Goal: Information Seeking & Learning: Learn about a topic

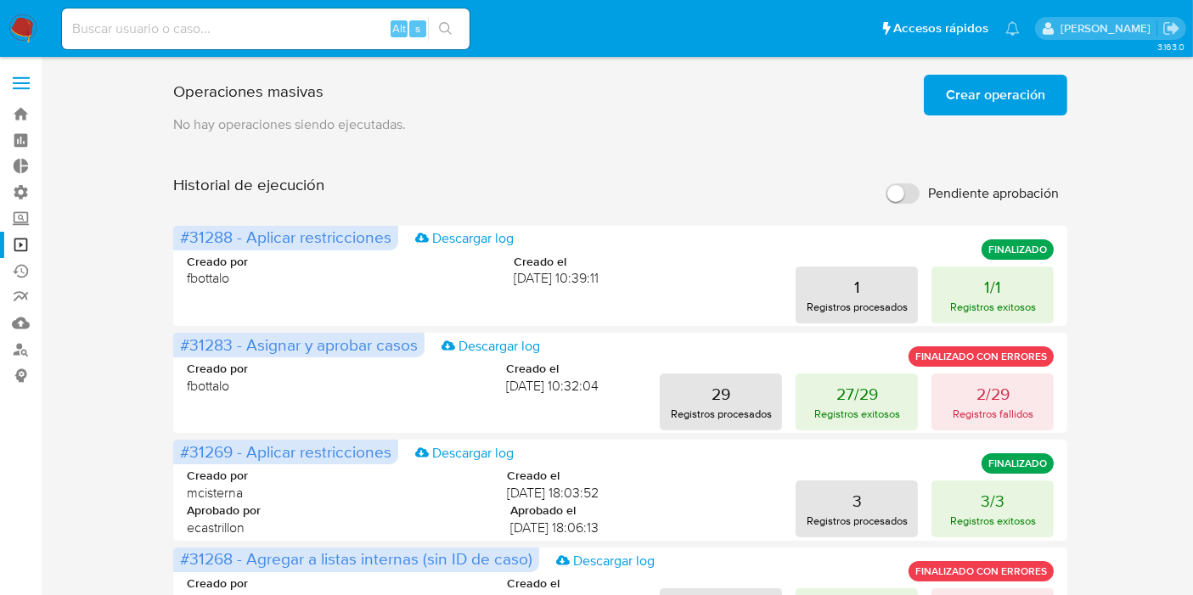
click at [963, 83] on span "Crear operación" at bounding box center [995, 94] width 99 height 37
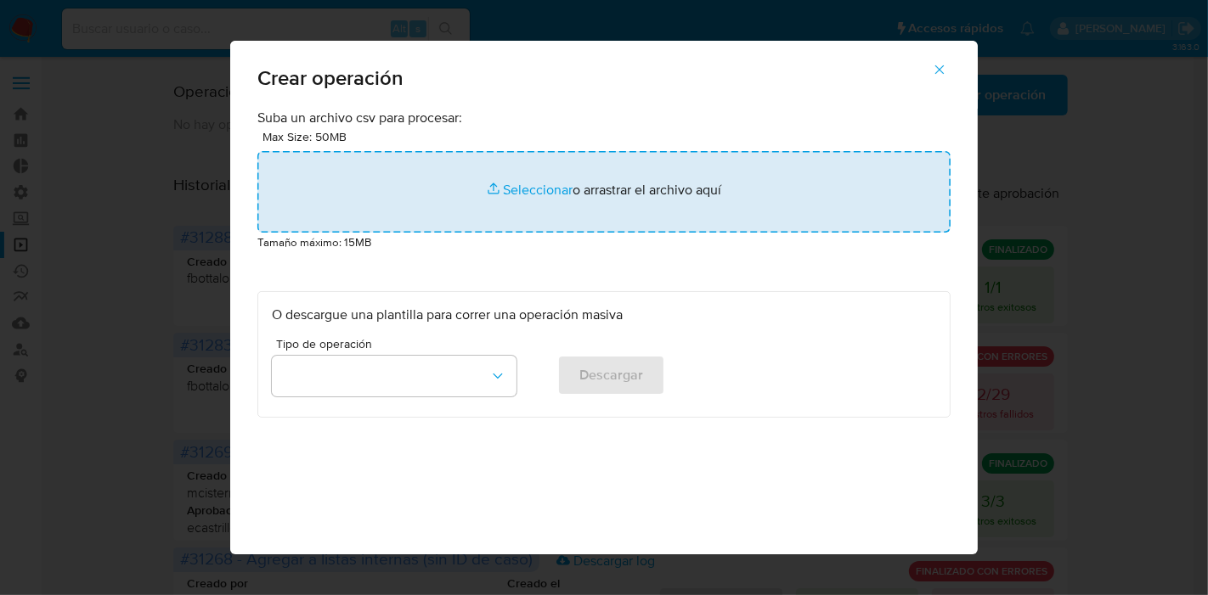
click at [521, 180] on input "file" at bounding box center [603, 192] width 693 height 82
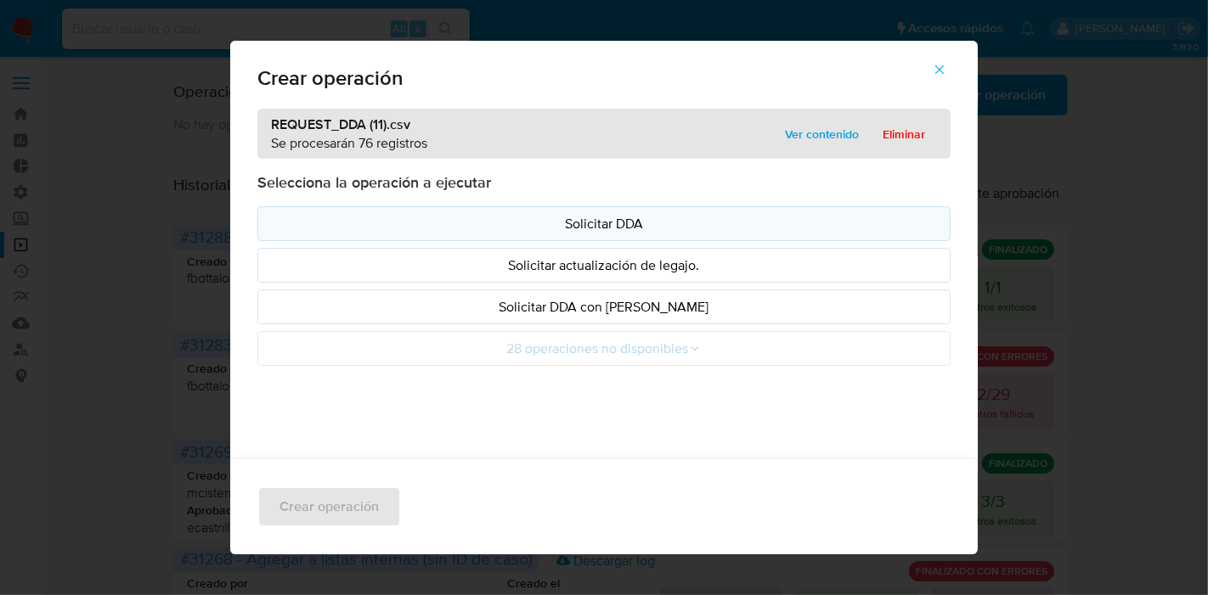
click at [538, 231] on p "Solicitar DDA" at bounding box center [604, 224] width 664 height 20
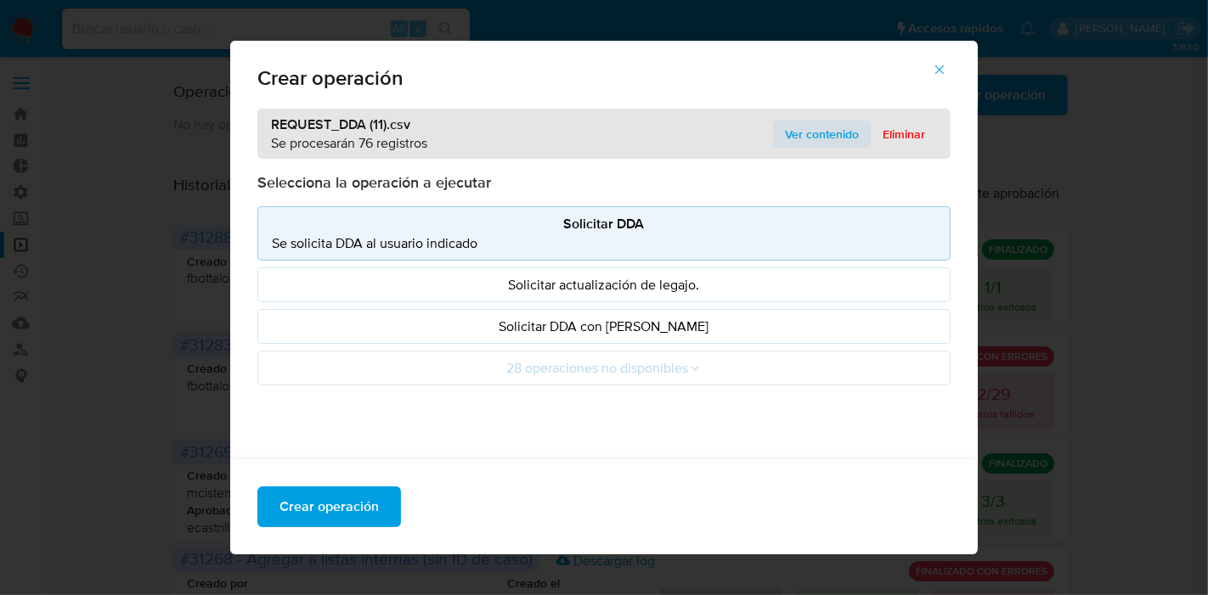
click at [807, 134] on span "Ver contenido" at bounding box center [822, 134] width 74 height 24
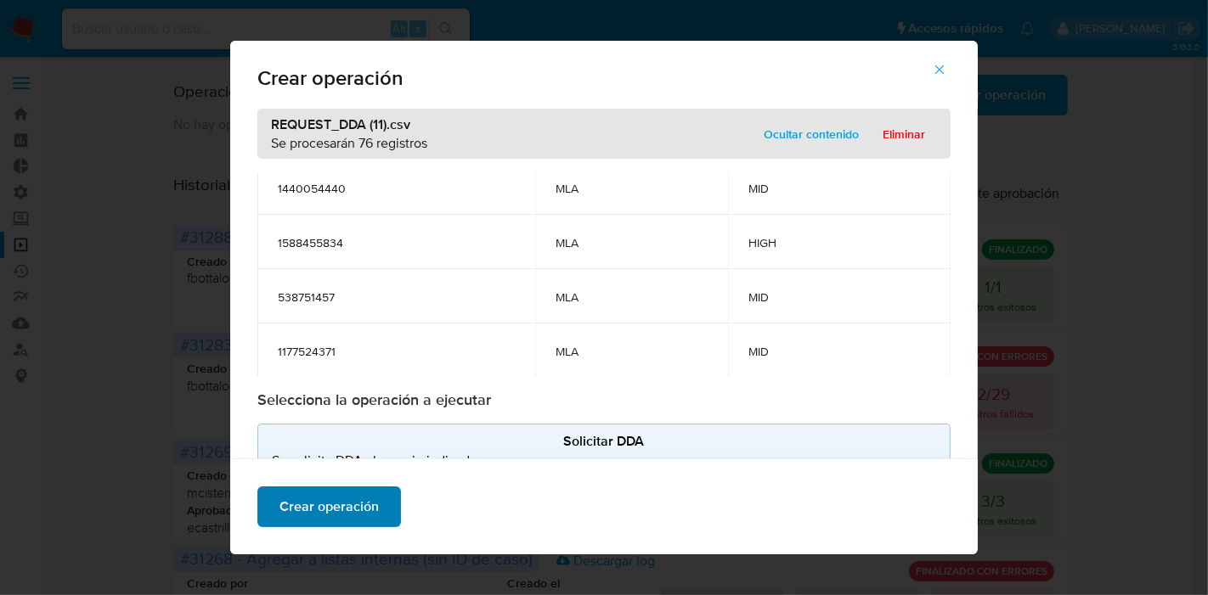
click at [315, 499] on span "Crear operación" at bounding box center [328, 506] width 99 height 37
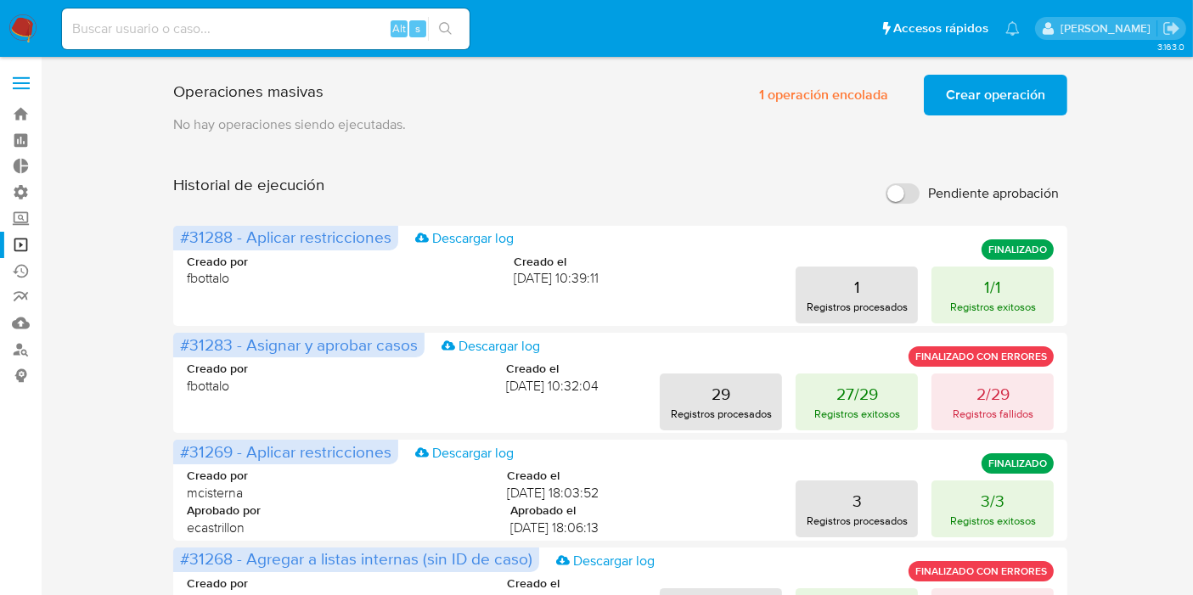
click at [124, 22] on input at bounding box center [266, 29] width 408 height 22
paste input "805985185"
type input "805985185"
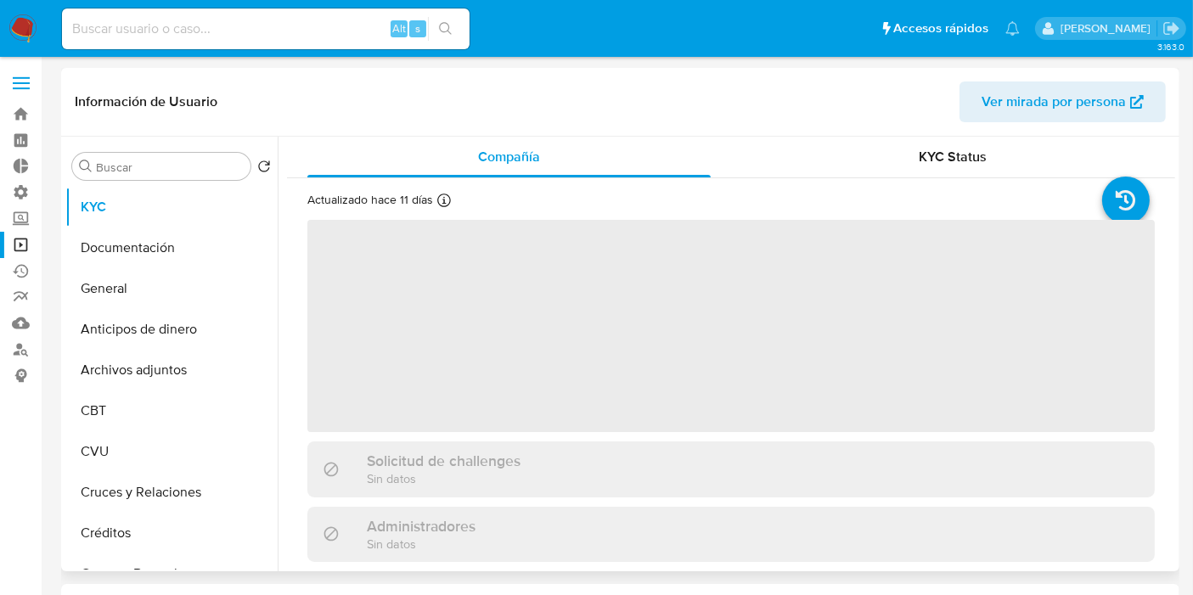
select select "10"
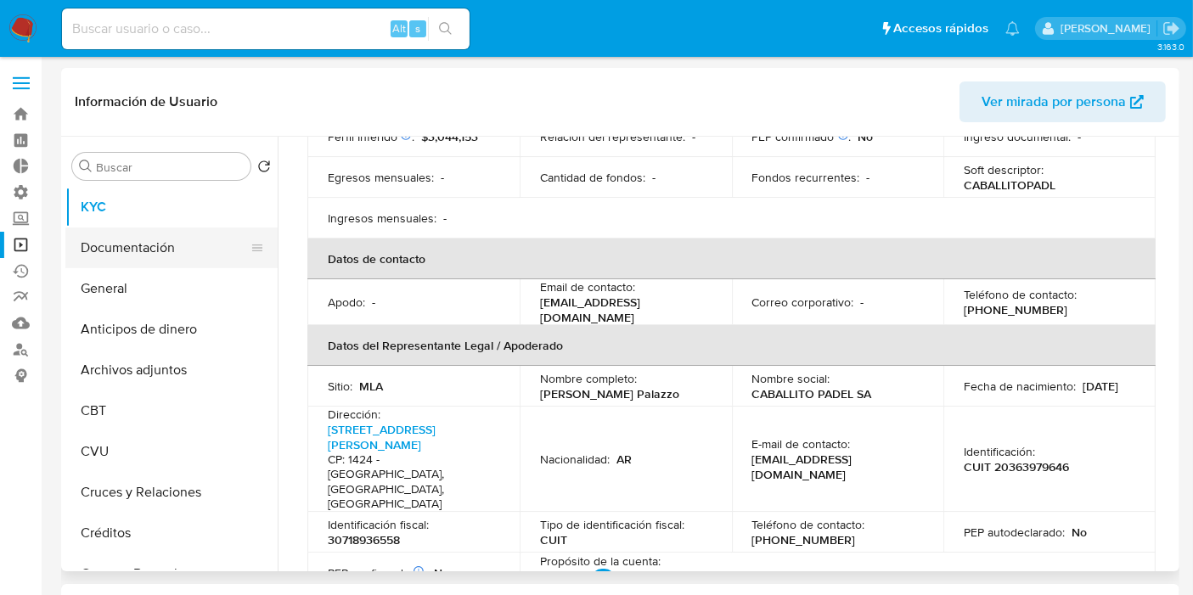
scroll to position [377, 0]
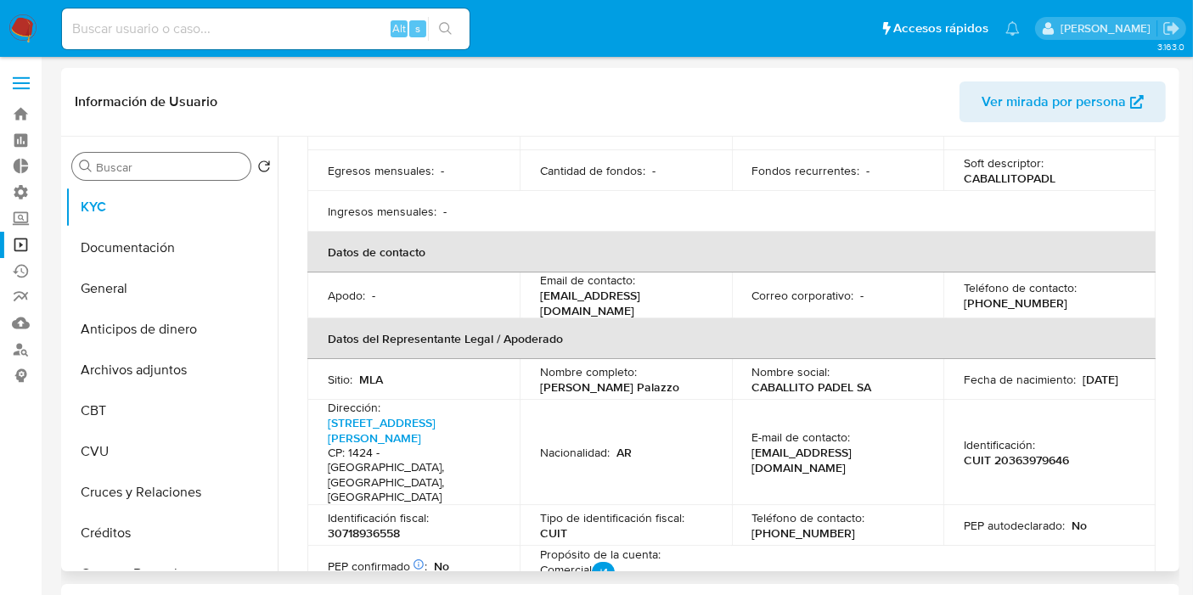
click at [148, 172] on input "Buscar" at bounding box center [170, 167] width 148 height 15
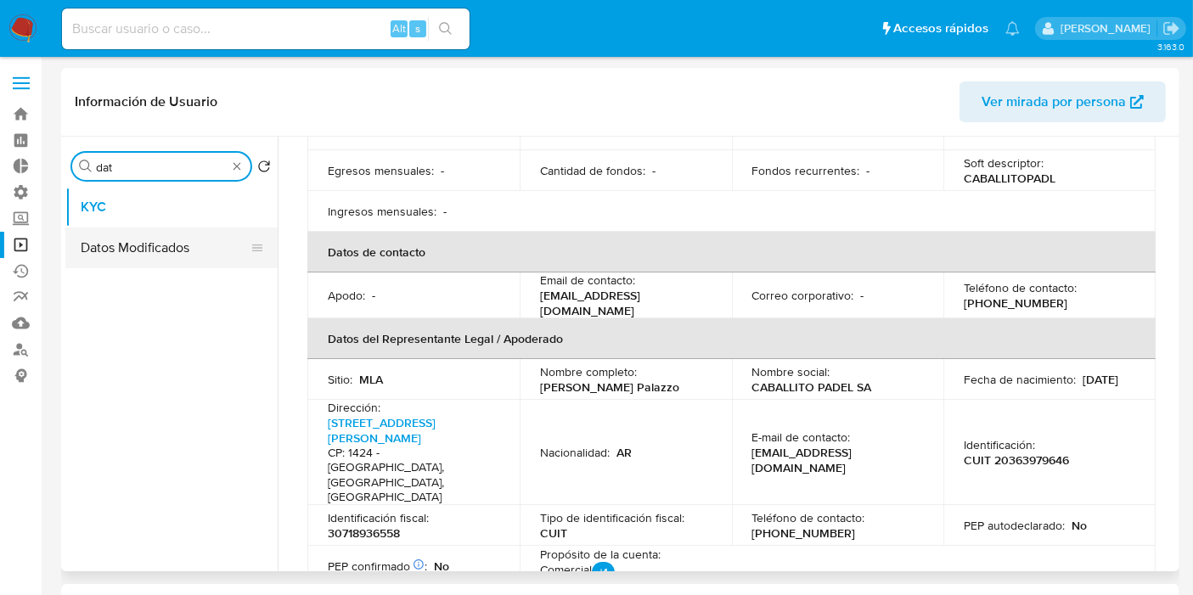
type input "dat"
click at [137, 244] on button "Datos Modificados" at bounding box center [164, 248] width 199 height 41
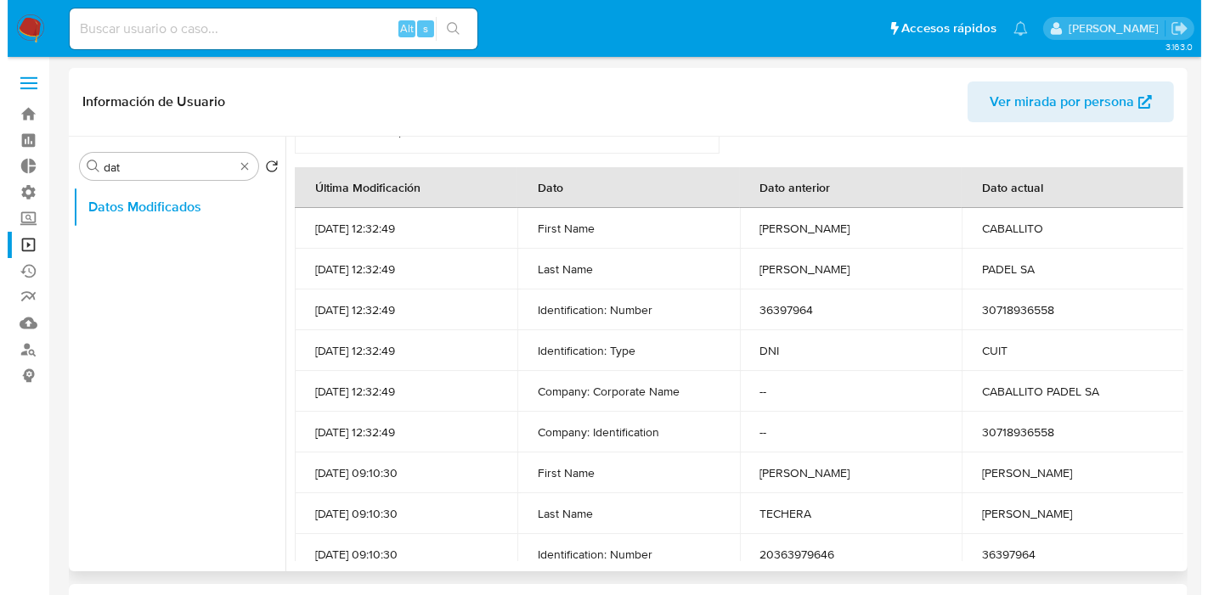
scroll to position [75, 0]
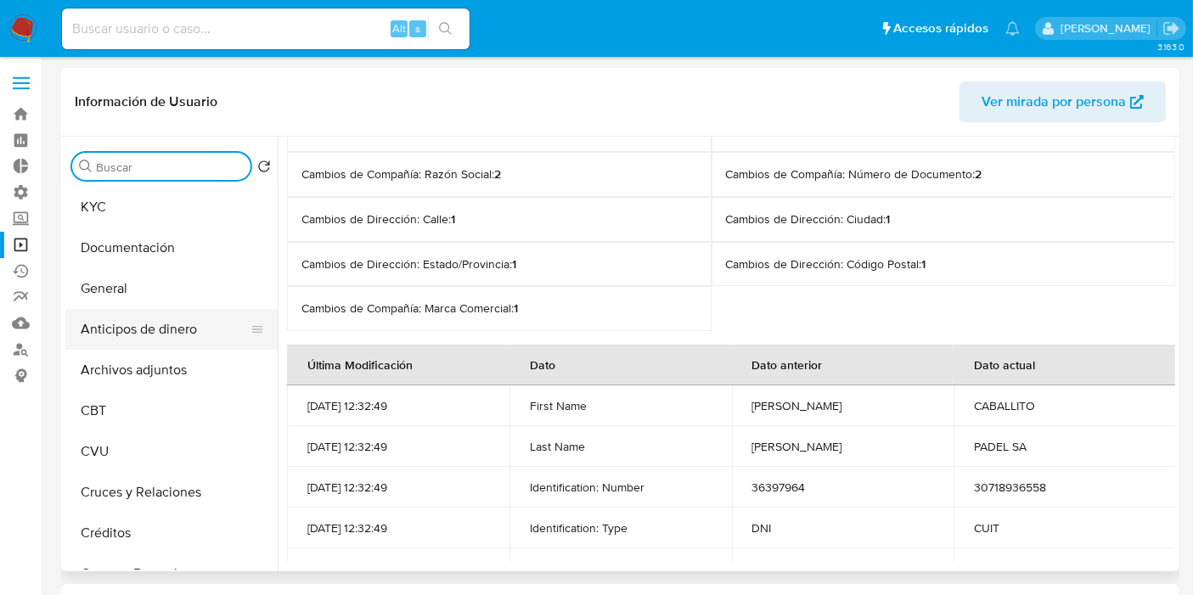
click at [189, 343] on button "Anticipos de dinero" at bounding box center [164, 329] width 199 height 41
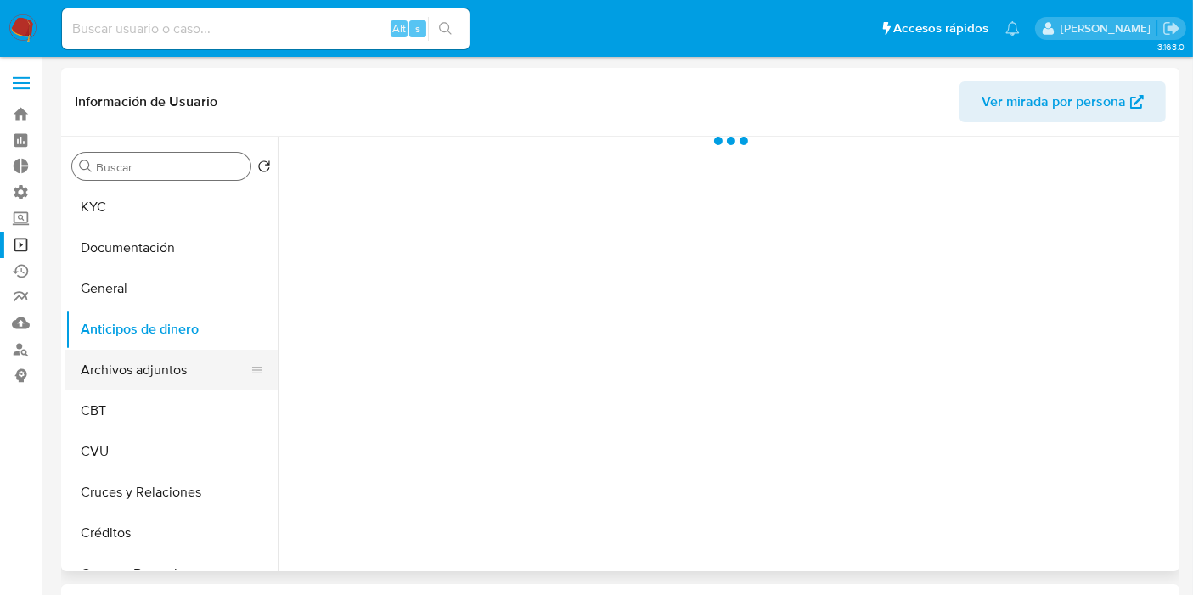
click at [179, 368] on button "Archivos adjuntos" at bounding box center [164, 370] width 199 height 41
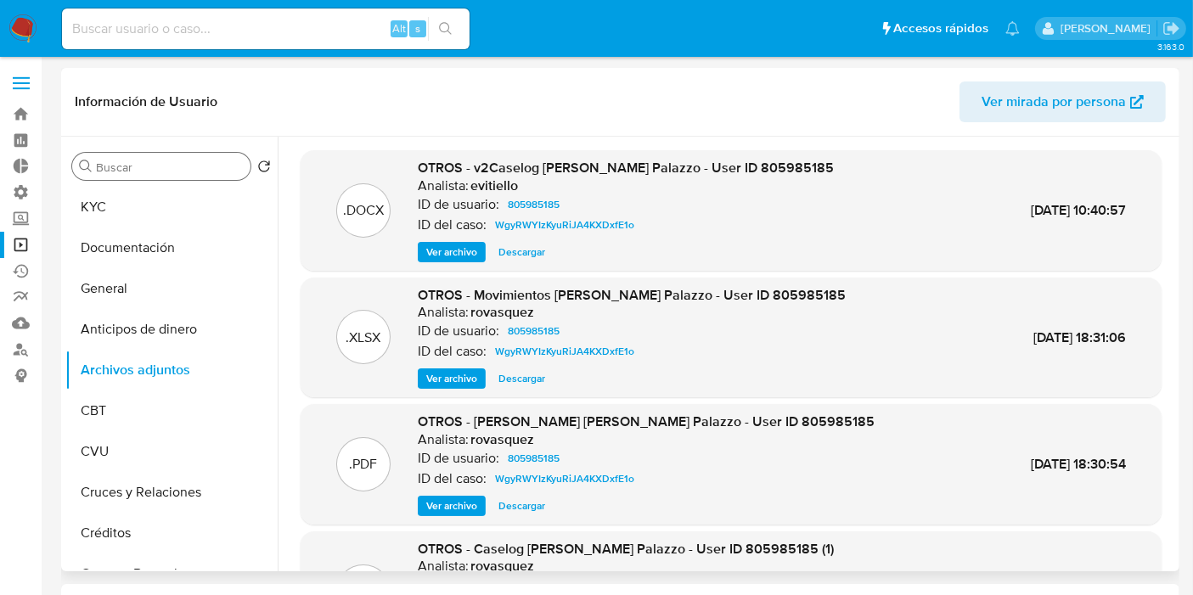
click at [446, 251] on span "Ver archivo" at bounding box center [451, 252] width 51 height 17
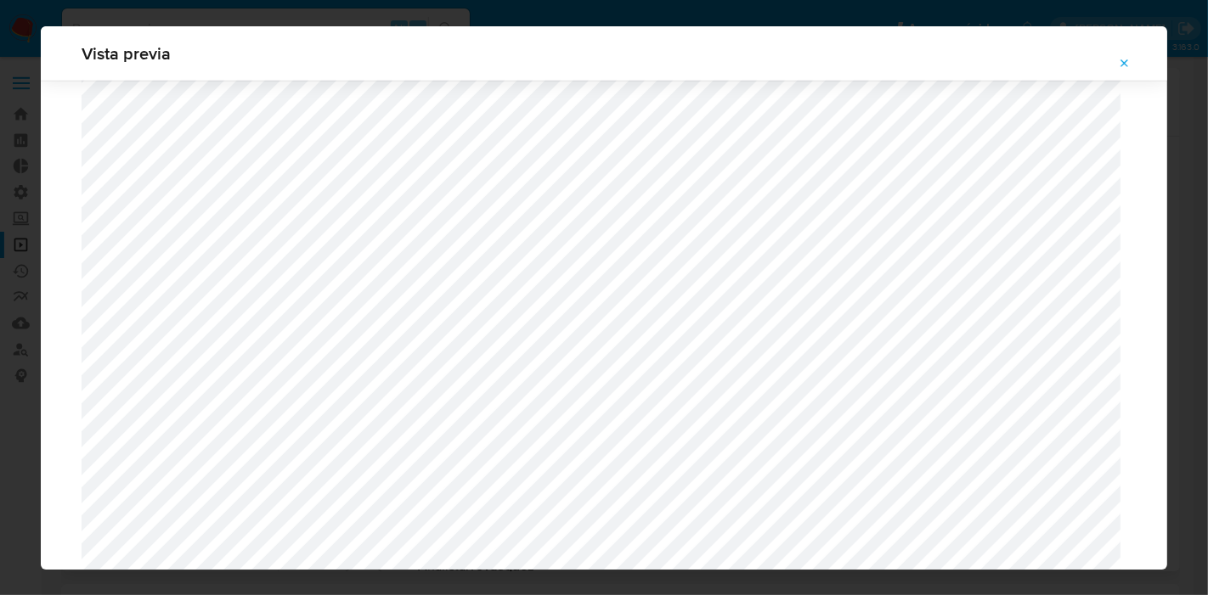
scroll to position [626, 0]
click at [1118, 66] on icon "Attachment preview" at bounding box center [1125, 64] width 14 height 14
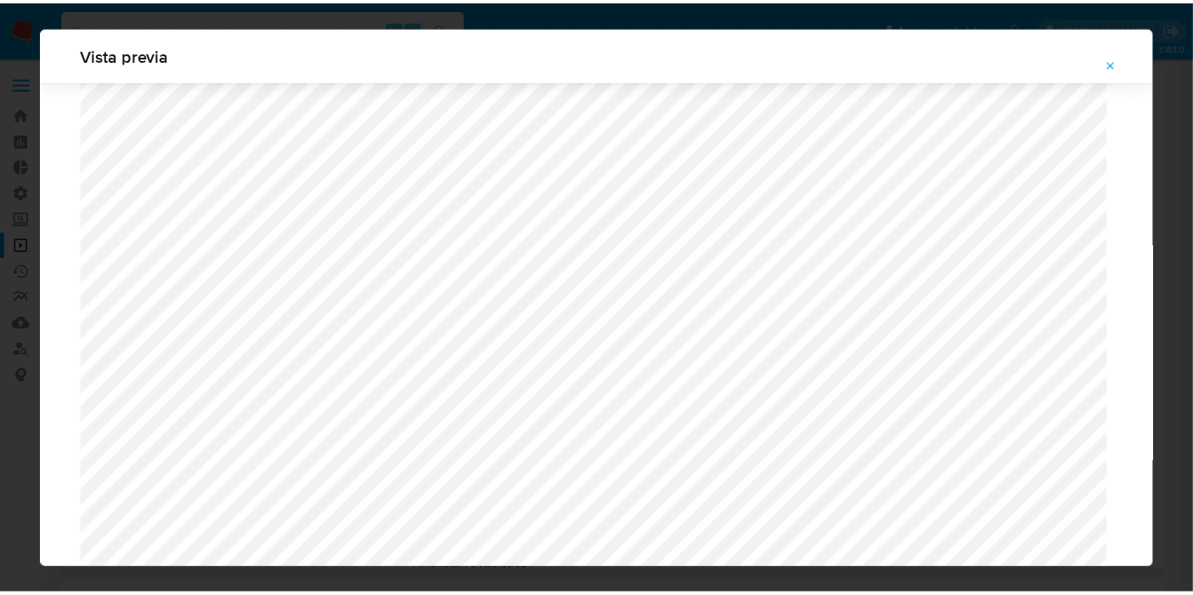
scroll to position [87, 0]
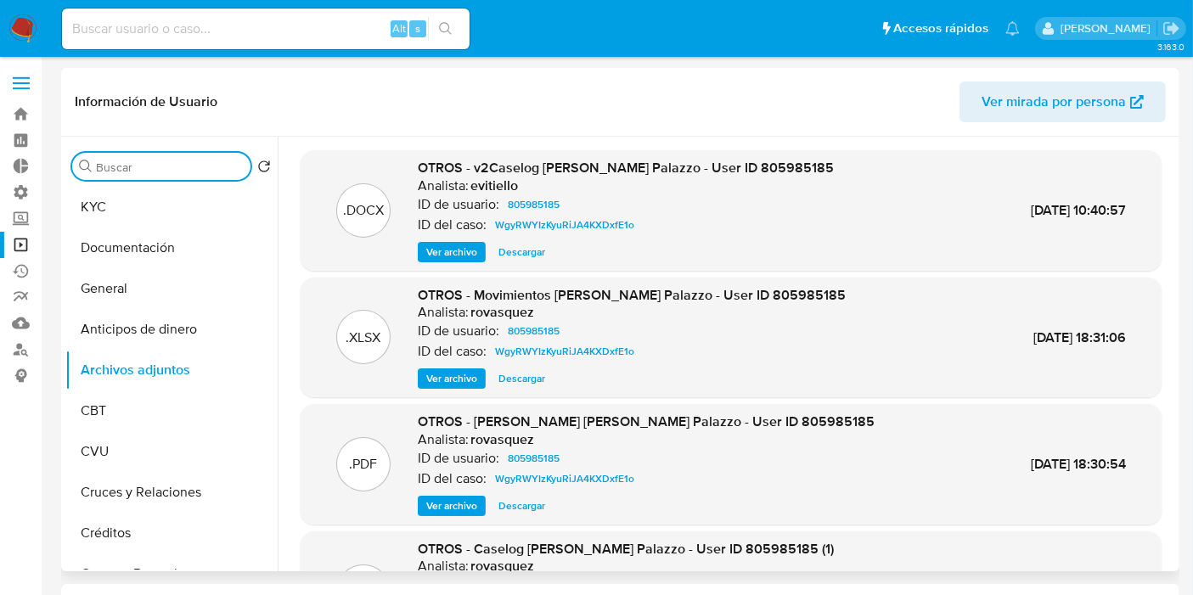
click at [146, 167] on input "Buscar" at bounding box center [170, 167] width 148 height 15
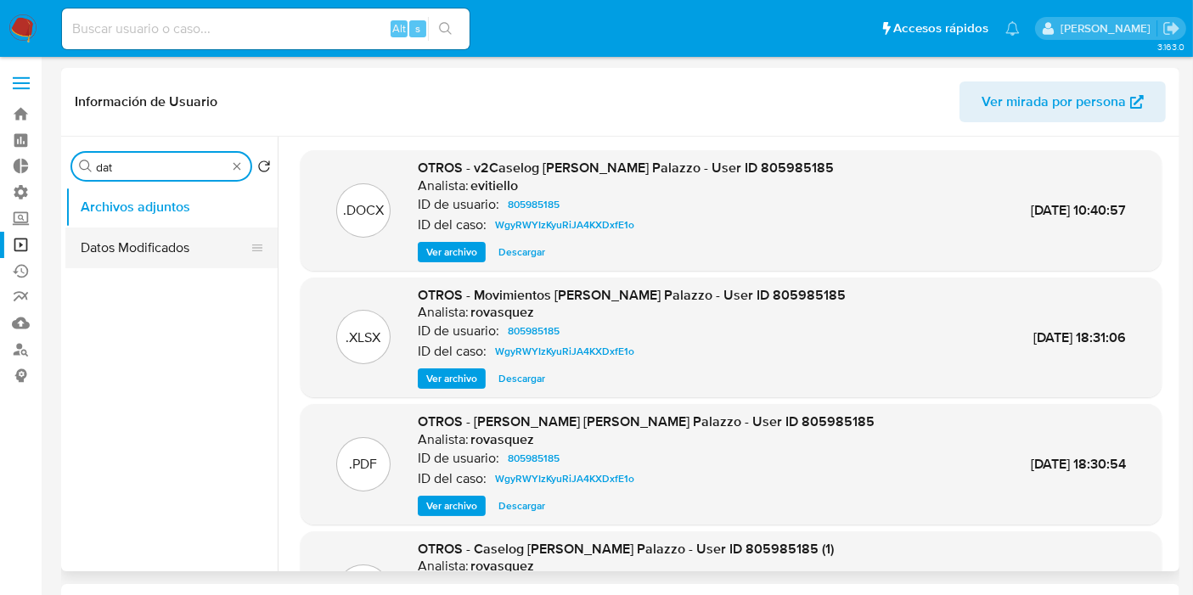
type input "dat"
click at [137, 237] on button "Datos Modificados" at bounding box center [164, 248] width 199 height 41
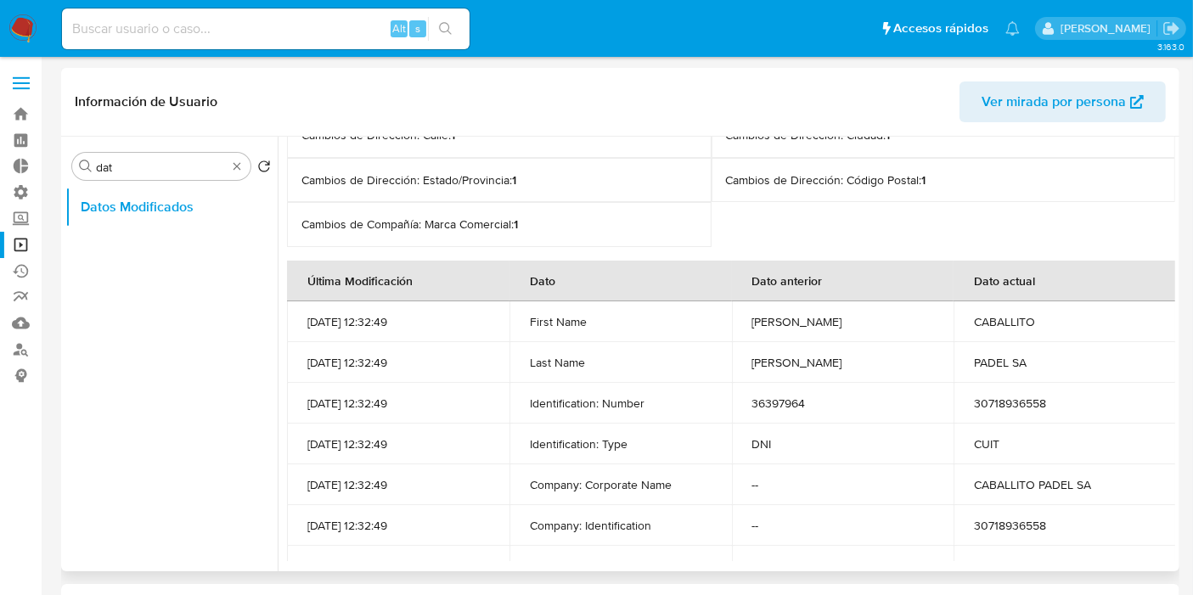
scroll to position [0, 0]
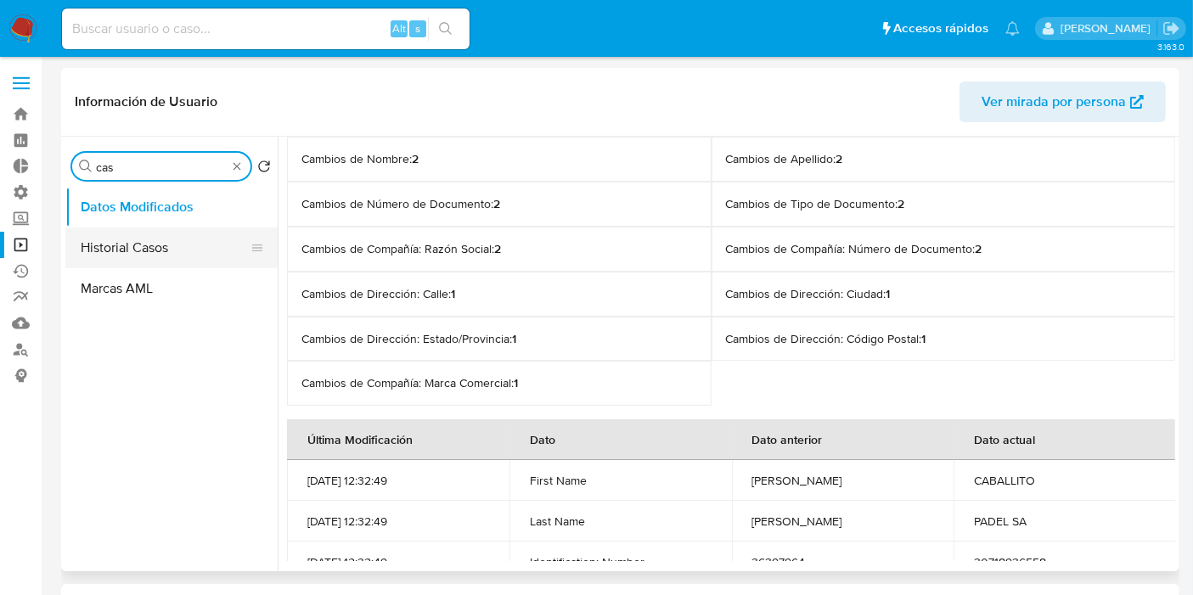
type input "cas"
click at [145, 248] on button "Historial Casos" at bounding box center [164, 248] width 199 height 41
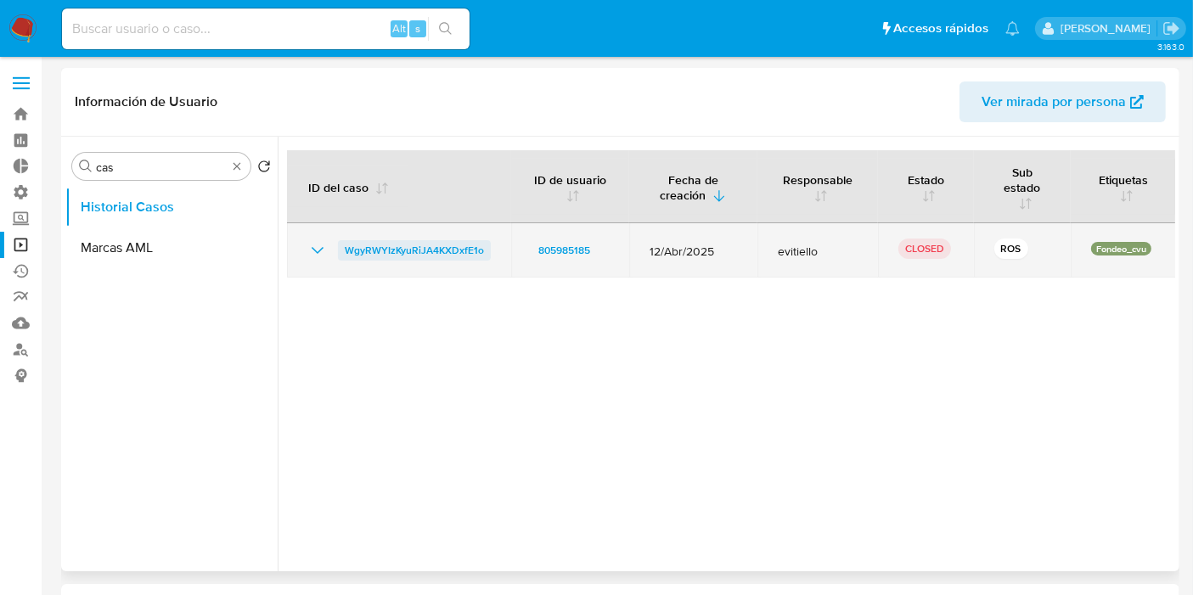
click at [394, 252] on span "WgyRWYIzKyuRiJA4KXDxfE1o" at bounding box center [414, 250] width 139 height 20
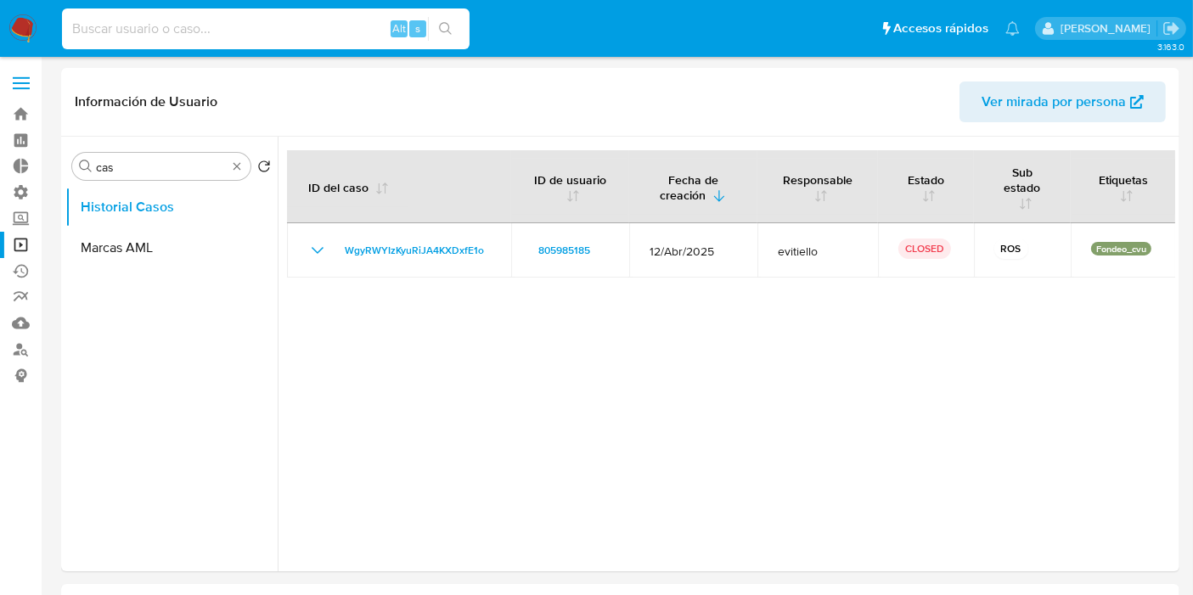
click at [119, 25] on input at bounding box center [266, 29] width 408 height 22
paste input "138487913"
click at [119, 25] on input "138487913" at bounding box center [266, 29] width 408 height 22
type input "138487913"
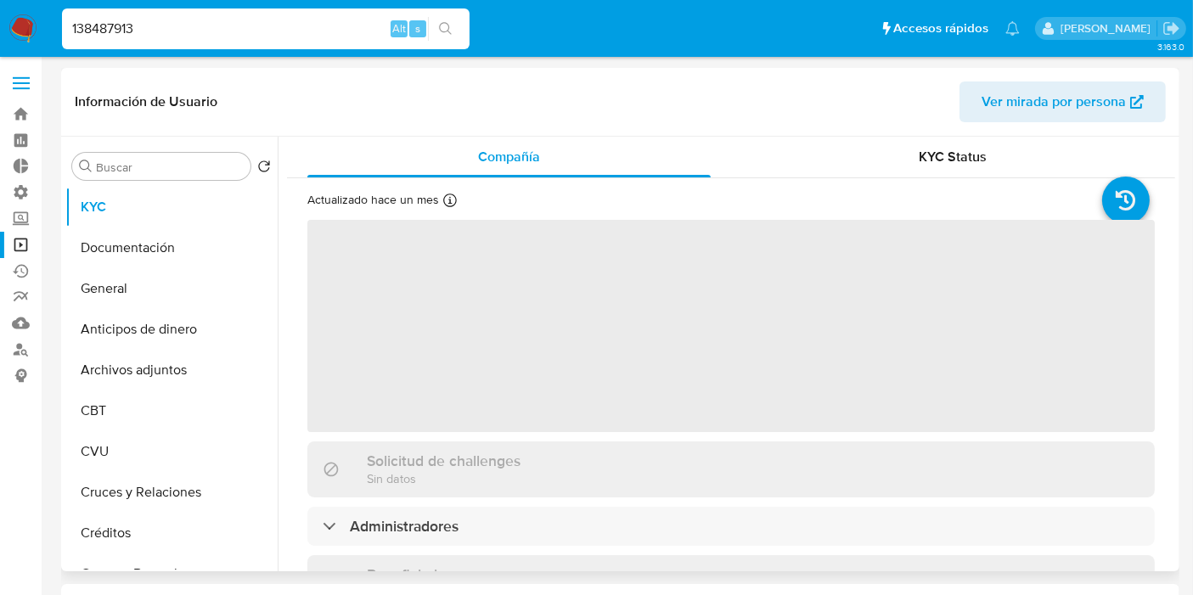
select select "10"
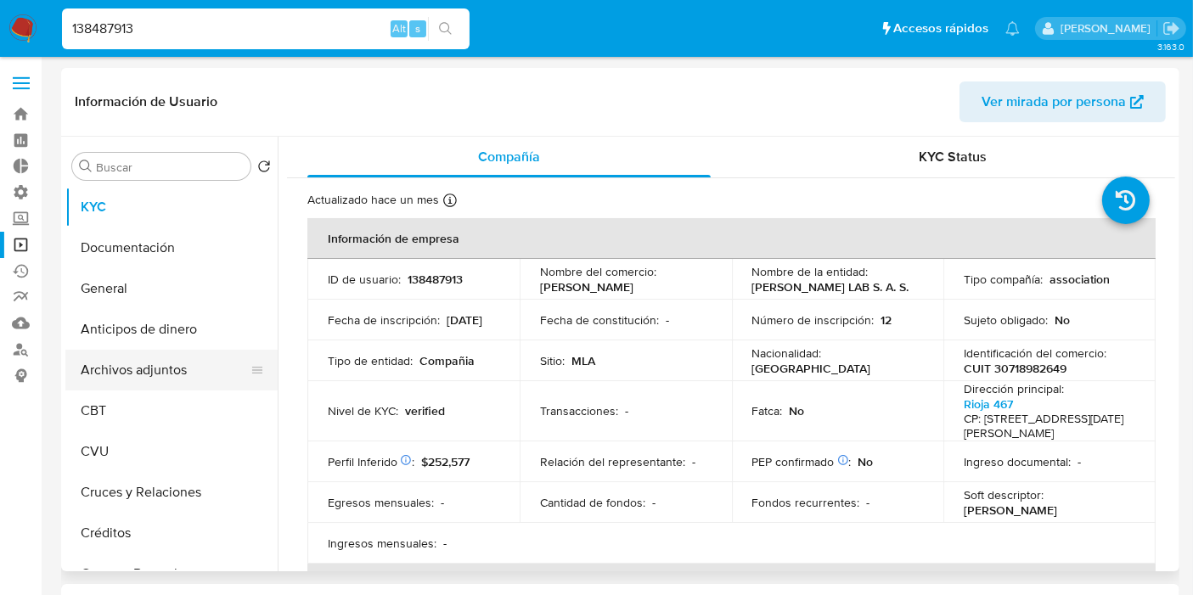
click at [128, 365] on button "Archivos adjuntos" at bounding box center [164, 370] width 199 height 41
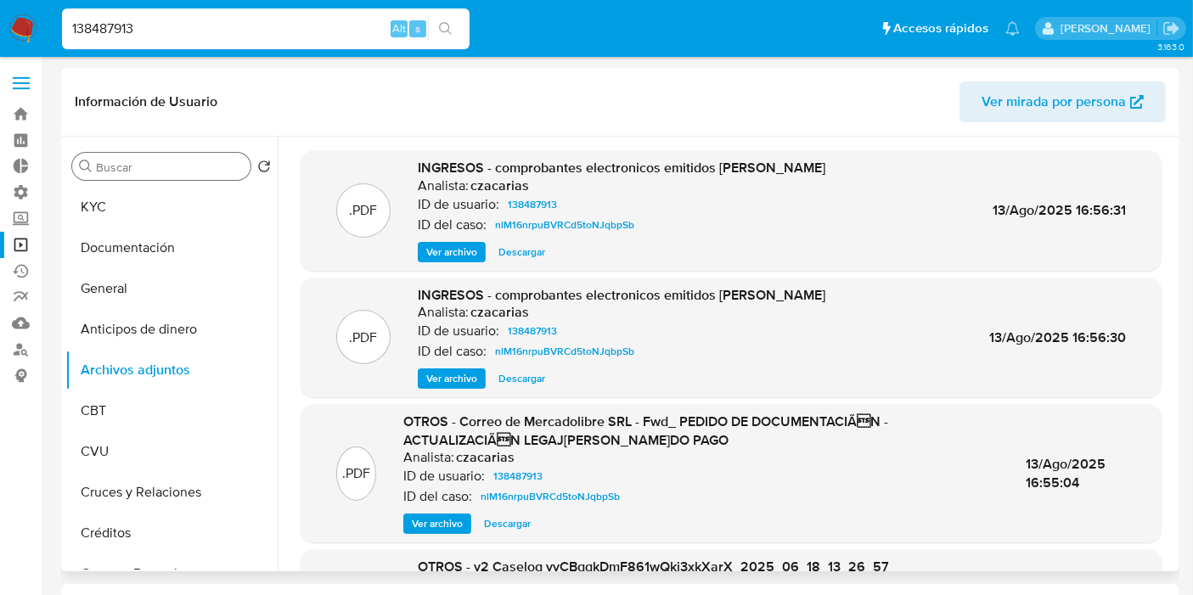
click at [200, 166] on input "Buscar" at bounding box center [170, 167] width 148 height 15
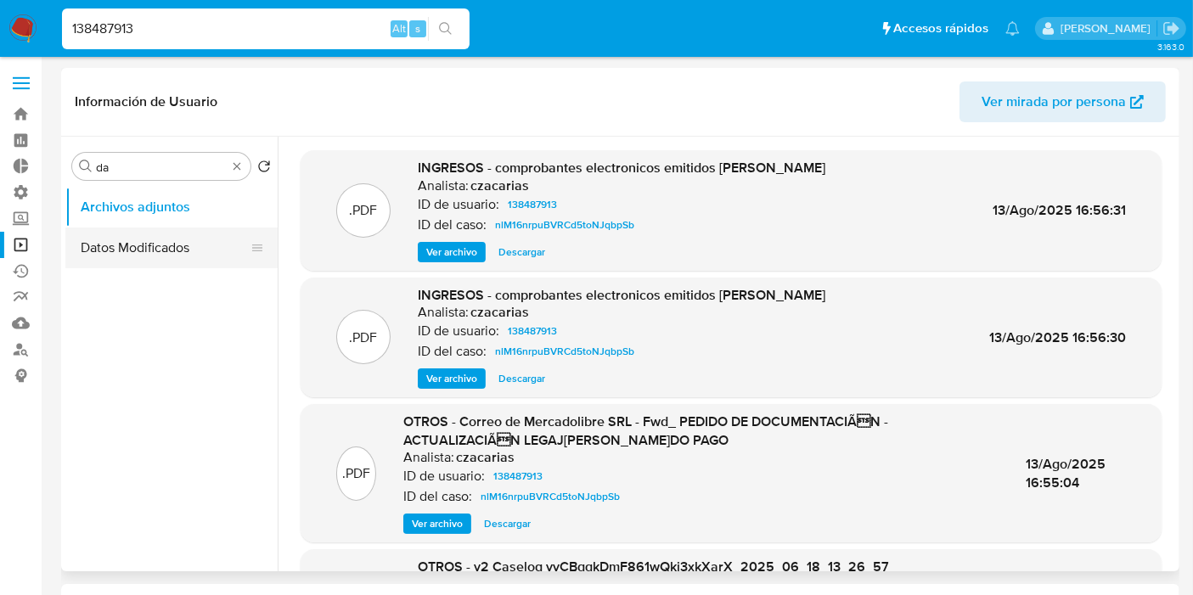
click at [167, 237] on button "Datos Modificados" at bounding box center [164, 248] width 199 height 41
click at [124, 241] on button "Datos Modificados" at bounding box center [164, 248] width 199 height 41
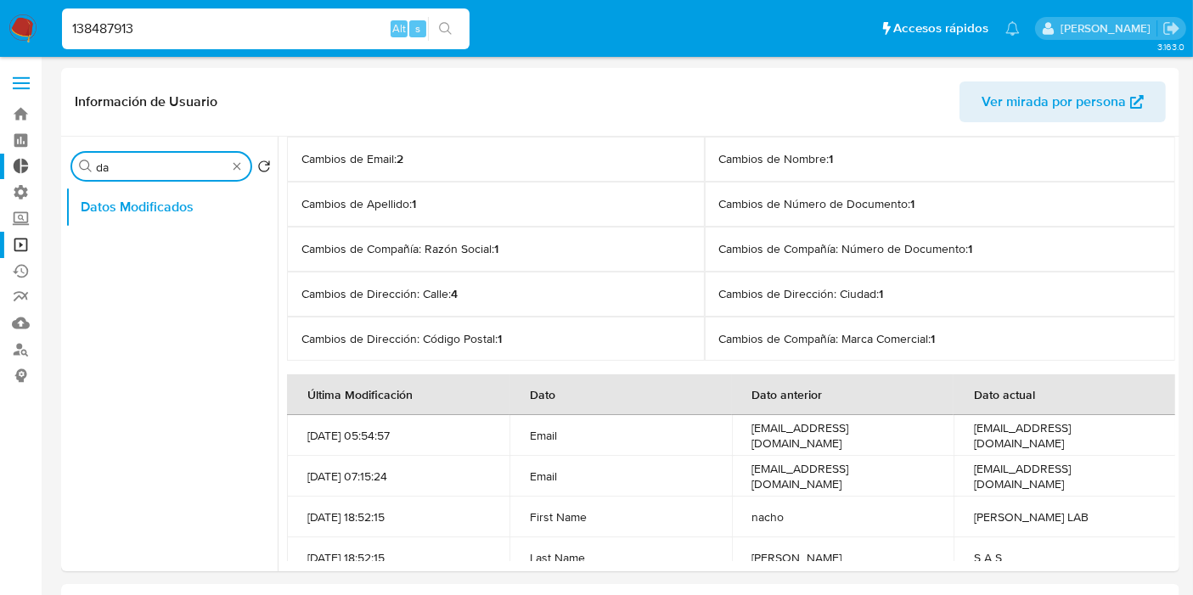
drag, startPoint x: 104, startPoint y: 166, endPoint x: 0, endPoint y: 165, distance: 103.6
click at [104, 239] on button "Historial Casos" at bounding box center [164, 248] width 199 height 41
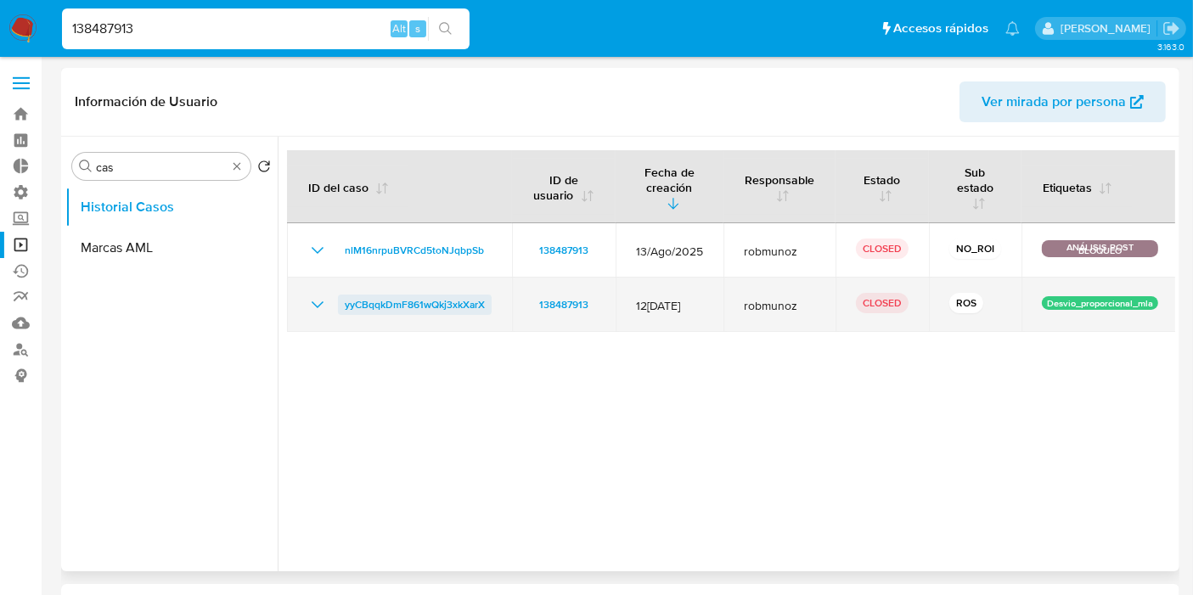
click at [456, 302] on span "yyCBqqkDmF861wQkj3xkXarX" at bounding box center [415, 305] width 140 height 20
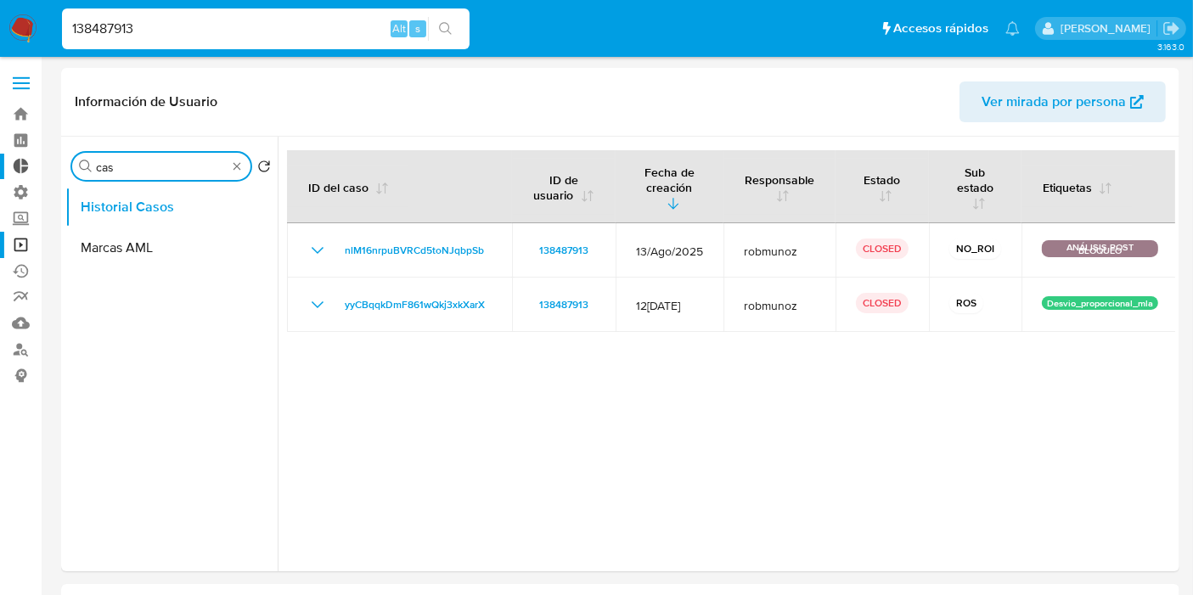
drag, startPoint x: 147, startPoint y: 167, endPoint x: 38, endPoint y: 161, distance: 108.9
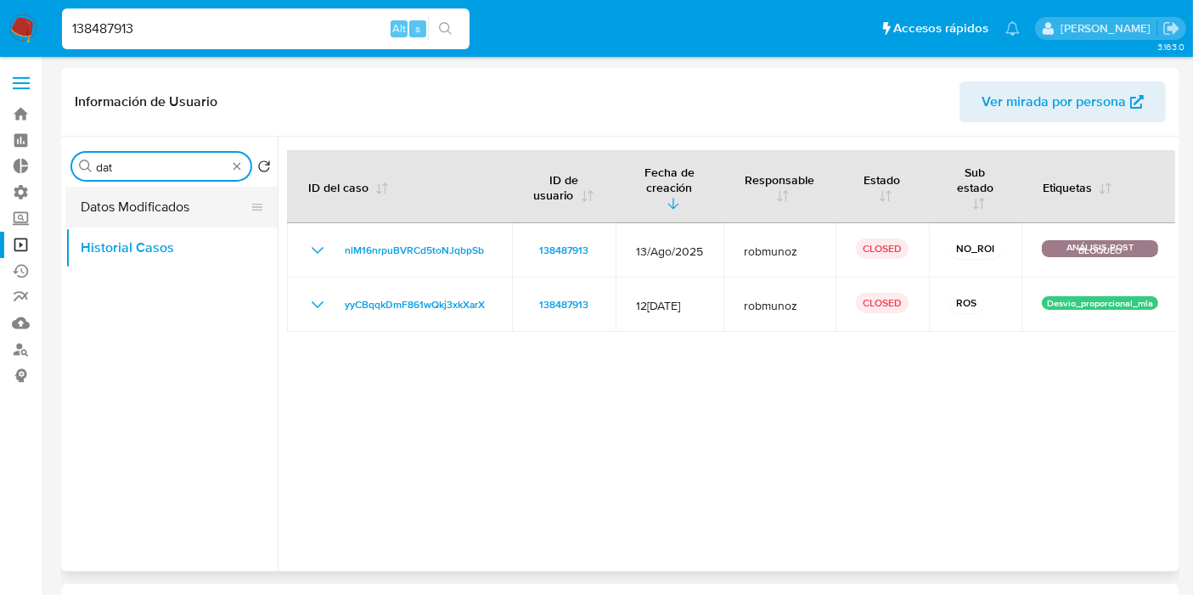
type input "dat"
click at [140, 210] on button "Datos Modificados" at bounding box center [164, 207] width 199 height 41
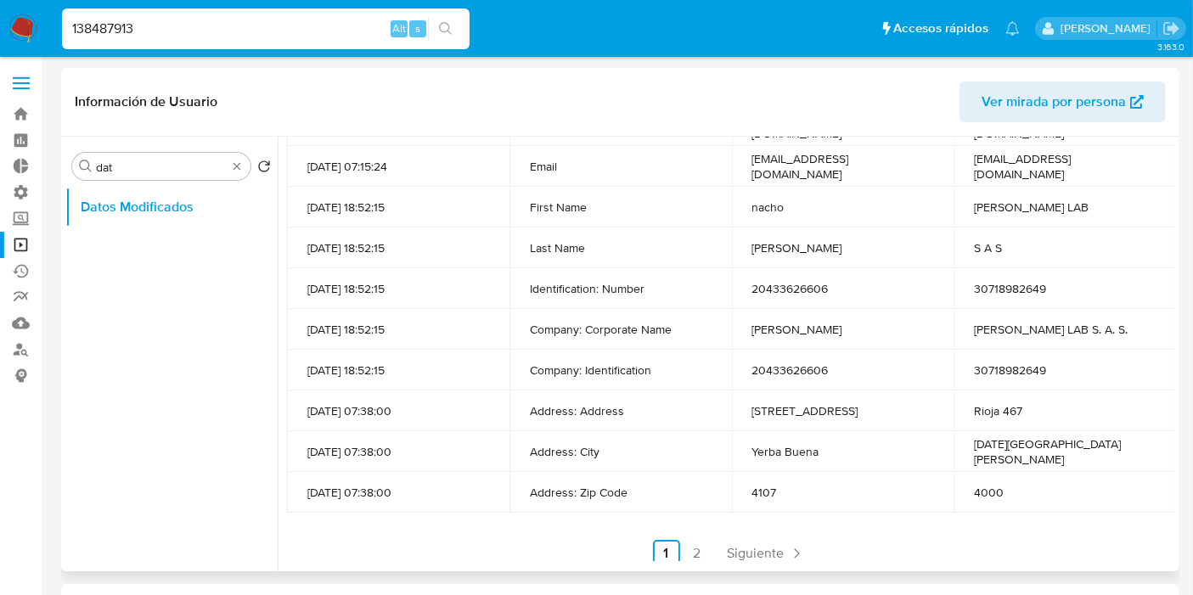
scroll to position [313, 0]
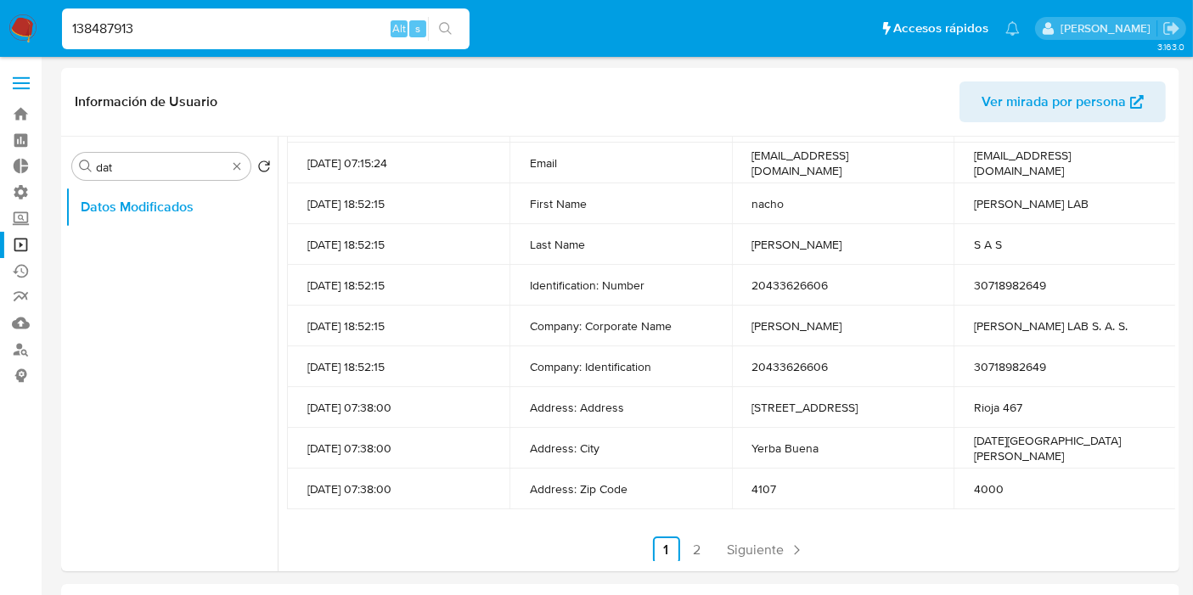
drag, startPoint x: 156, startPoint y: 28, endPoint x: 0, endPoint y: 37, distance: 156.5
click at [0, 37] on nav "Pausado Ver notificaciones 138487913 Alt s Accesos rápidos Presiona las siguien…" at bounding box center [596, 28] width 1193 height 57
paste input "28885"
type input "128885"
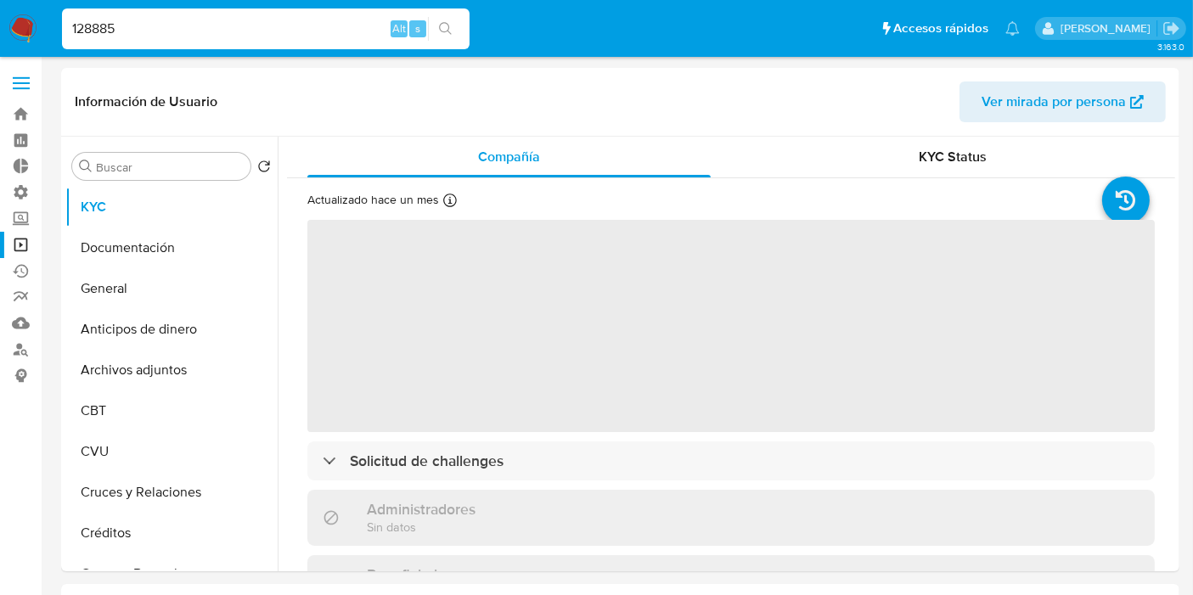
select select "10"
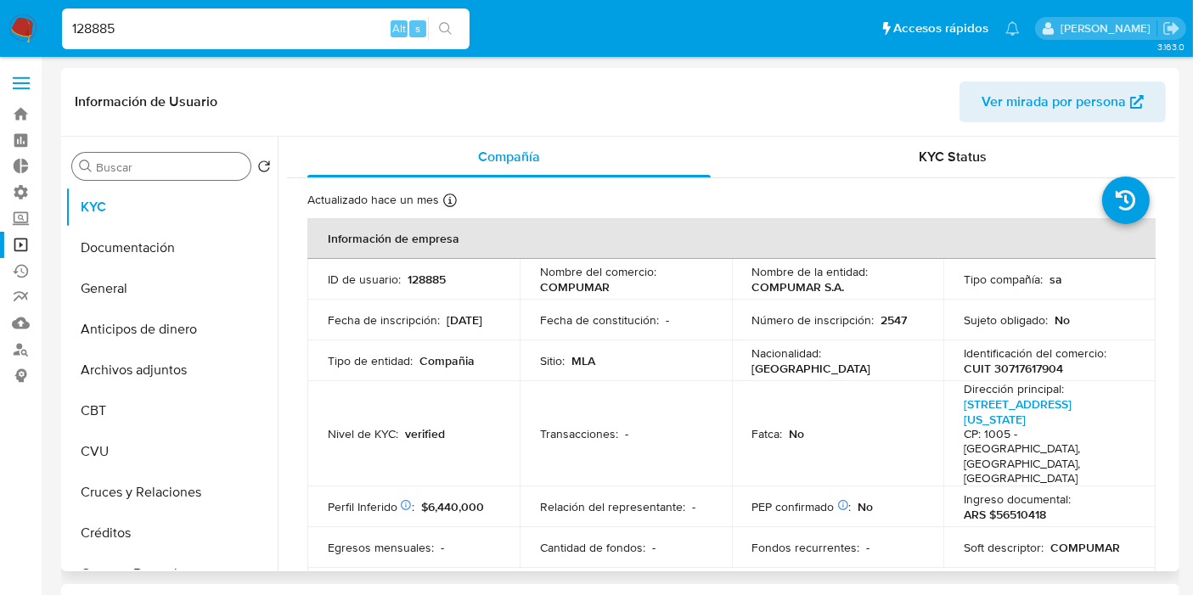
click at [136, 176] on div "Buscar" at bounding box center [161, 166] width 178 height 27
click at [138, 166] on input "Buscar" at bounding box center [170, 167] width 148 height 15
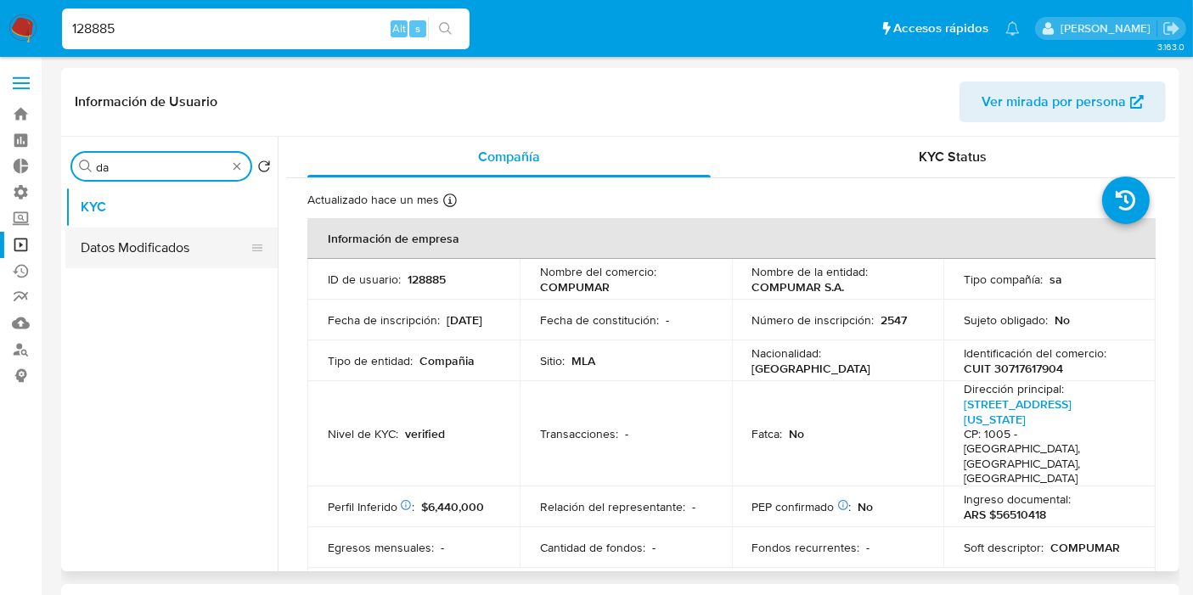
type input "da"
click at [161, 261] on button "Datos Modificados" at bounding box center [164, 248] width 199 height 41
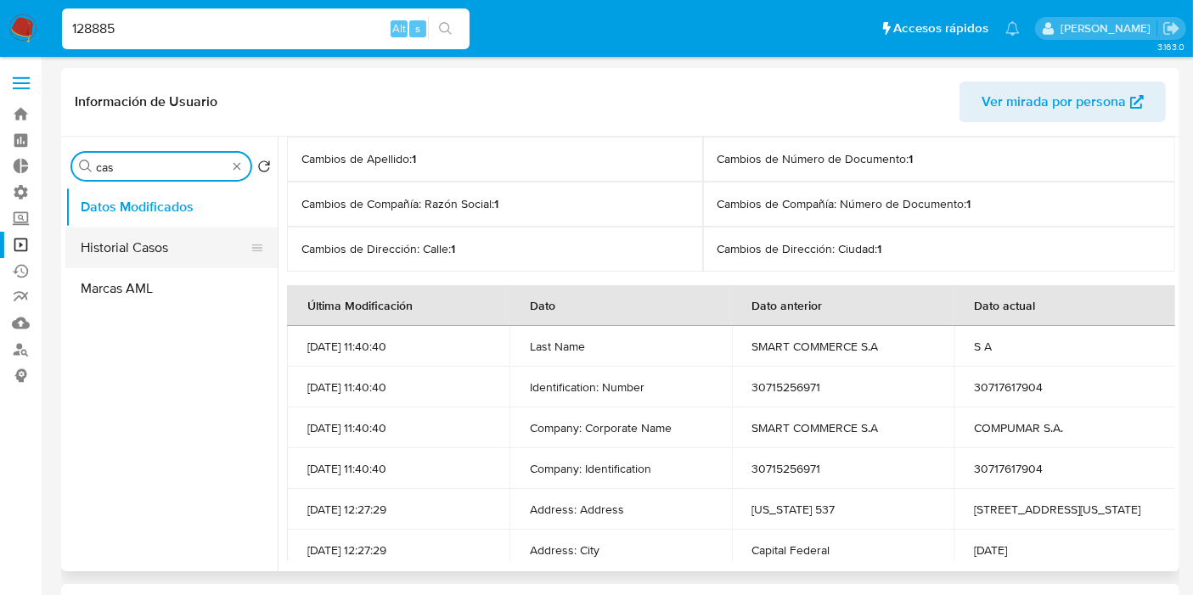
type input "cas"
click at [127, 251] on button "Historial Casos" at bounding box center [164, 248] width 199 height 41
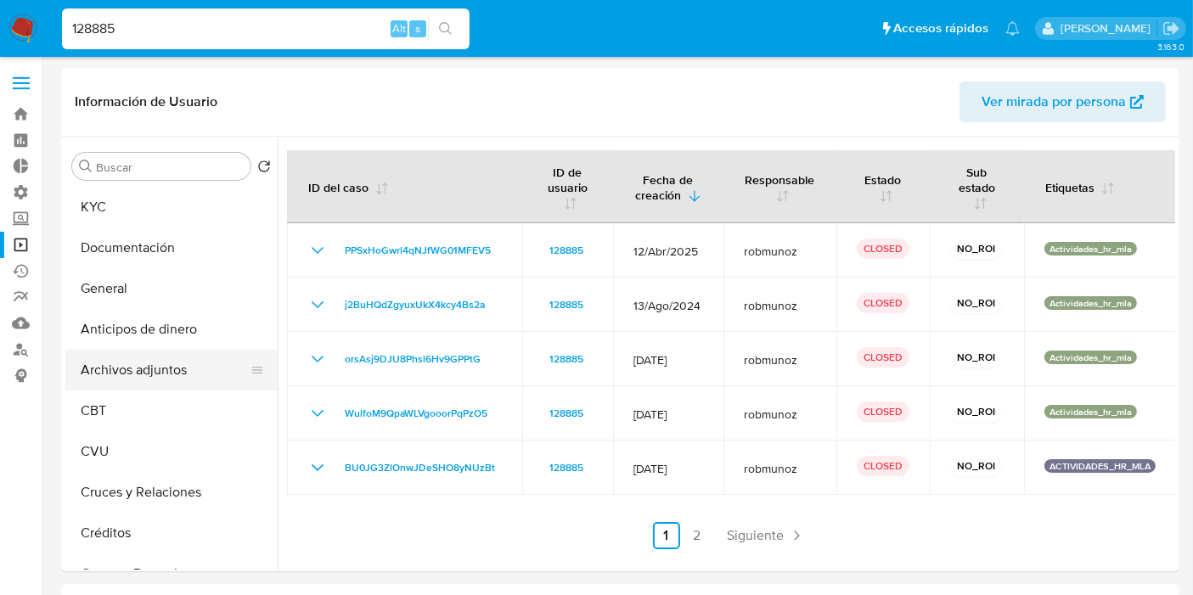
click at [156, 376] on button "Archivos adjuntos" at bounding box center [164, 370] width 199 height 41
click at [145, 365] on button "Archivos adjuntos" at bounding box center [164, 370] width 199 height 41
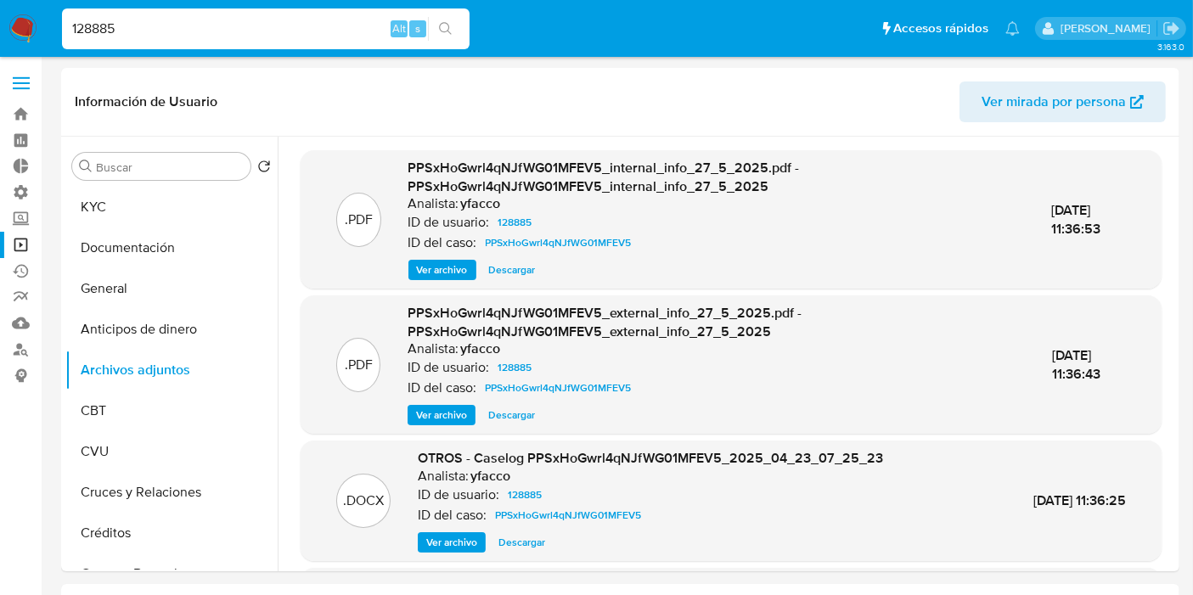
click at [497, 269] on span "Descargar" at bounding box center [512, 270] width 47 height 17
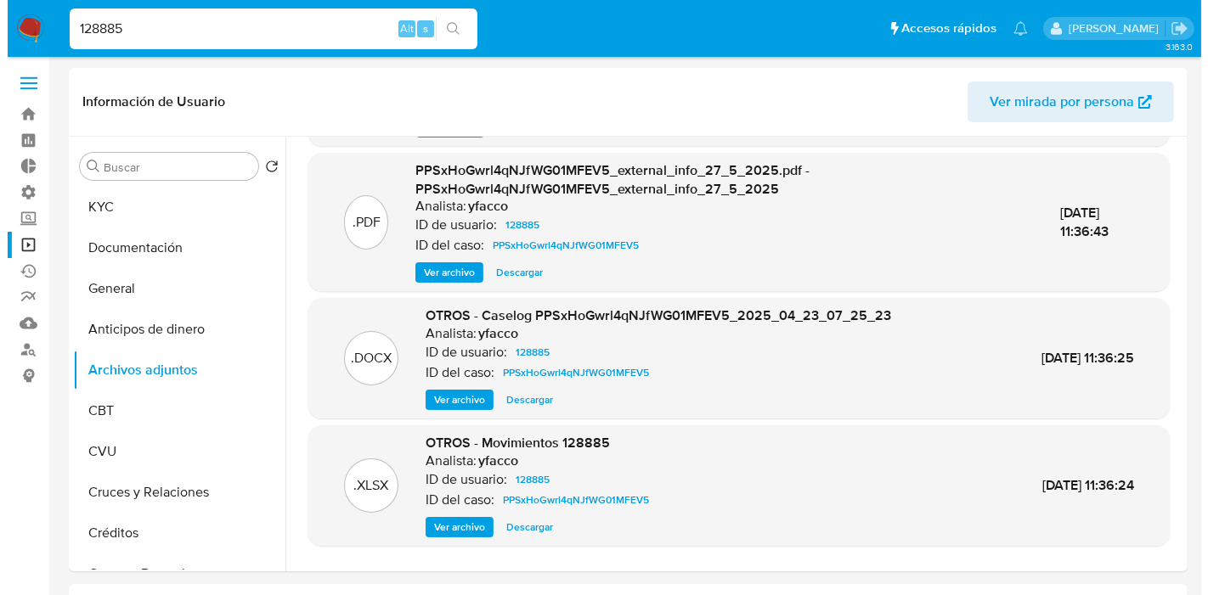
scroll to position [179, 0]
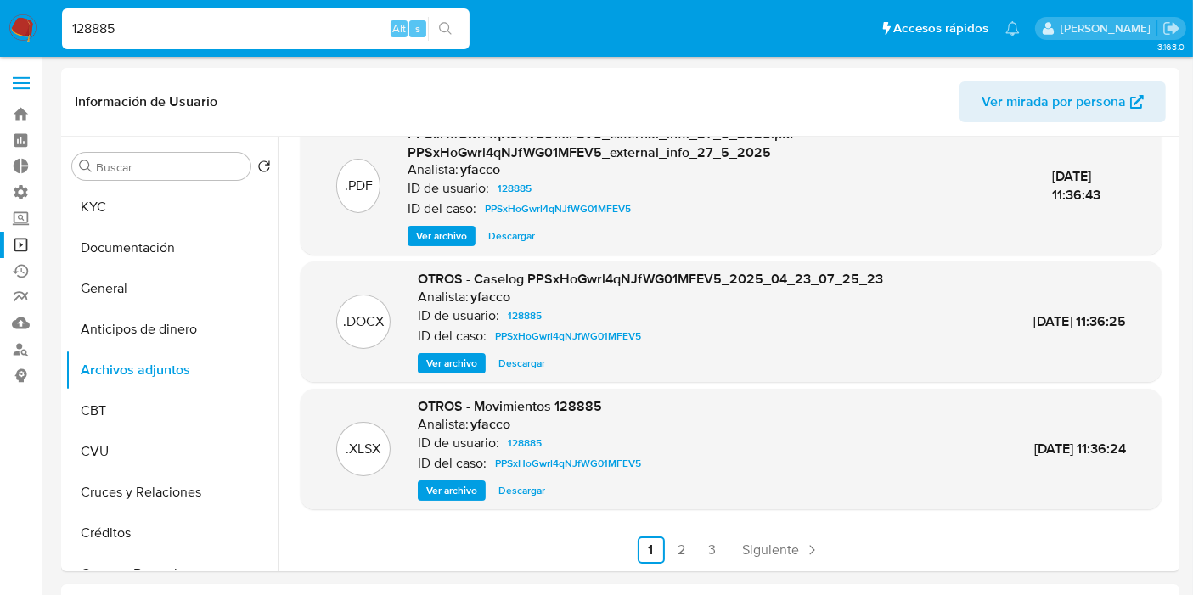
click at [463, 362] on span "Ver archivo" at bounding box center [451, 363] width 51 height 17
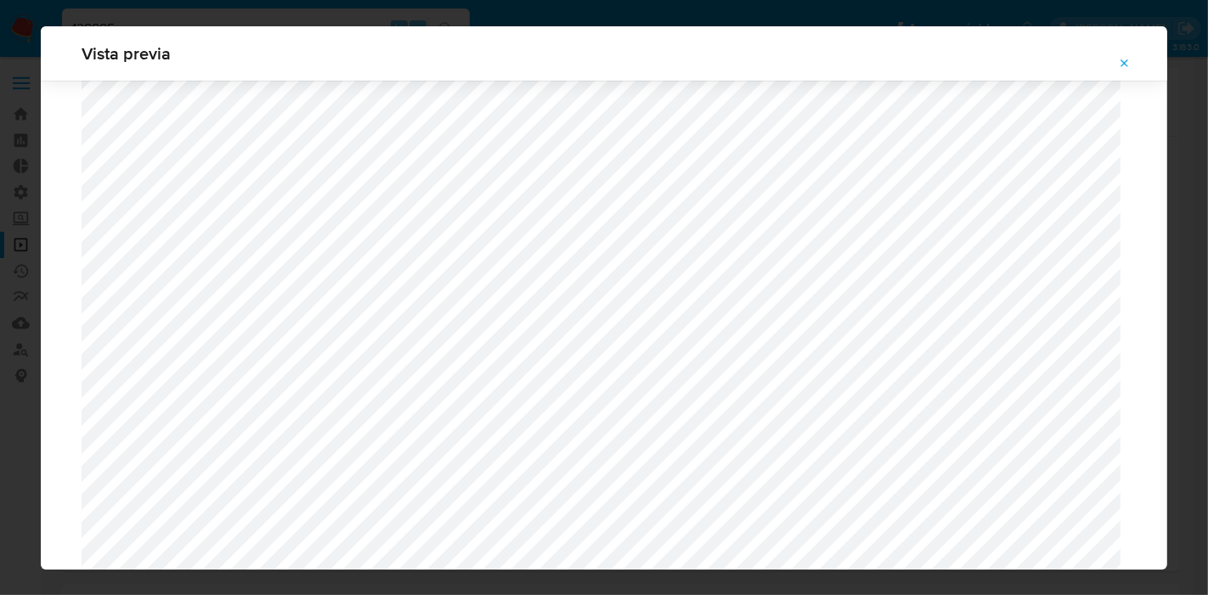
scroll to position [532, 0]
click at [1129, 66] on icon "Attachment preview" at bounding box center [1125, 64] width 14 height 14
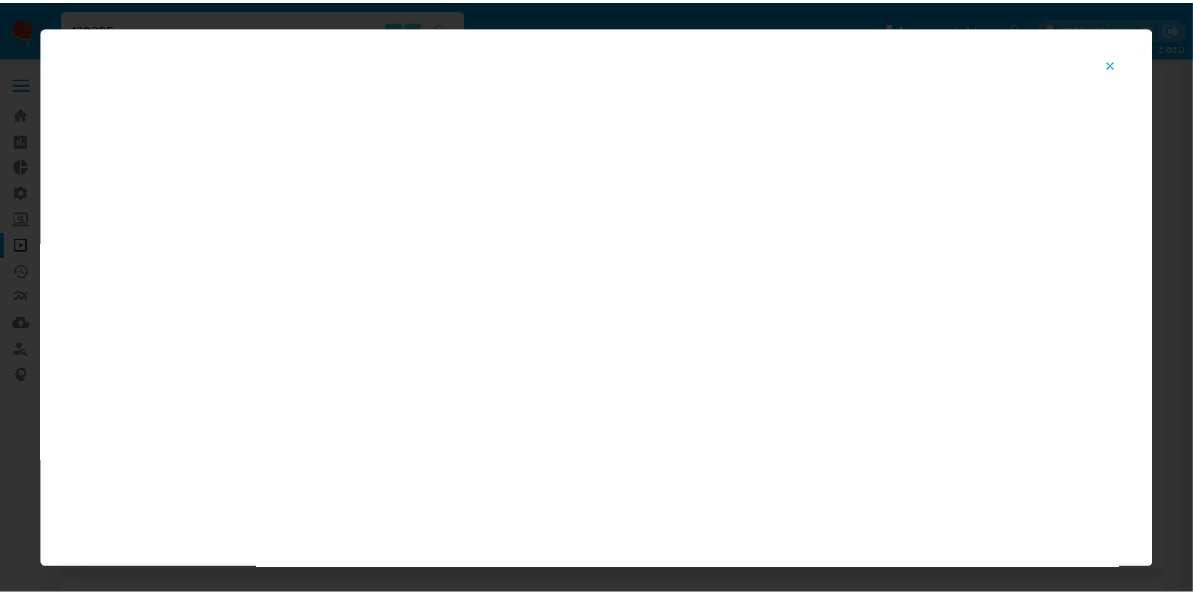
scroll to position [0, 0]
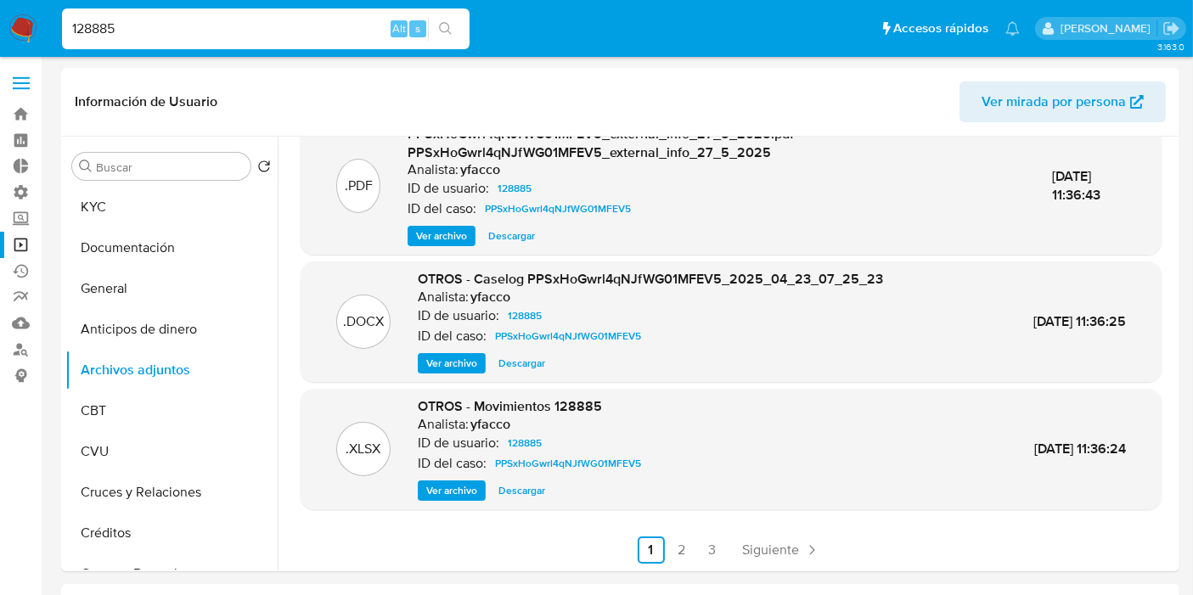
drag, startPoint x: 99, startPoint y: 26, endPoint x: 0, endPoint y: 7, distance: 101.3
click at [0, 7] on nav "Pausado Ver notificaciones 128885 Alt s Accesos rápidos Presiona las siguientes…" at bounding box center [596, 28] width 1193 height 57
paste input "93554423"
type input "193554423"
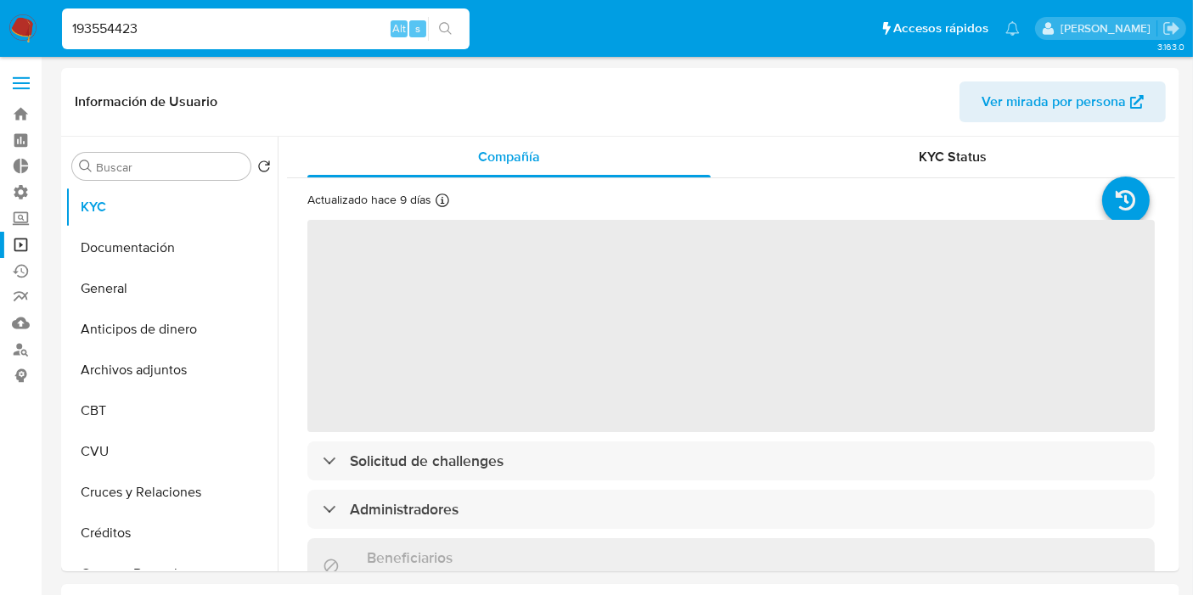
select select "10"
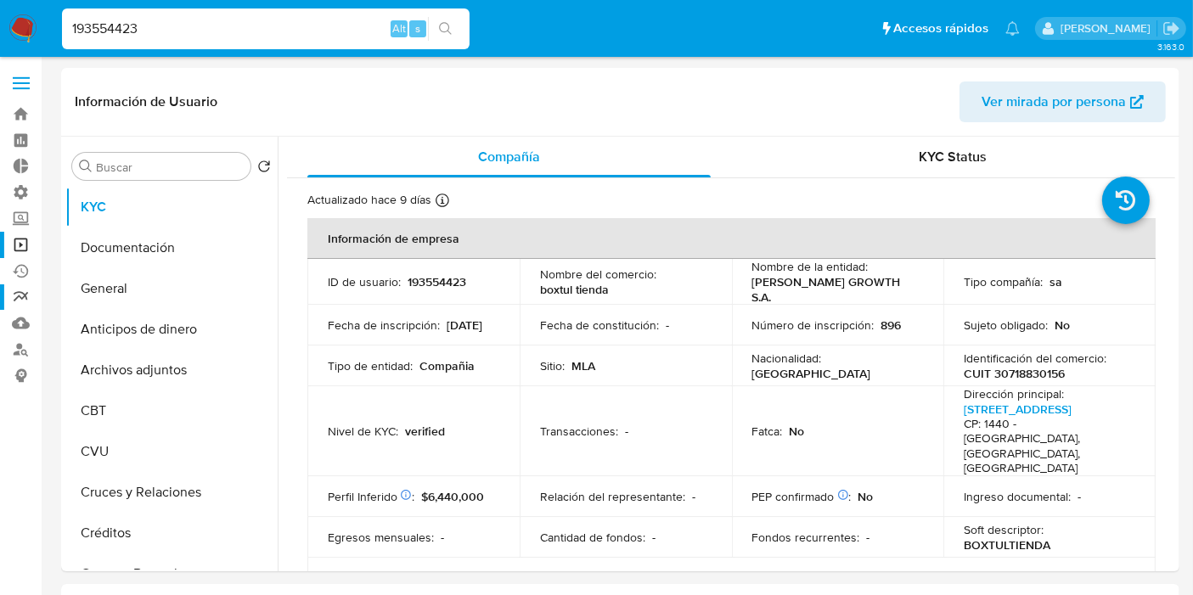
scroll to position [94, 0]
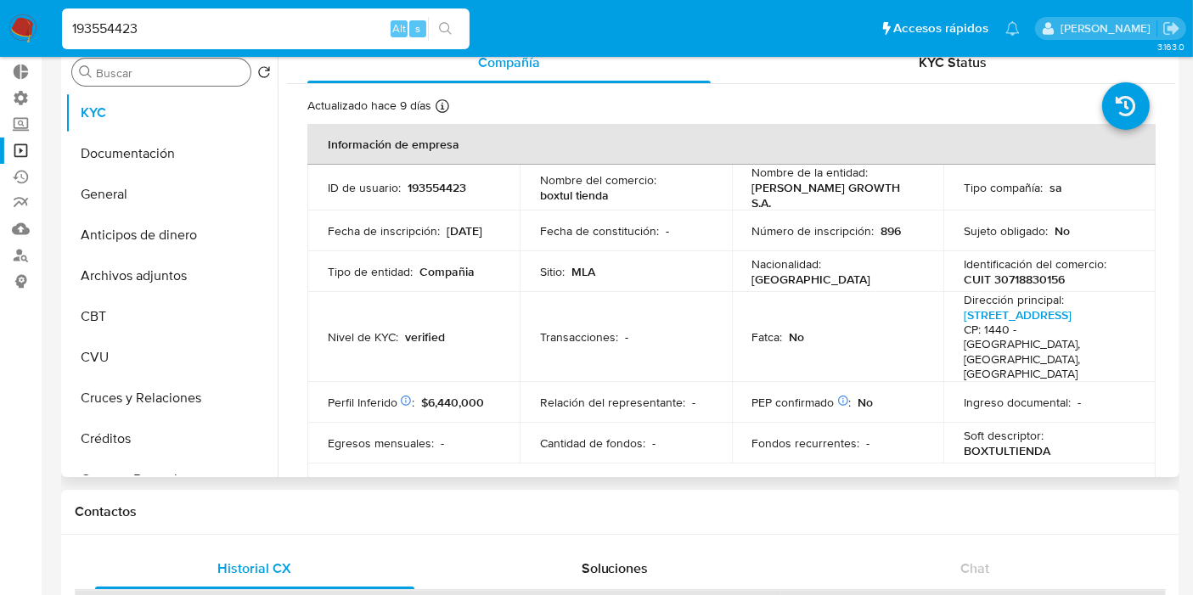
click at [167, 76] on input "Buscar" at bounding box center [170, 72] width 148 height 15
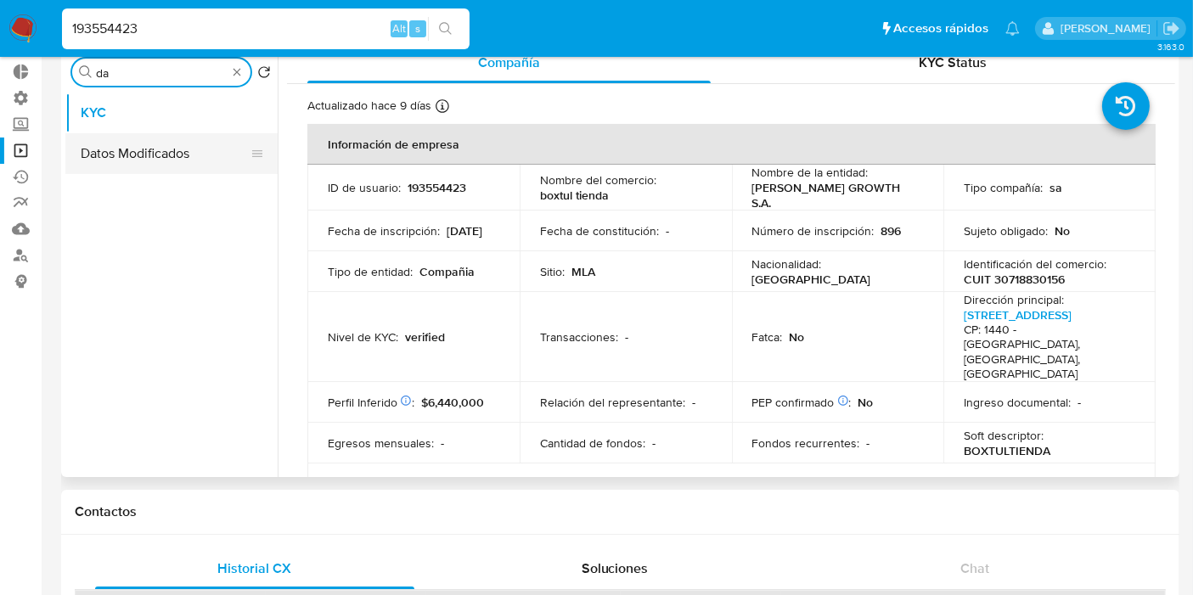
type input "da"
click at [157, 142] on button "Datos Modificados" at bounding box center [164, 153] width 199 height 41
click at [129, 151] on button "Datos Modificados" at bounding box center [164, 153] width 199 height 41
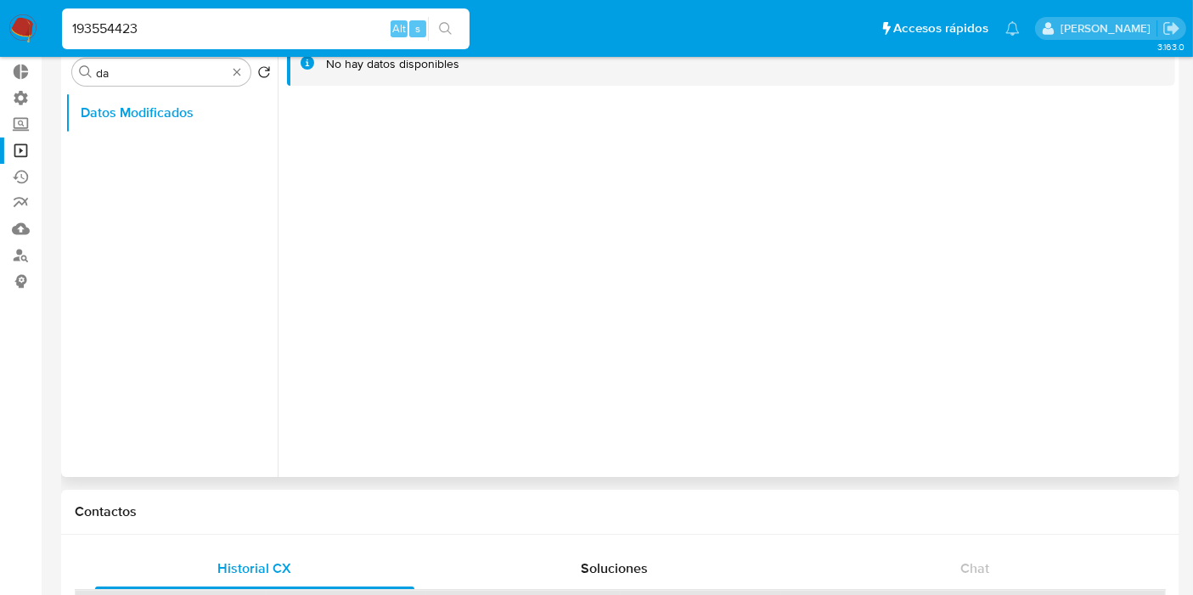
scroll to position [0, 0]
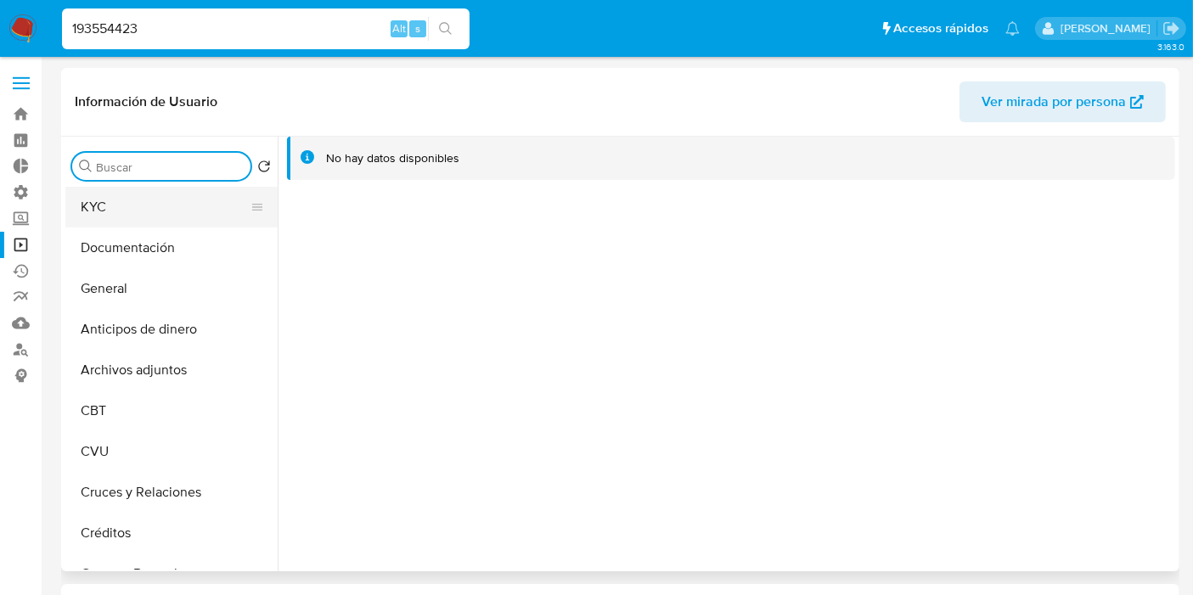
click at [194, 209] on button "KYC" at bounding box center [164, 207] width 199 height 41
click at [130, 207] on button "KYC" at bounding box center [164, 207] width 199 height 41
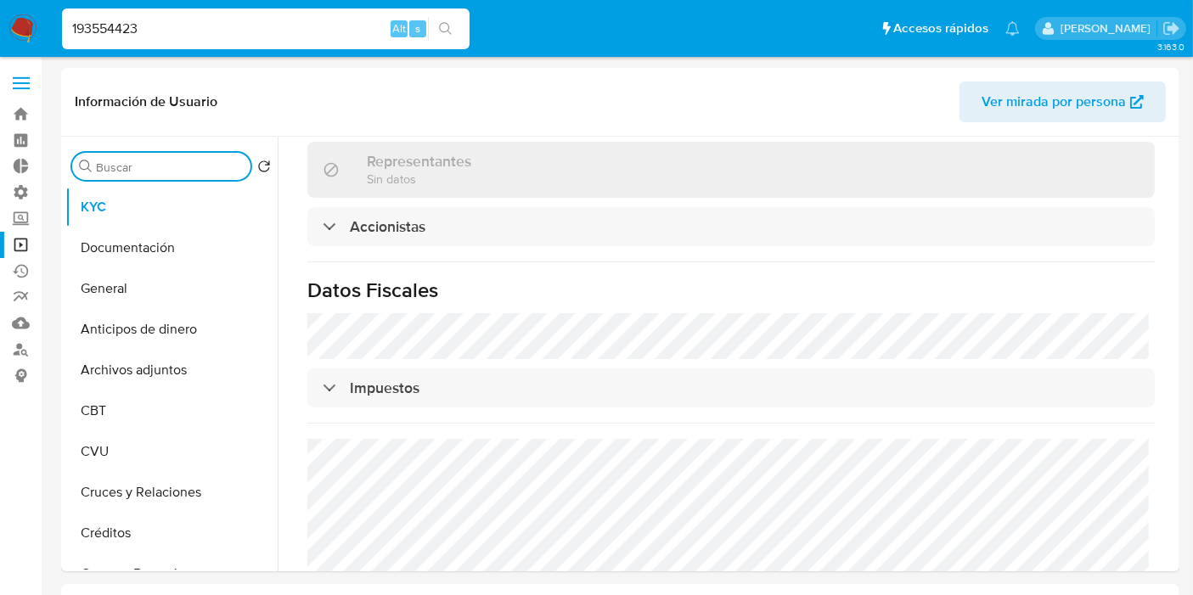
click at [189, 163] on input "Buscar" at bounding box center [170, 167] width 148 height 15
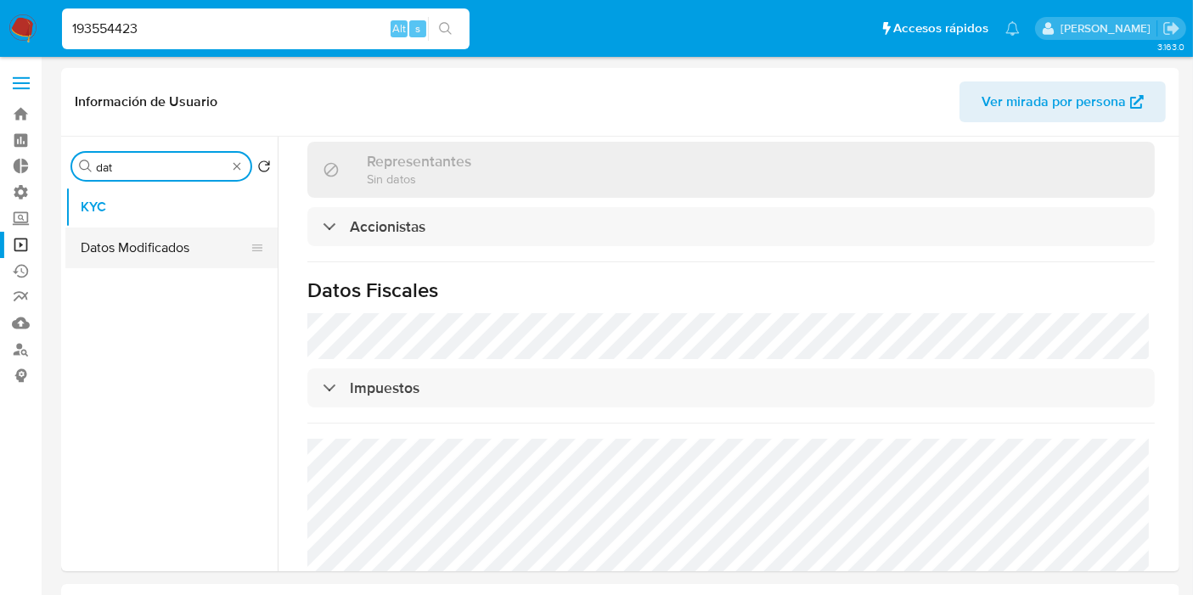
type input "dat"
click at [172, 240] on button "Datos Modificados" at bounding box center [164, 248] width 199 height 41
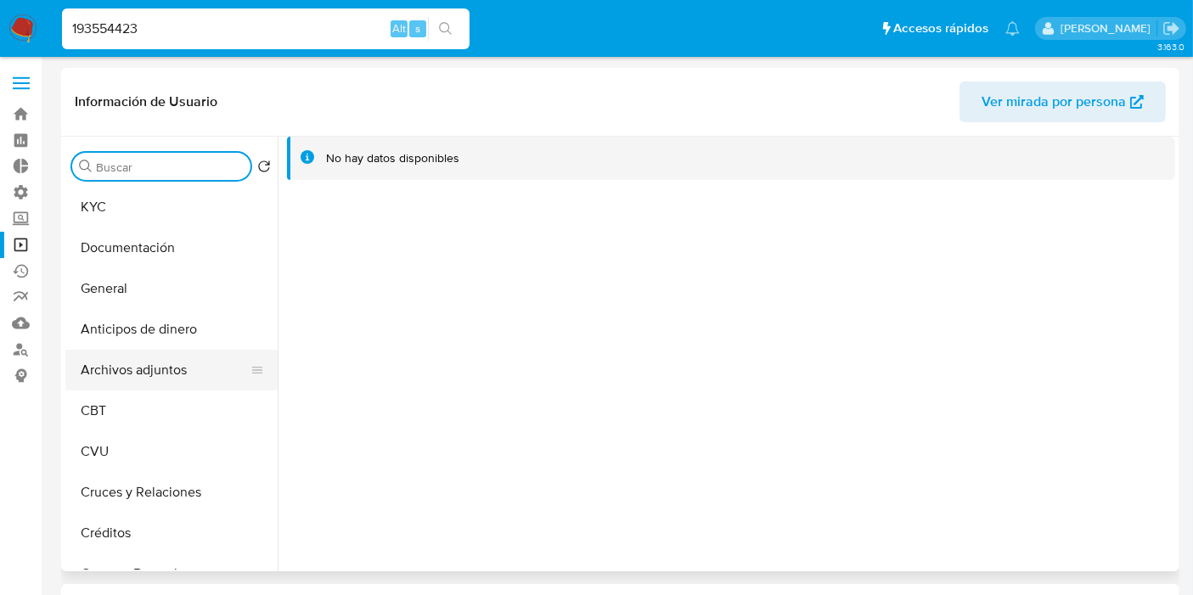
click at [170, 365] on button "Archivos adjuntos" at bounding box center [164, 370] width 199 height 41
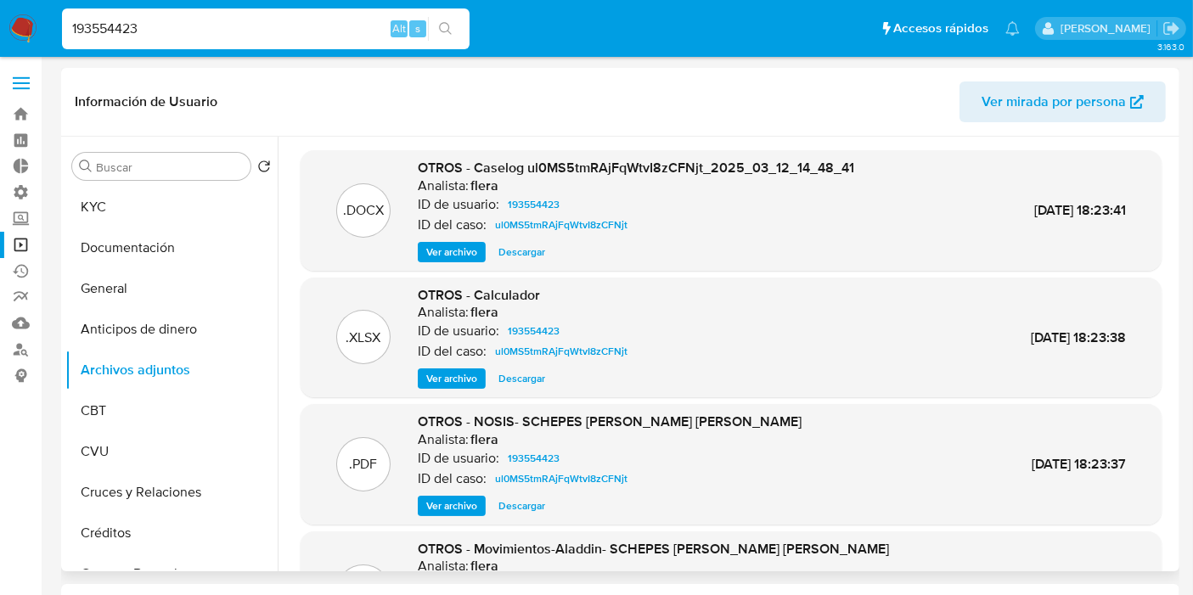
click at [456, 247] on span "Ver archivo" at bounding box center [451, 252] width 51 height 17
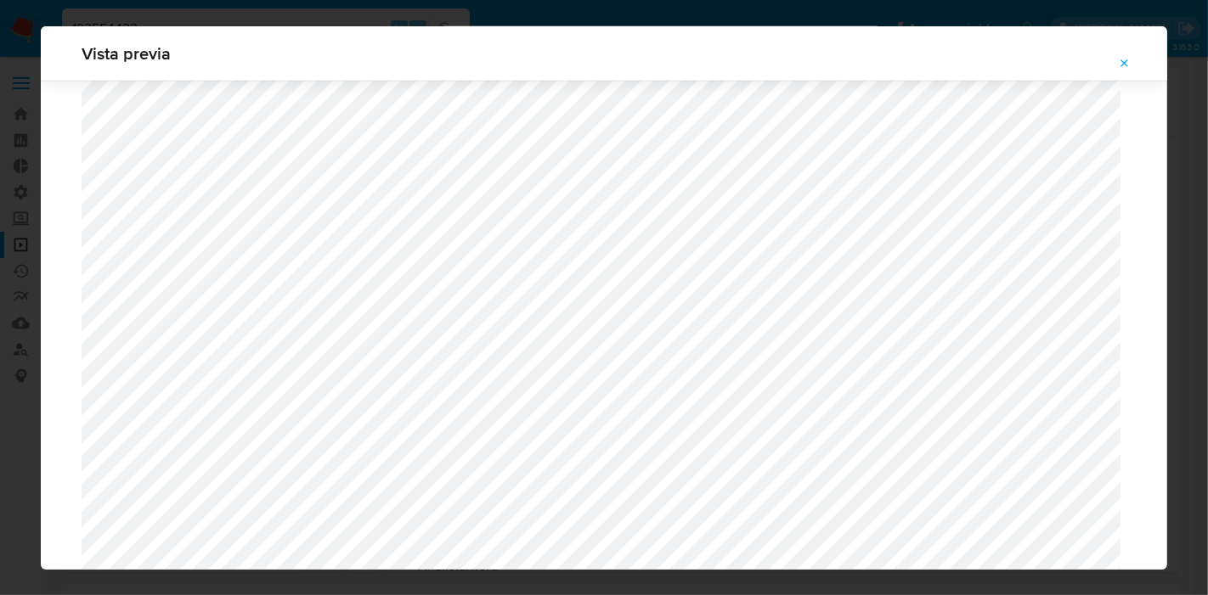
scroll to position [1287, 0]
click at [1128, 59] on icon "Attachment preview" at bounding box center [1125, 63] width 8 height 8
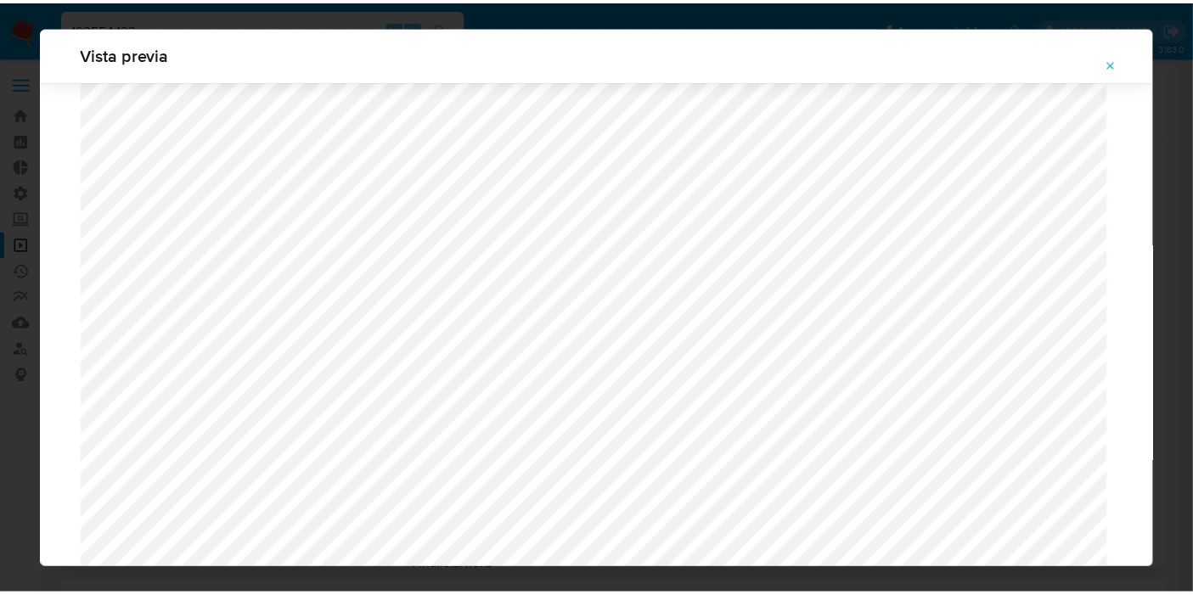
scroll to position [87, 0]
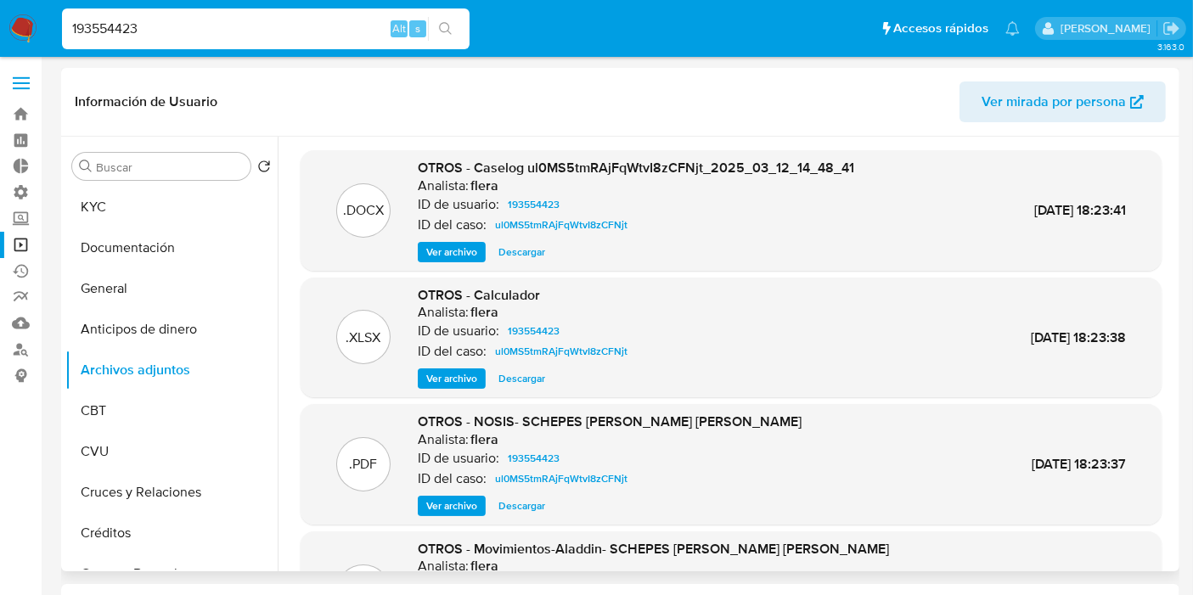
drag, startPoint x: 196, startPoint y: 25, endPoint x: 0, endPoint y: 27, distance: 196.2
click at [0, 27] on nav "Pausado Ver notificaciones 193554423 Alt s Accesos rápidos Presiona las siguien…" at bounding box center [596, 28] width 1193 height 57
paste input "74506779"
type input "174506779"
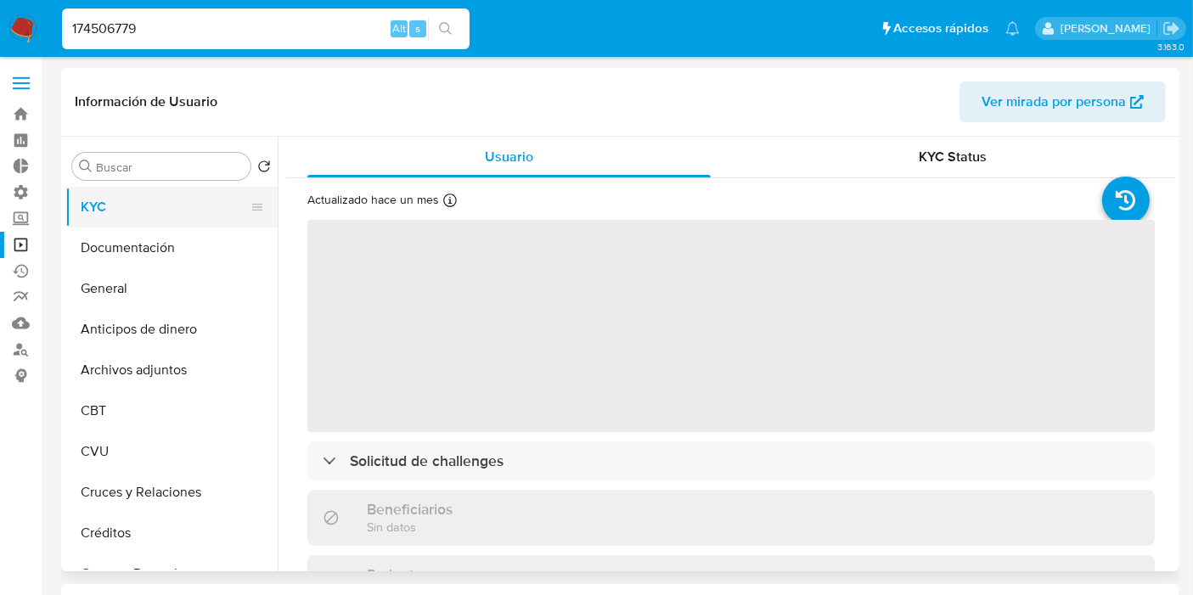
select select "10"
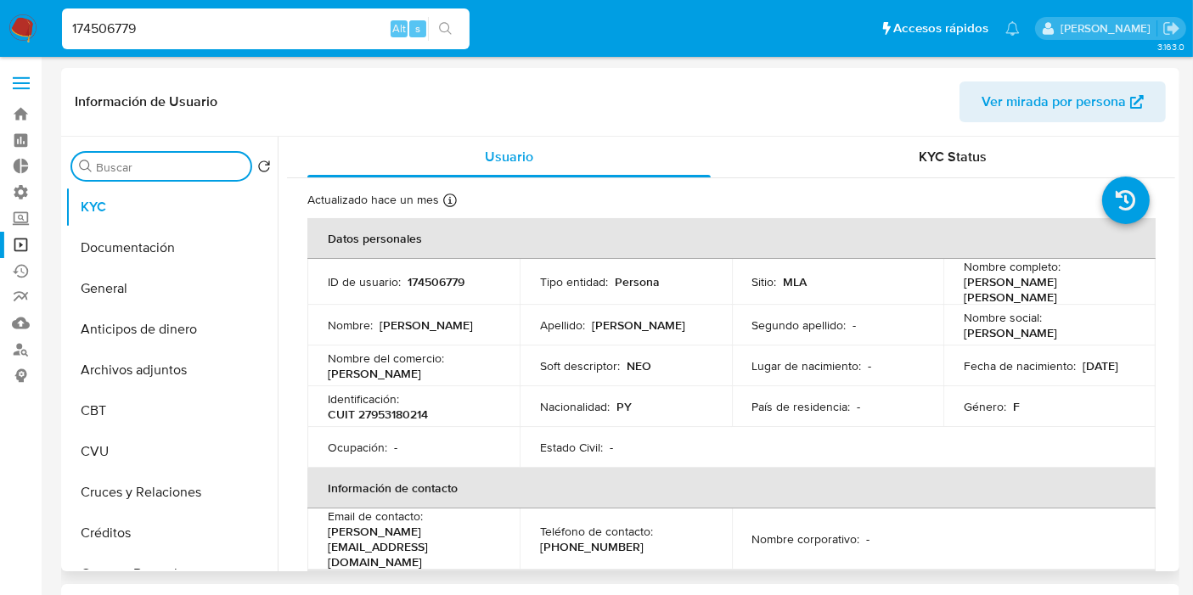
click at [201, 168] on input "Buscar" at bounding box center [170, 167] width 148 height 15
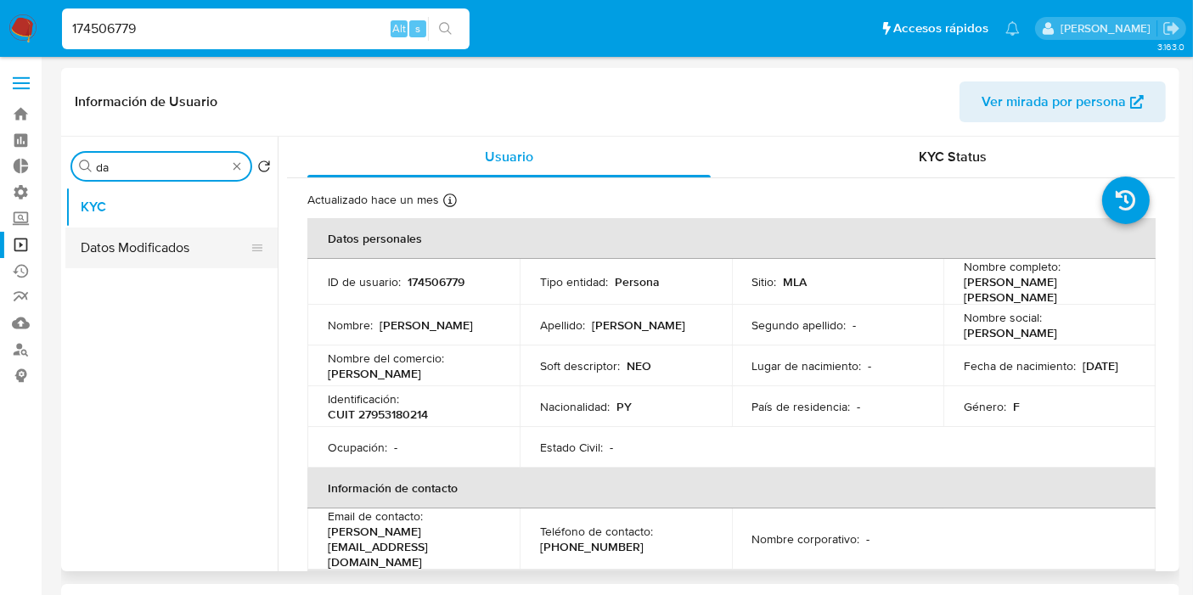
type input "da"
click at [167, 244] on button "Datos Modificados" at bounding box center [164, 248] width 199 height 41
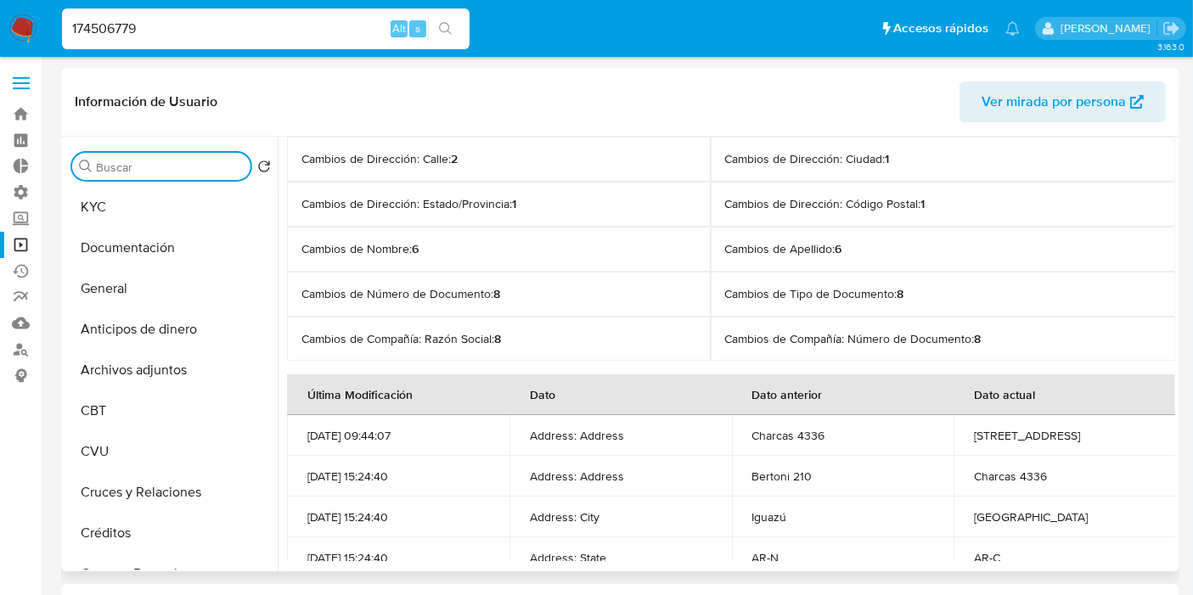
drag, startPoint x: 233, startPoint y: 171, endPoint x: 207, endPoint y: 199, distance: 37.9
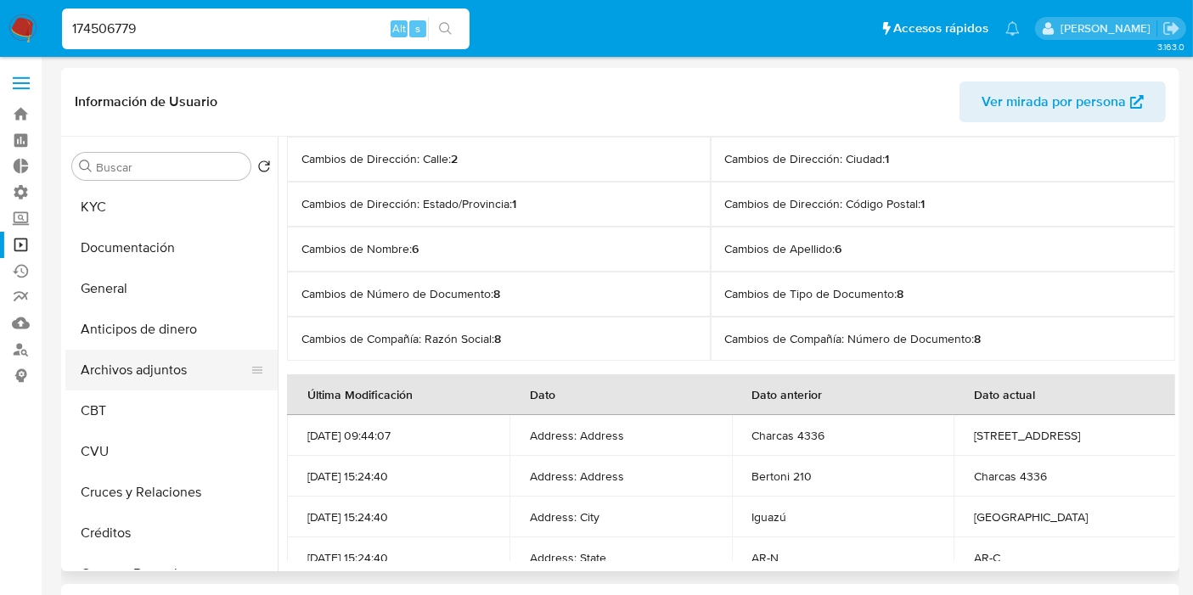
click at [175, 376] on button "Archivos adjuntos" at bounding box center [164, 370] width 199 height 41
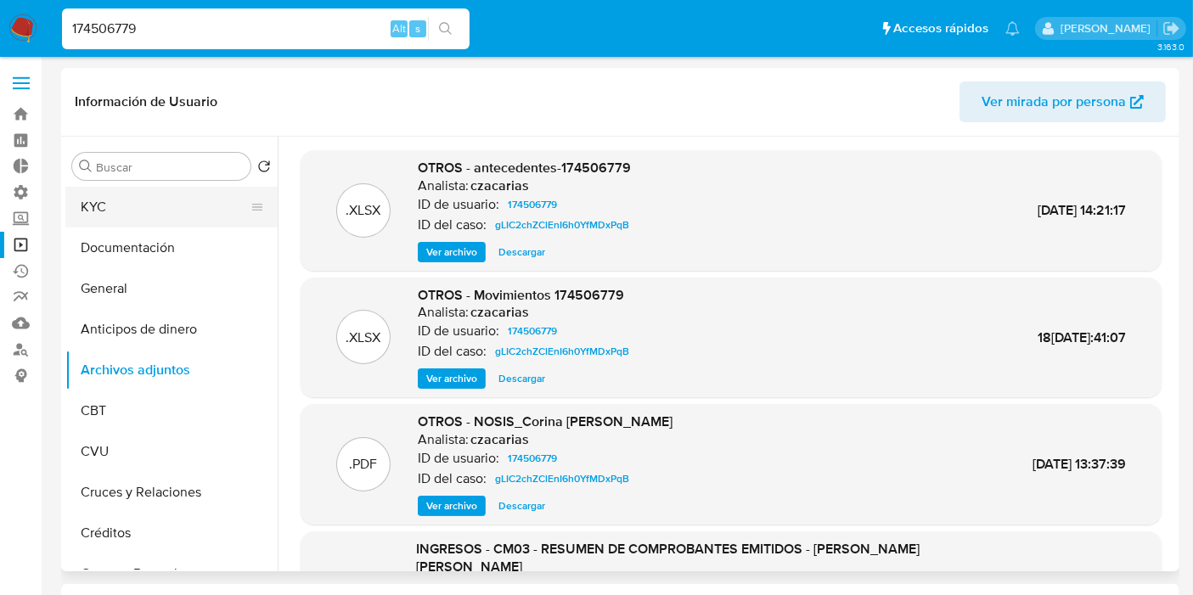
click at [96, 203] on button "KYC" at bounding box center [164, 207] width 199 height 41
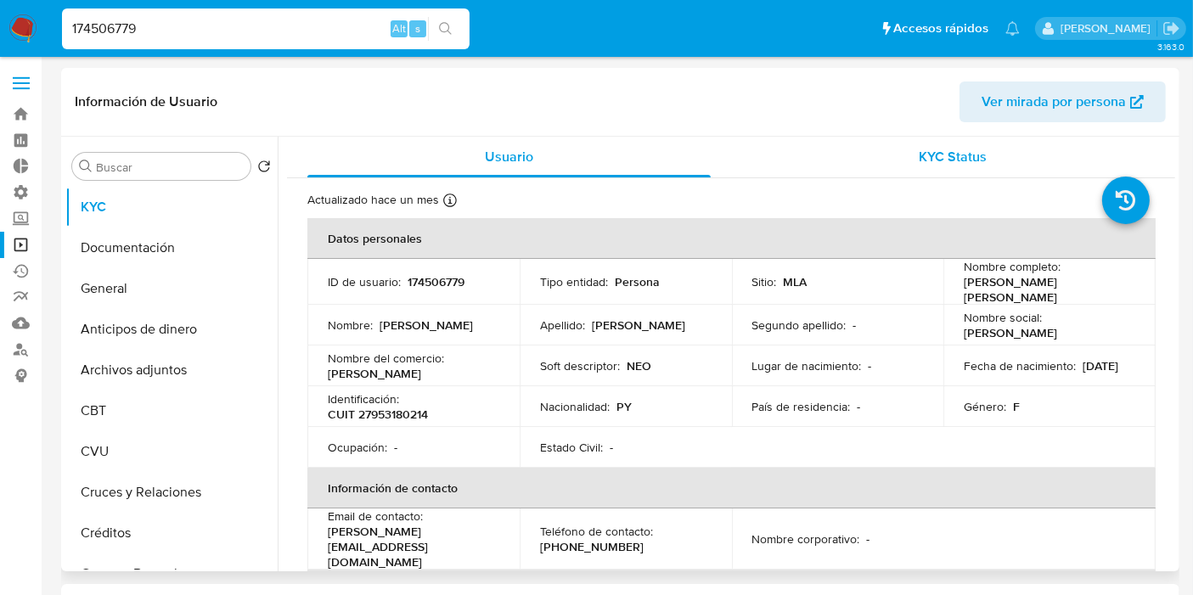
click at [898, 163] on div "KYC Status" at bounding box center [953, 157] width 403 height 41
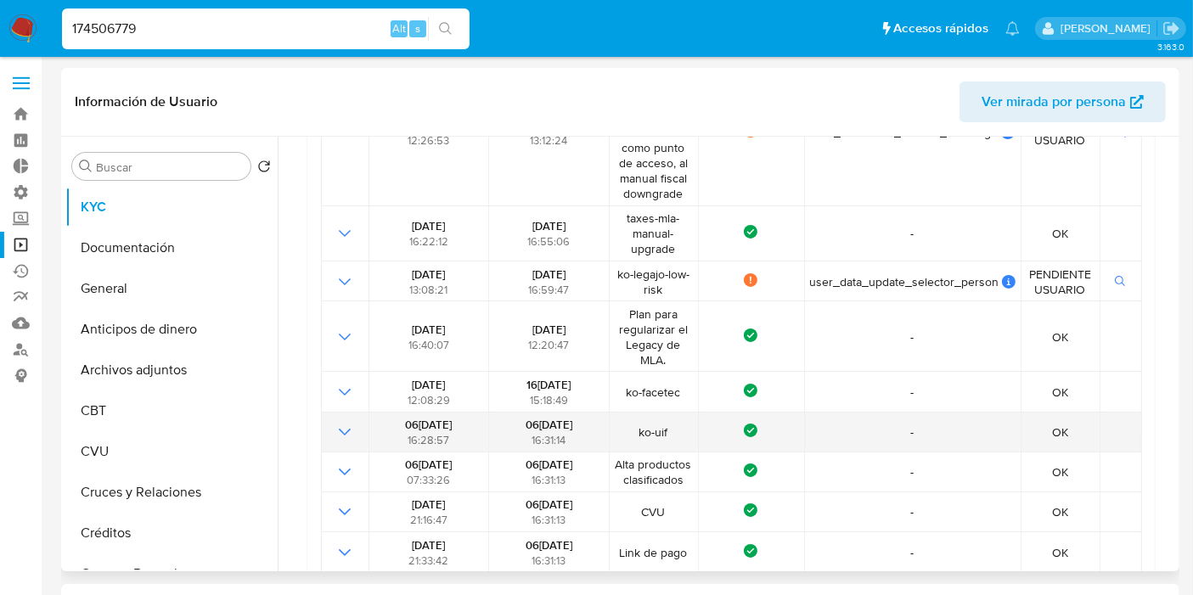
scroll to position [471, 0]
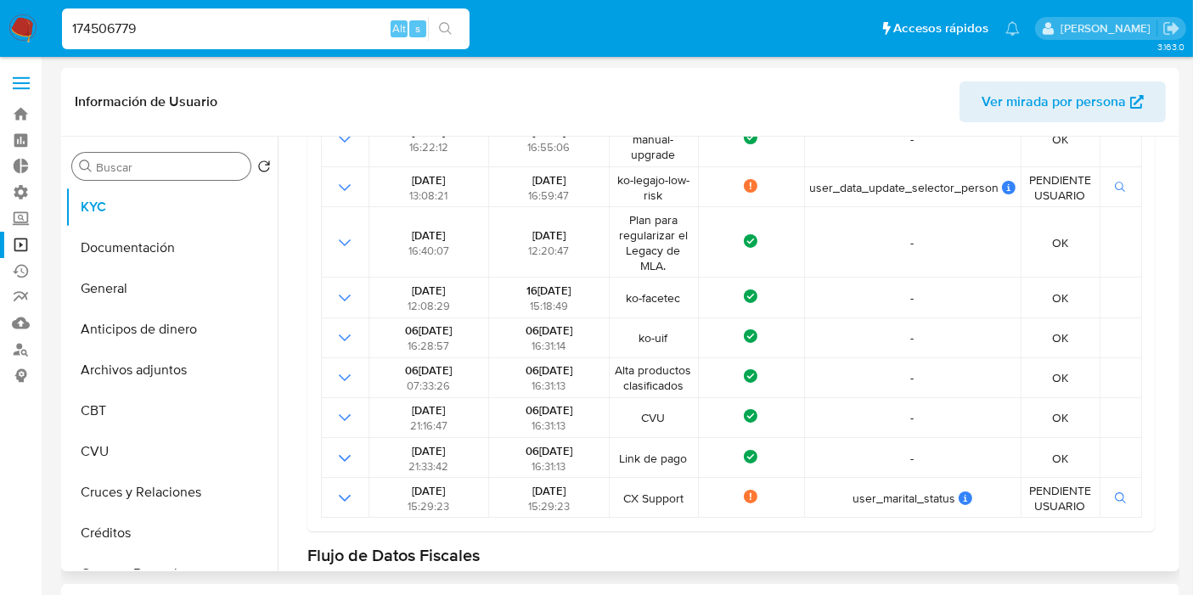
click at [186, 161] on input "Buscar" at bounding box center [170, 167] width 148 height 15
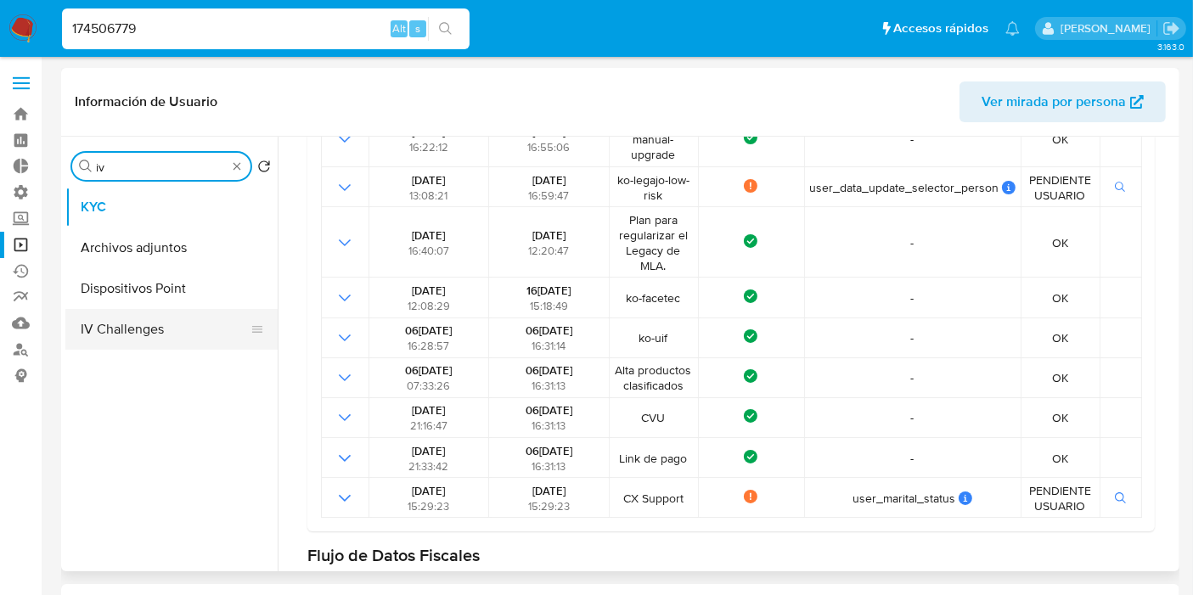
type input "iv"
click at [128, 330] on button "IV Challenges" at bounding box center [164, 329] width 199 height 41
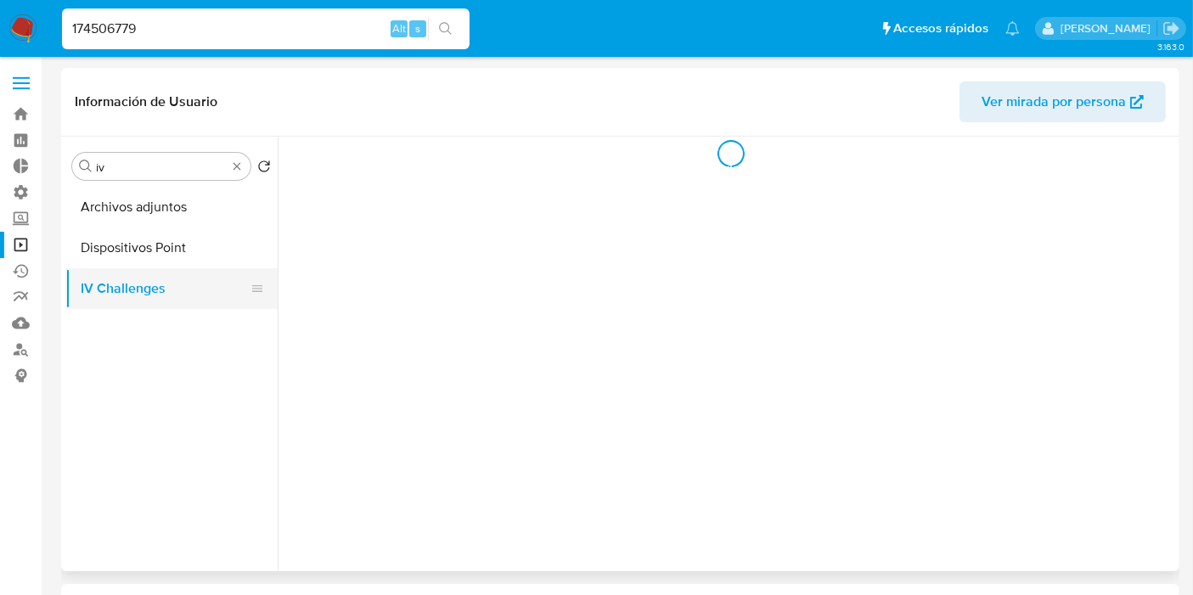
scroll to position [0, 0]
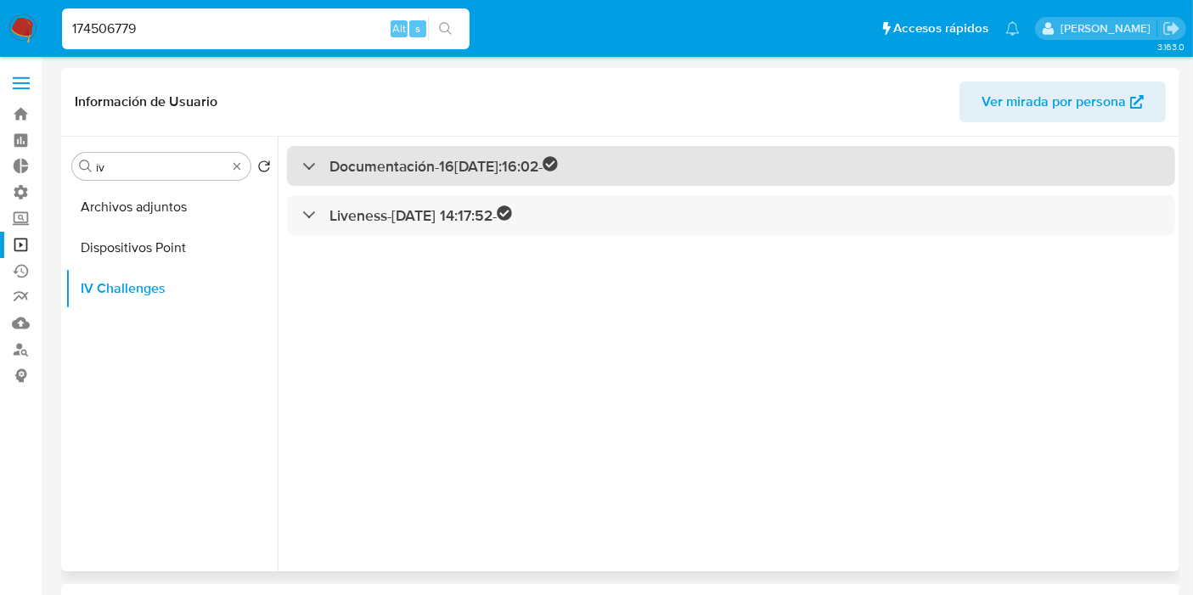
click at [377, 164] on h3 "Documentación - 16/07/2023 14:16:02 -" at bounding box center [443, 166] width 228 height 20
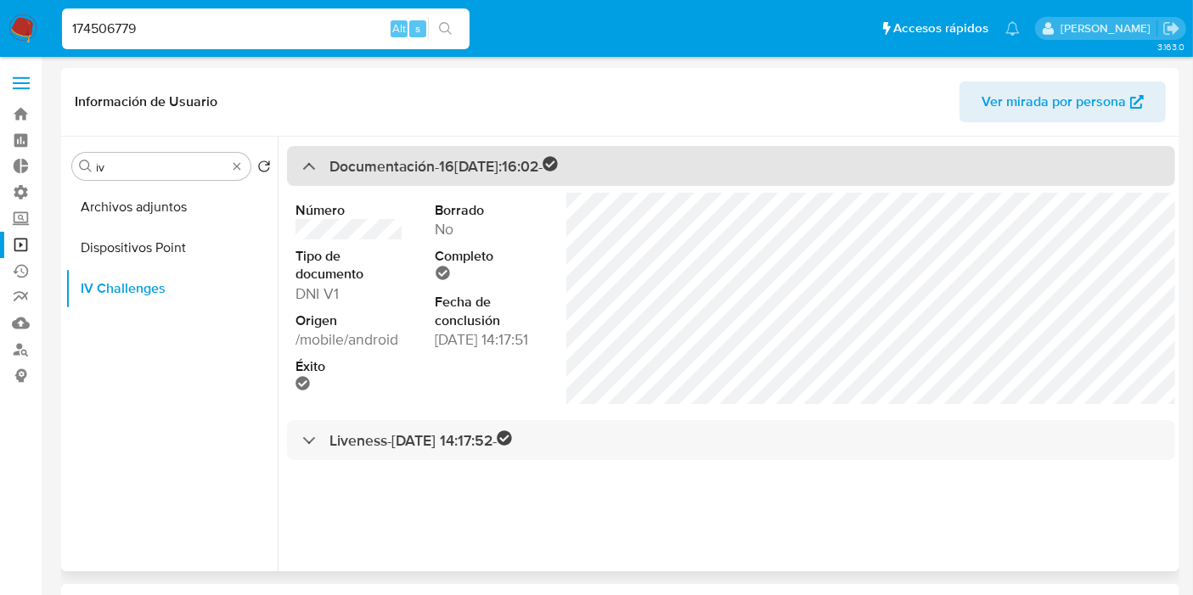
click at [377, 164] on h3 "Documentación - 16/07/2023 14:16:02 -" at bounding box center [443, 166] width 228 height 20
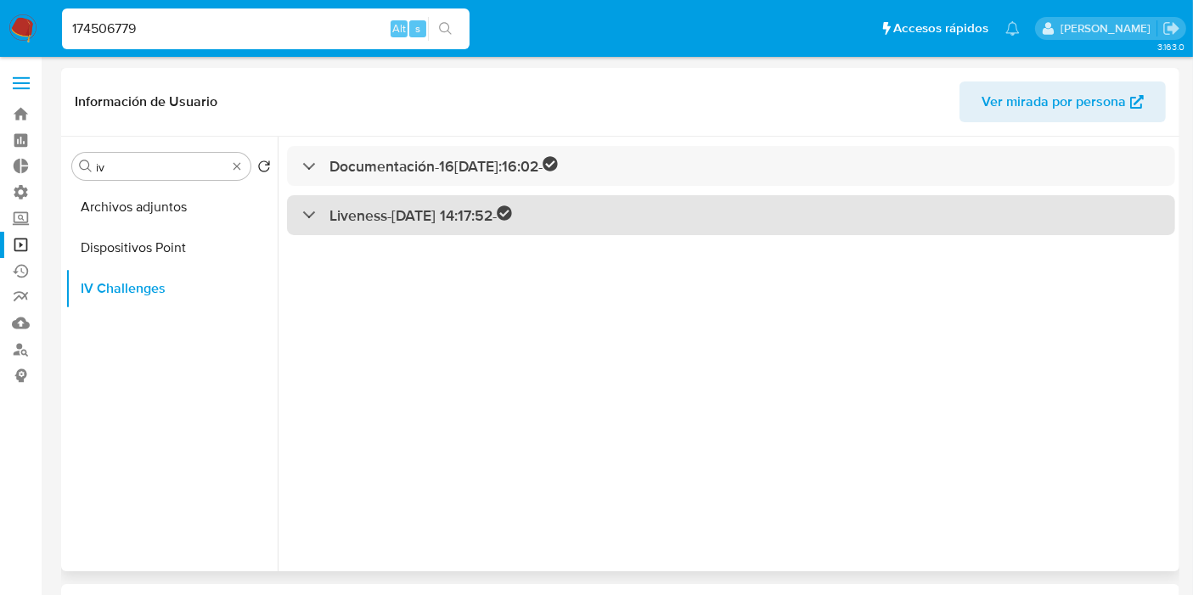
click at [405, 226] on div "Liveness - 16/07/2023 14:17:52 -" at bounding box center [731, 215] width 888 height 40
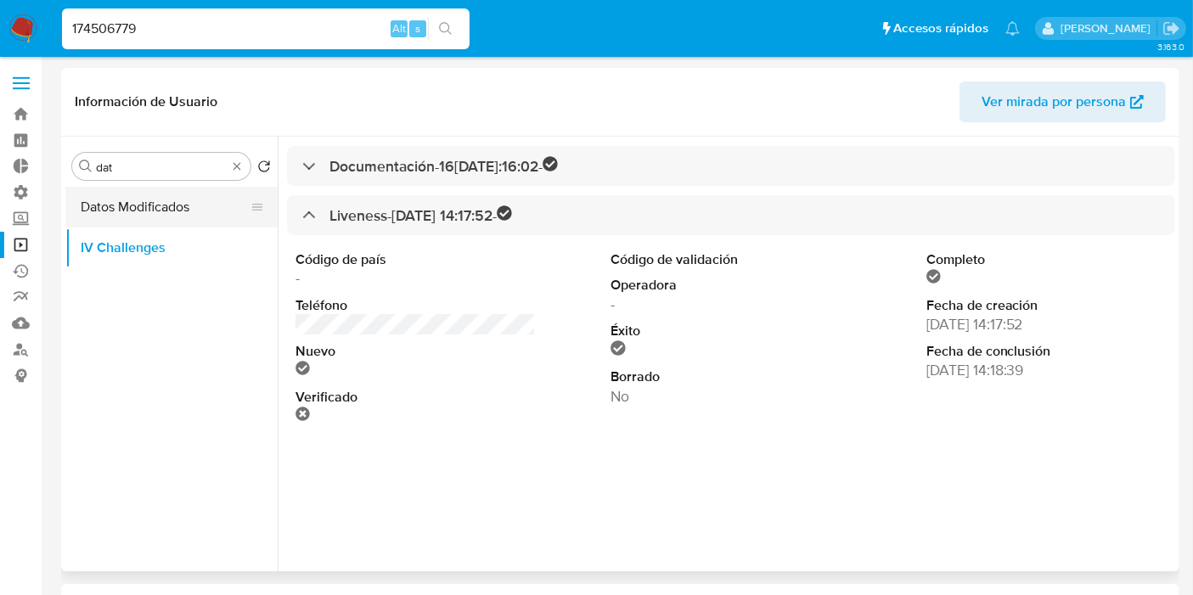
click at [152, 216] on button "Datos Modificados" at bounding box center [164, 207] width 199 height 41
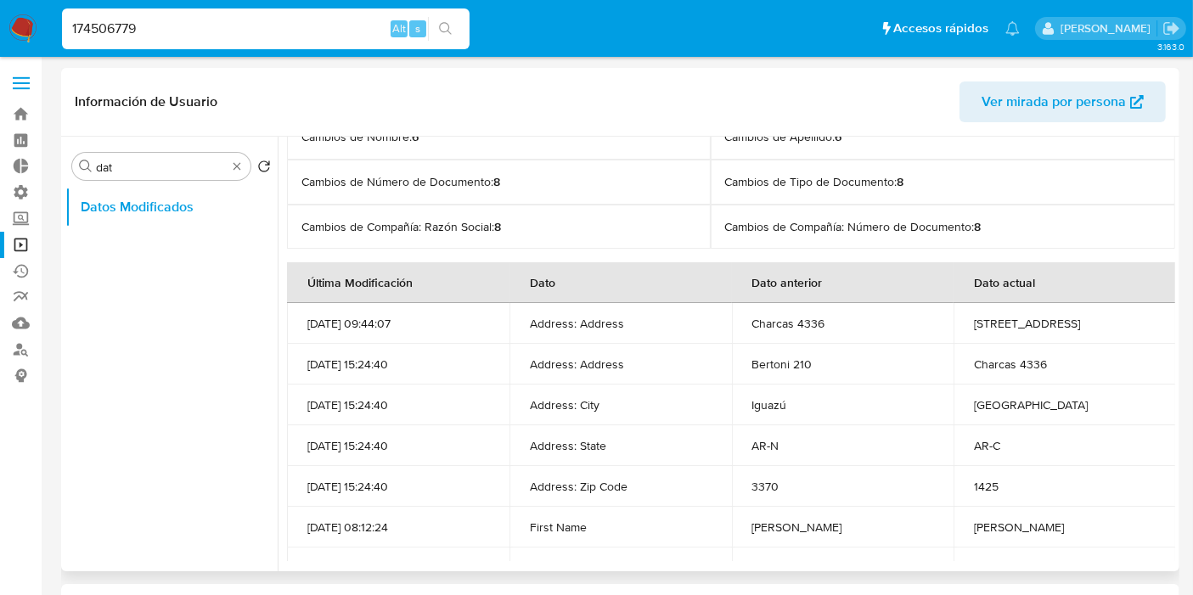
scroll to position [31, 0]
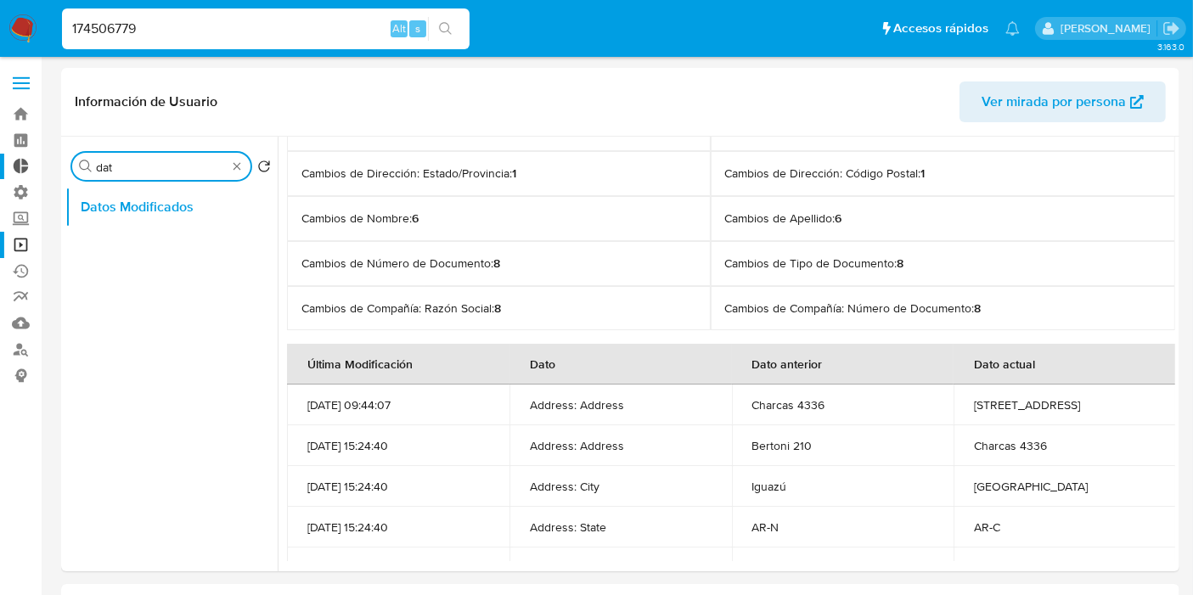
drag, startPoint x: 119, startPoint y: 169, endPoint x: 0, endPoint y: 169, distance: 118.9
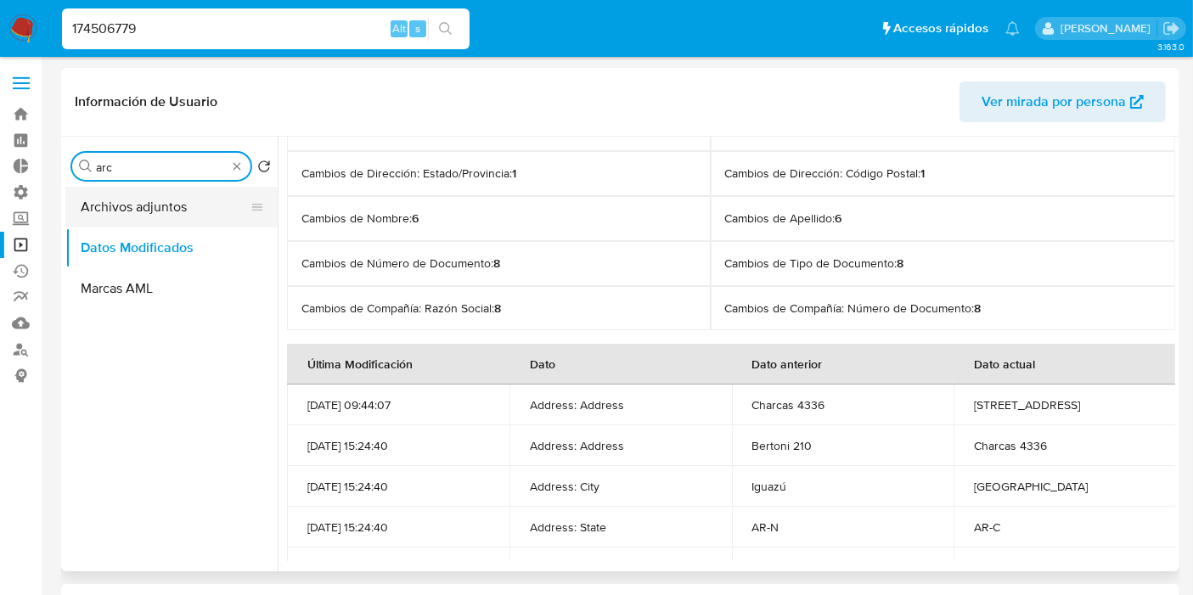
type input "arc"
click at [166, 207] on button "Archivos adjuntos" at bounding box center [164, 207] width 199 height 41
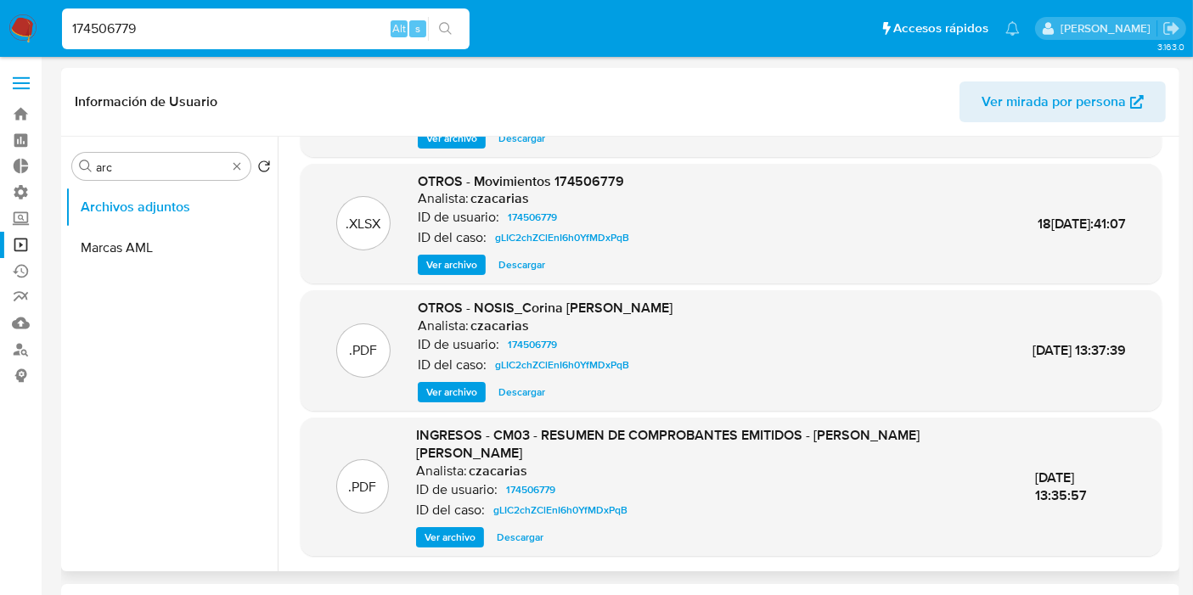
scroll to position [0, 0]
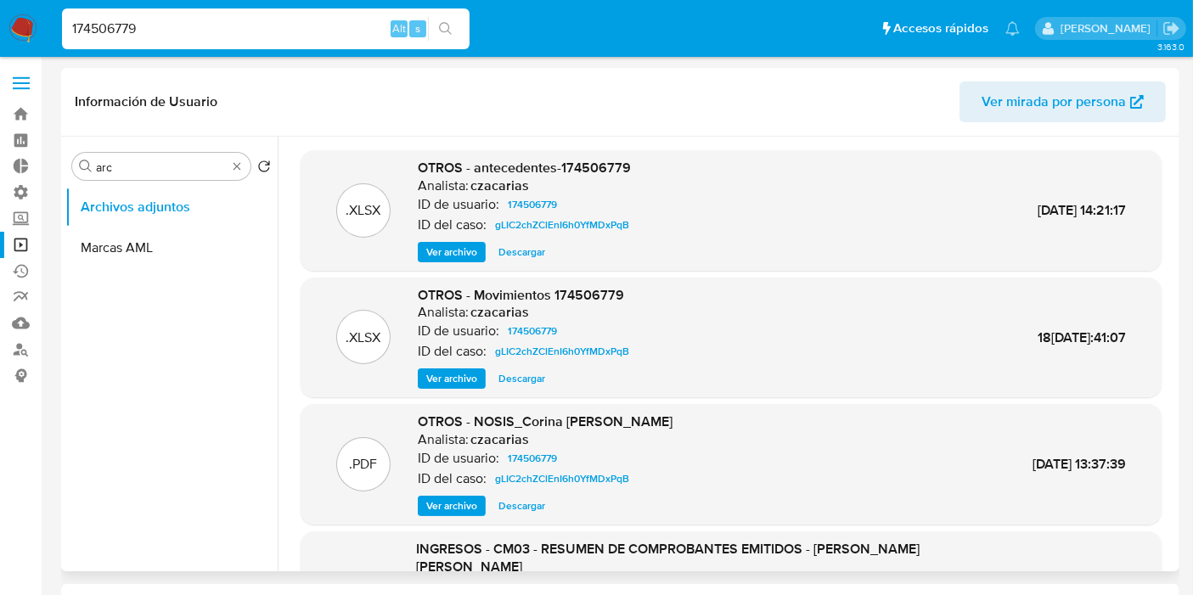
click at [460, 256] on span "Ver archivo" at bounding box center [451, 252] width 51 height 17
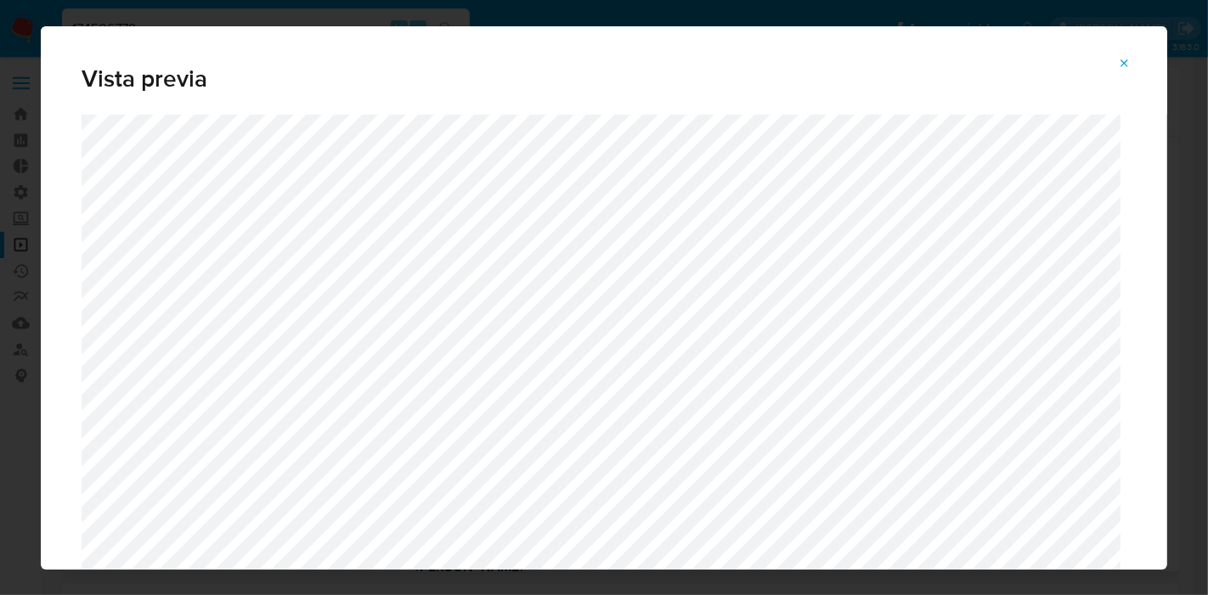
click at [1126, 71] on span "Attachment preview" at bounding box center [1125, 64] width 14 height 24
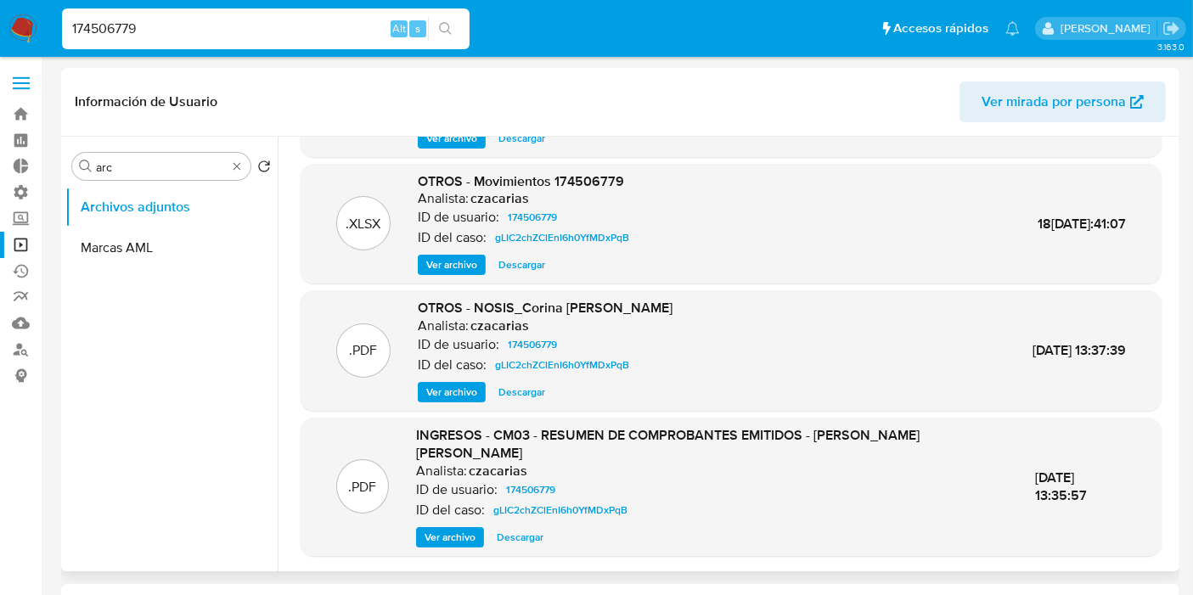
click at [438, 535] on span "Ver archivo" at bounding box center [450, 537] width 51 height 17
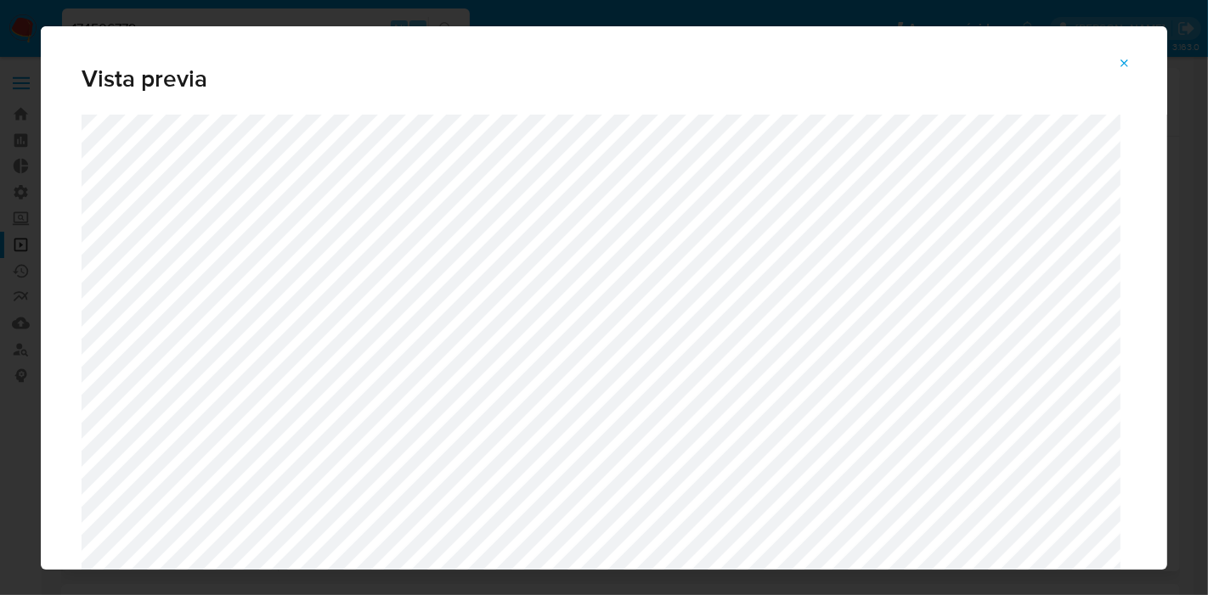
click at [1124, 70] on icon "Attachment preview" at bounding box center [1125, 64] width 14 height 14
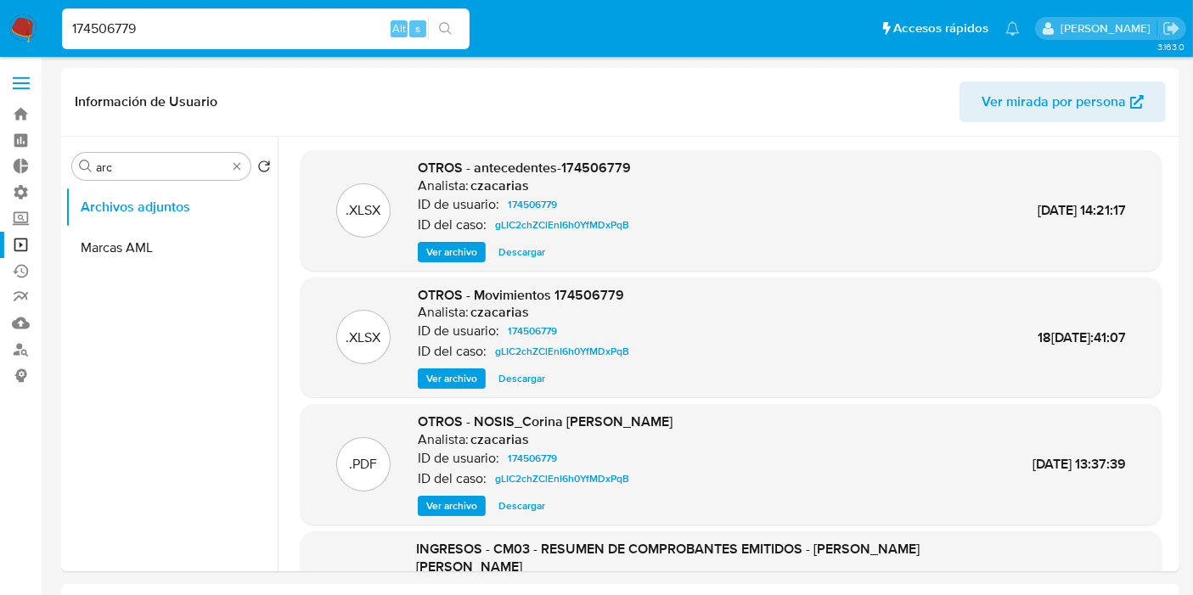
click at [462, 248] on span "Ver archivo" at bounding box center [451, 252] width 51 height 17
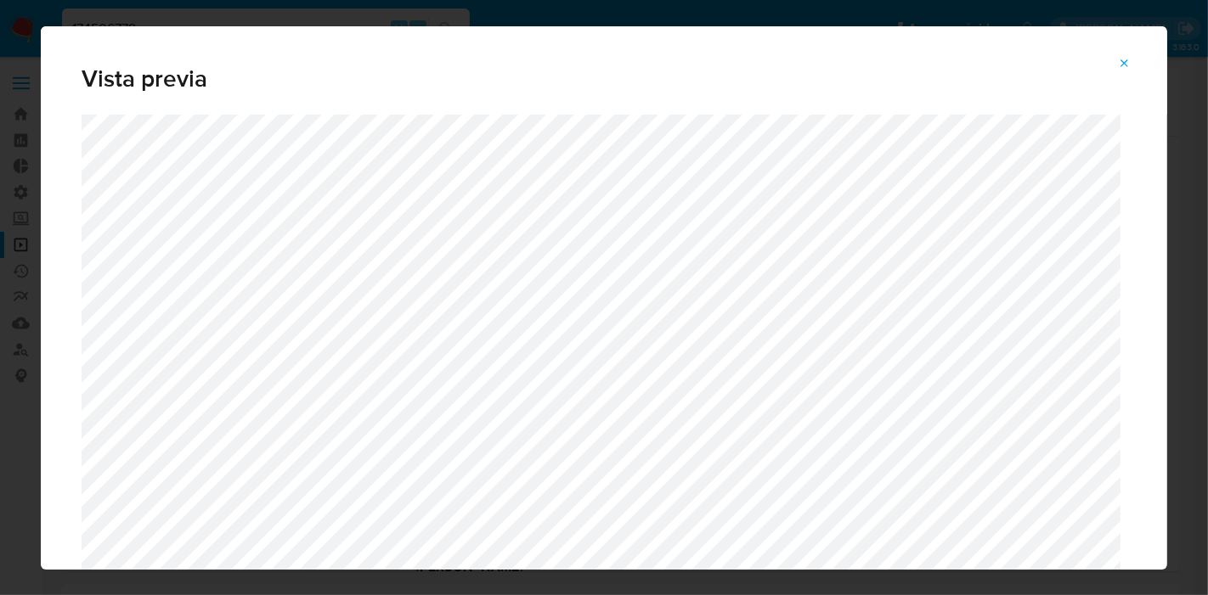
click at [1128, 64] on icon "Attachment preview" at bounding box center [1125, 64] width 14 height 14
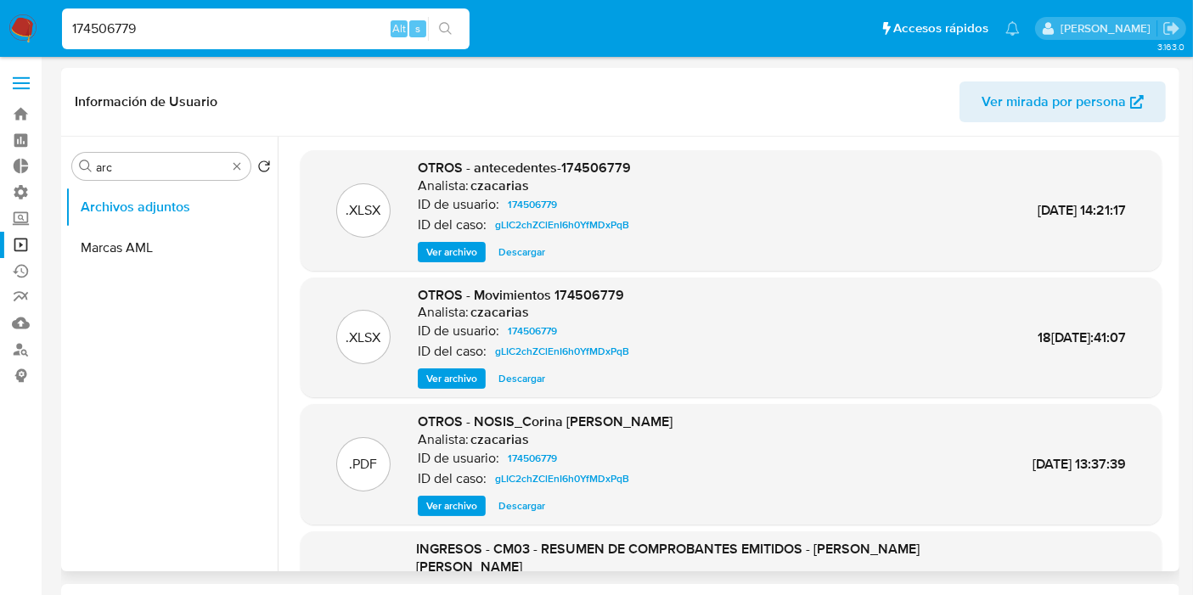
click at [538, 246] on span "Descargar" at bounding box center [521, 252] width 47 height 17
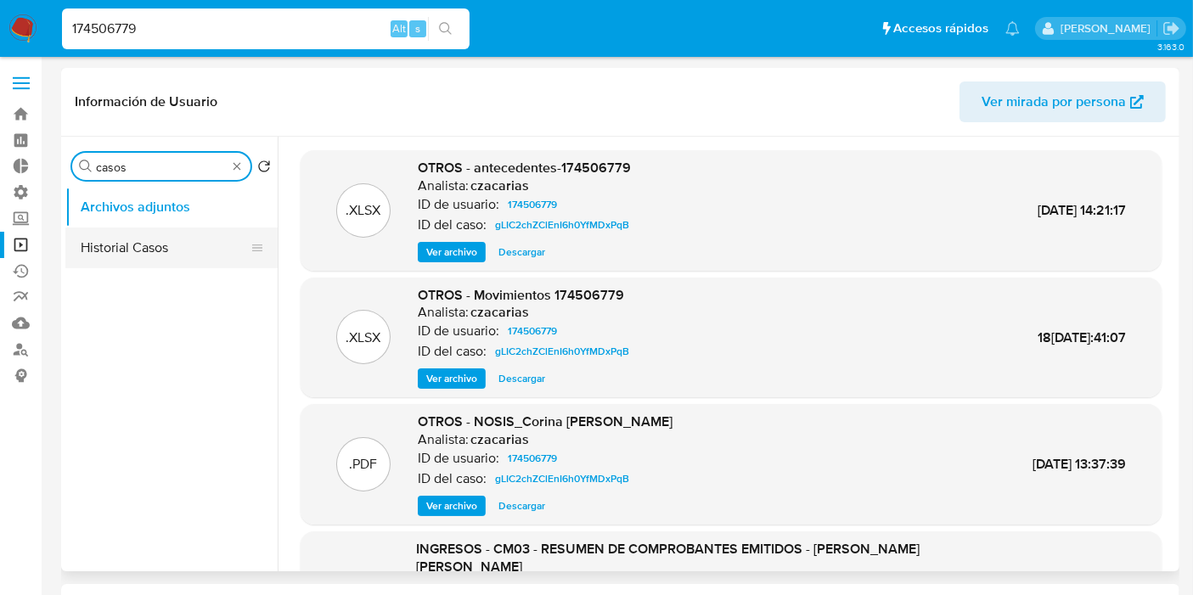
type input "casos"
click at [209, 253] on button "Historial Casos" at bounding box center [164, 248] width 199 height 41
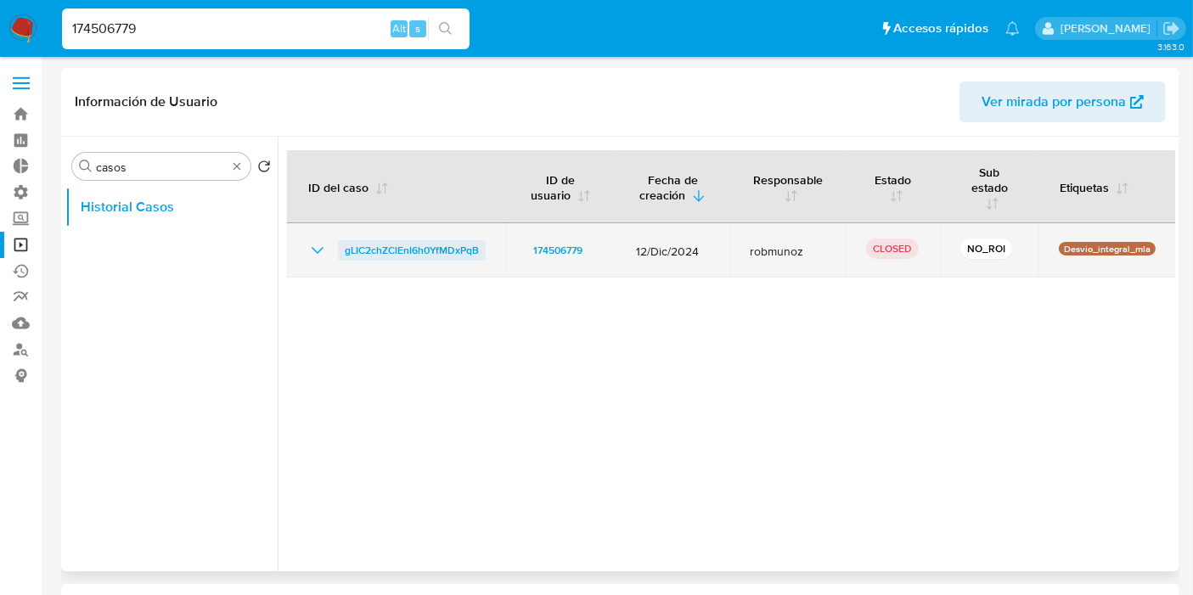
drag, startPoint x: 453, startPoint y: 251, endPoint x: 344, endPoint y: 244, distance: 109.8
click at [344, 244] on td "gLIC2chZClEnI6h0YfMDxPqB" at bounding box center [396, 250] width 219 height 54
click at [391, 254] on span "gLIC2chZClEnI6h0YfMDxPqB" at bounding box center [412, 250] width 134 height 20
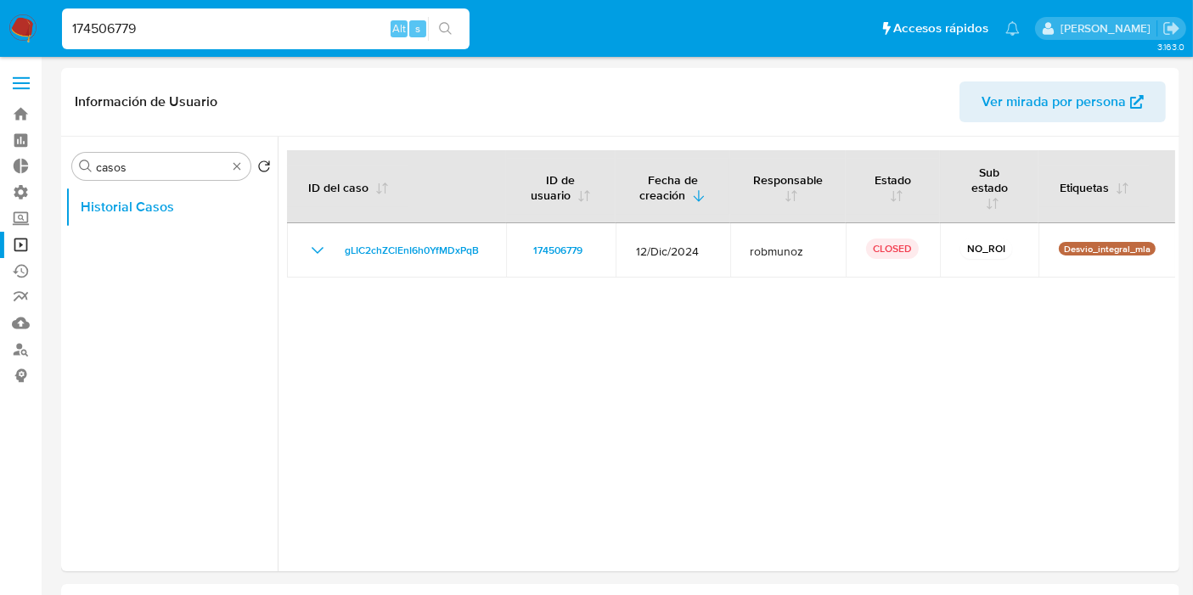
click at [0, 25] on nav "Pausado Ver notificaciones 174506779 Alt s Accesos rápidos Presiona las siguien…" at bounding box center [596, 28] width 1193 height 57
paste input "pi1sf4PUodEaDzNUXjeYbohV"
type input "pi1sf4PUodEaDzNUXjeYbohV"
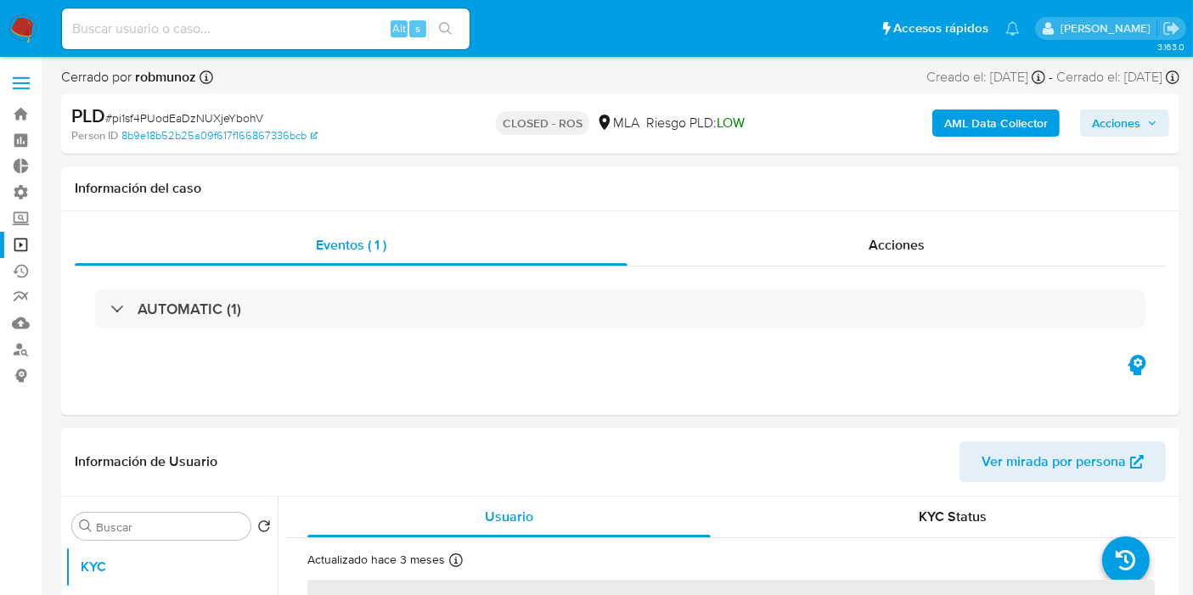
select select "10"
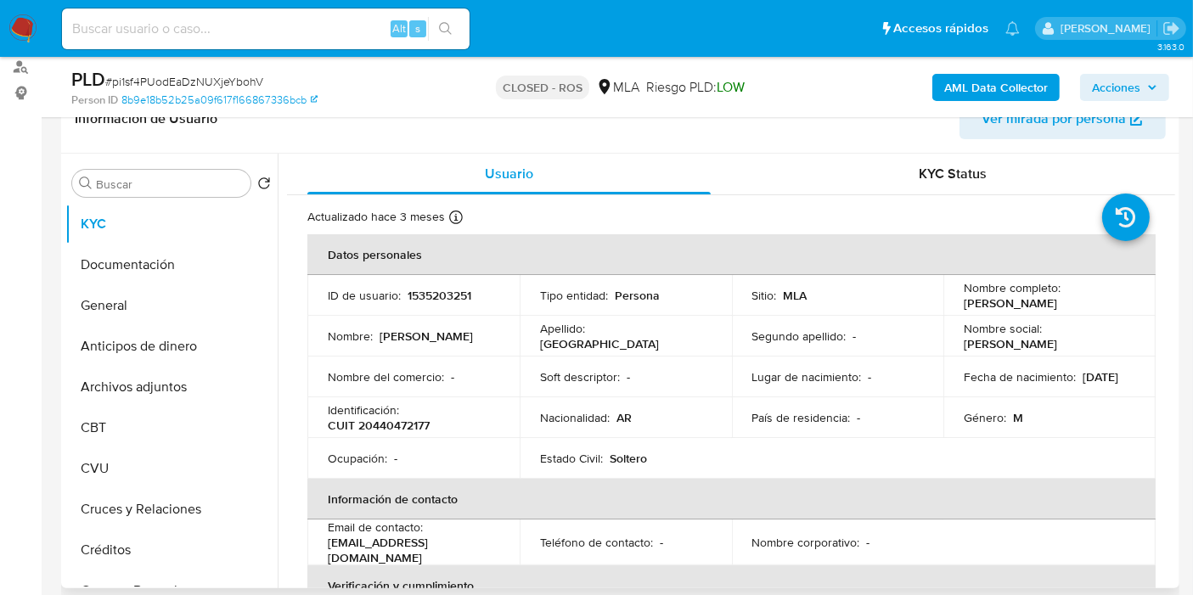
scroll to position [189, 0]
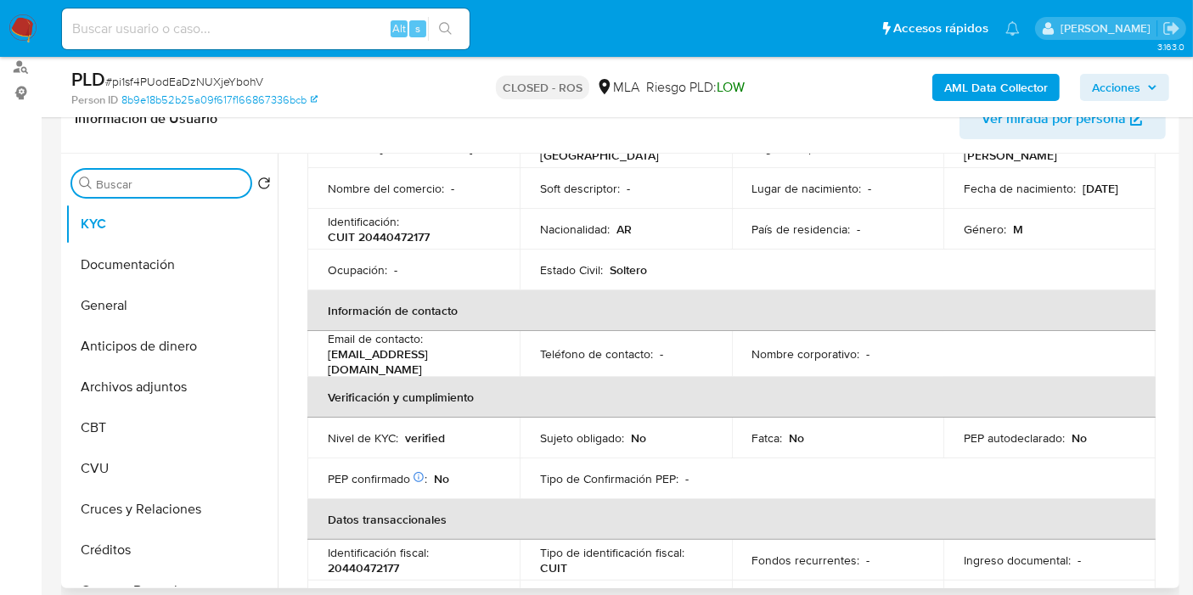
click at [228, 188] on input "Buscar" at bounding box center [170, 184] width 148 height 15
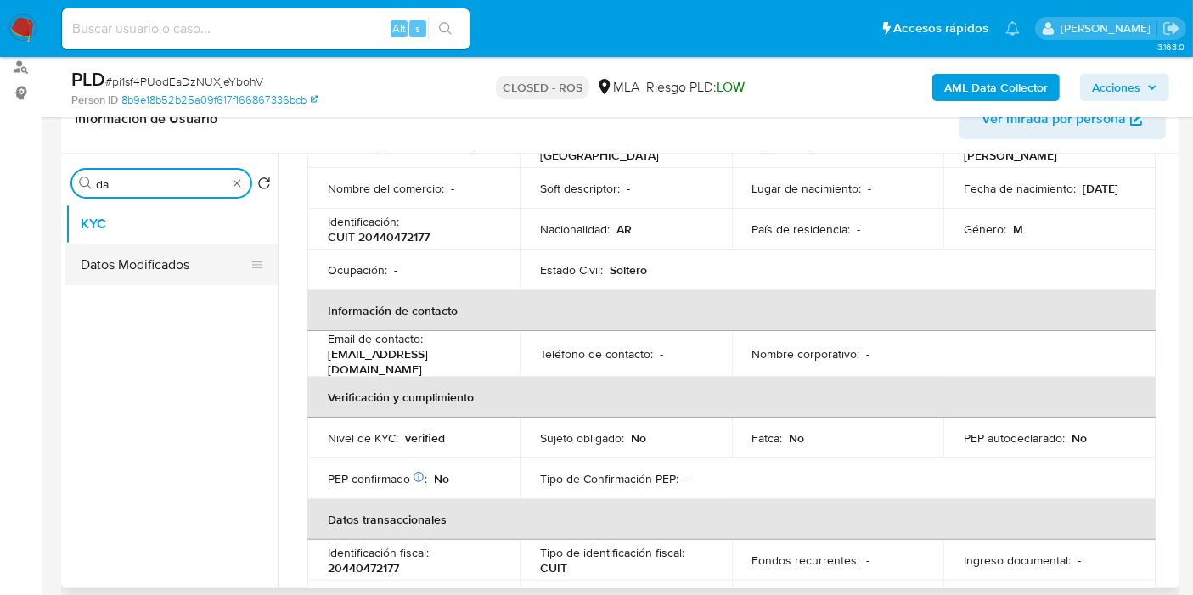
type input "da"
click at [188, 252] on button "Datos Modificados" at bounding box center [164, 265] width 199 height 41
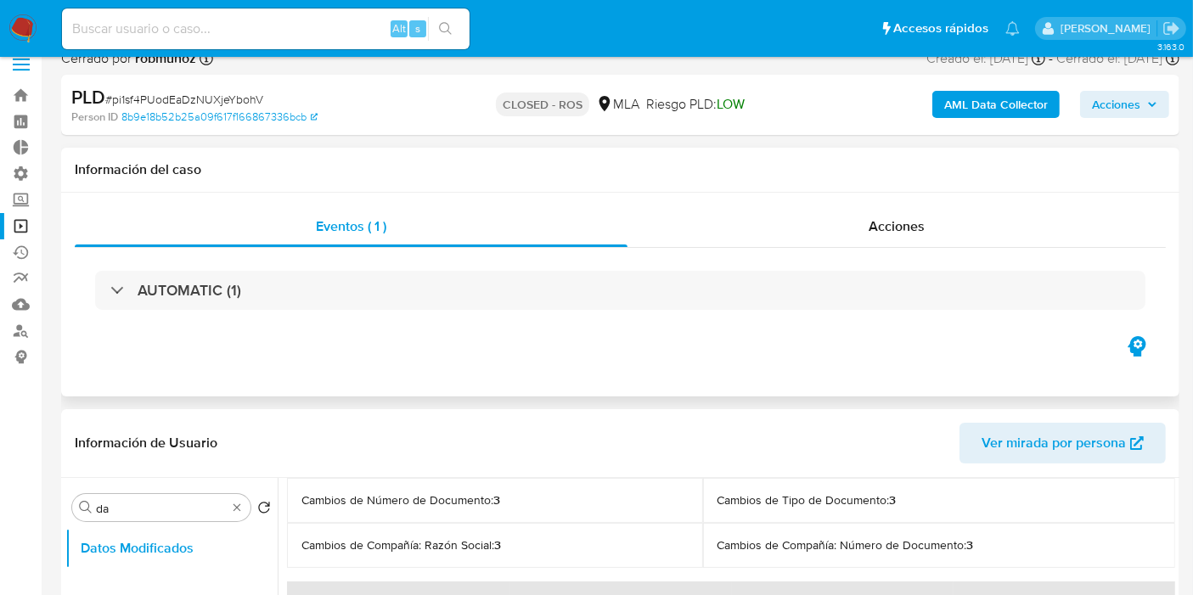
scroll to position [0, 0]
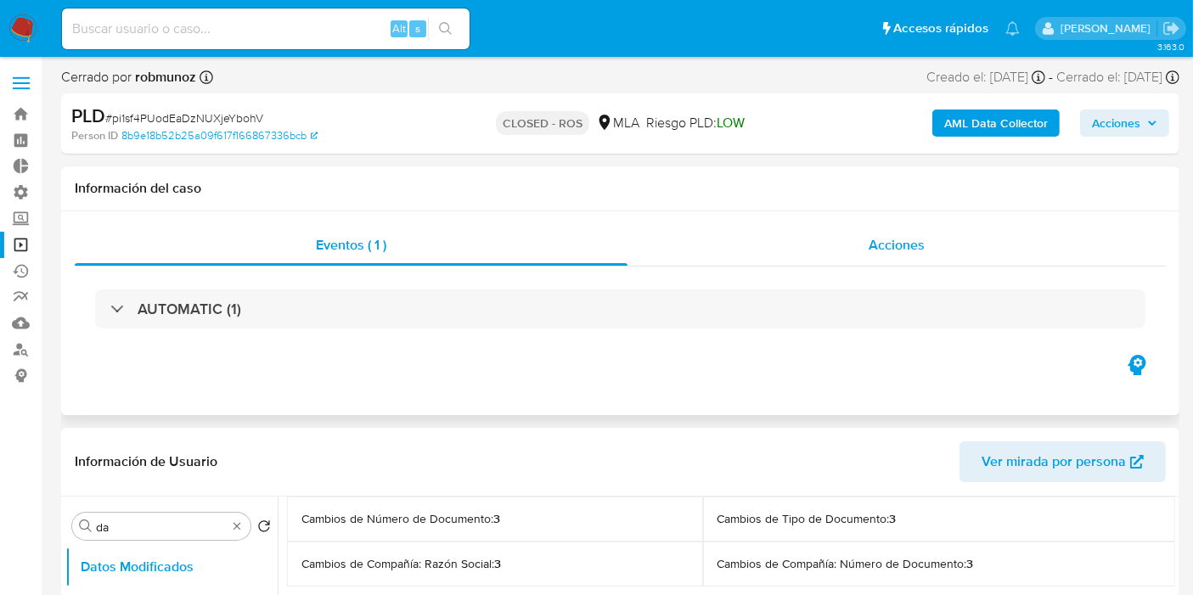
click at [905, 251] on span "Acciones" at bounding box center [897, 245] width 56 height 20
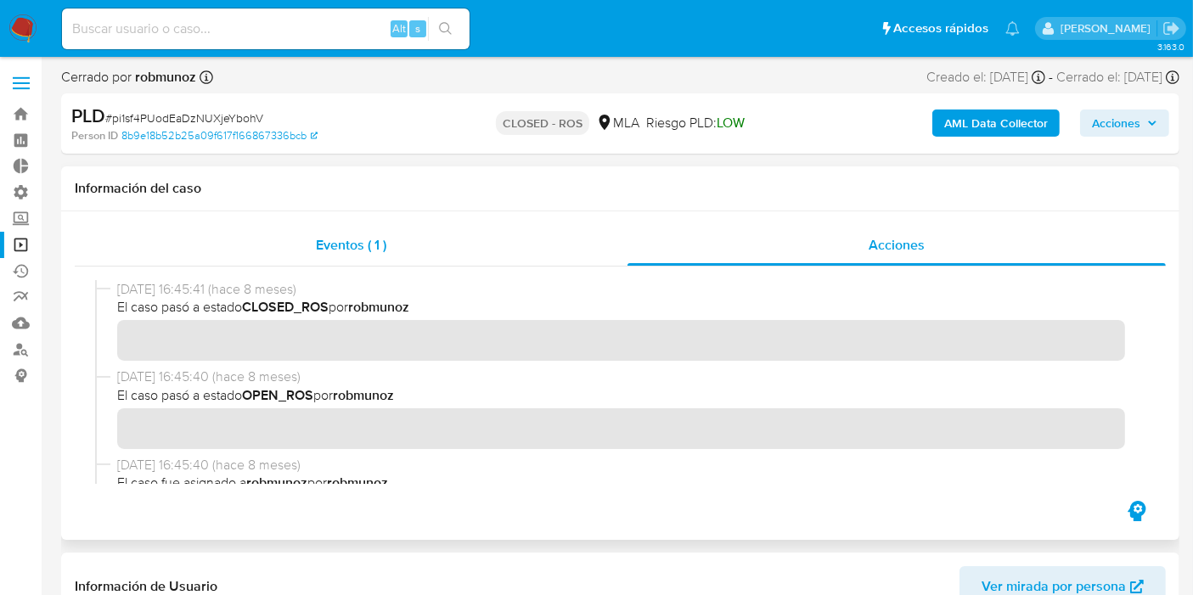
click at [369, 259] on div "Eventos ( 1 )" at bounding box center [351, 245] width 553 height 41
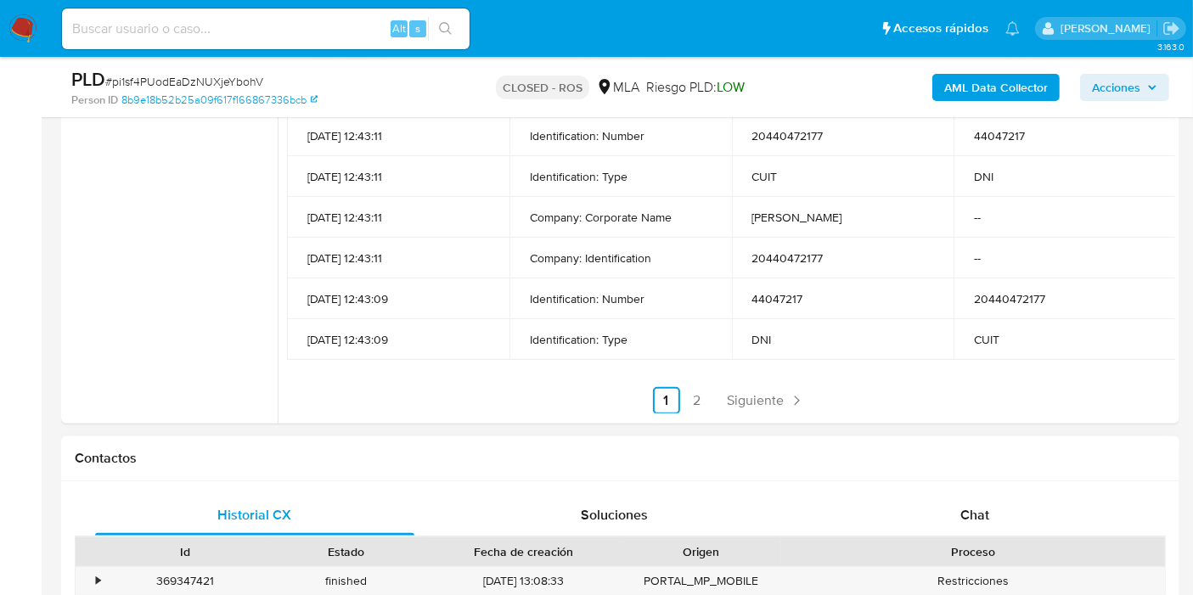
scroll to position [471, 0]
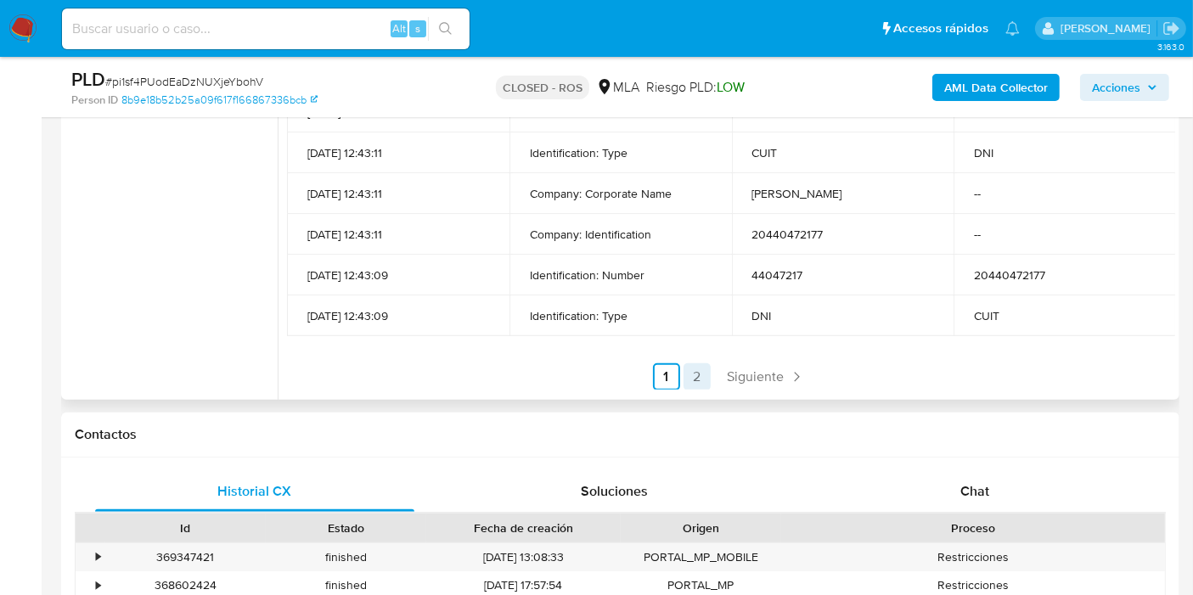
click at [695, 377] on link "2" at bounding box center [697, 376] width 27 height 27
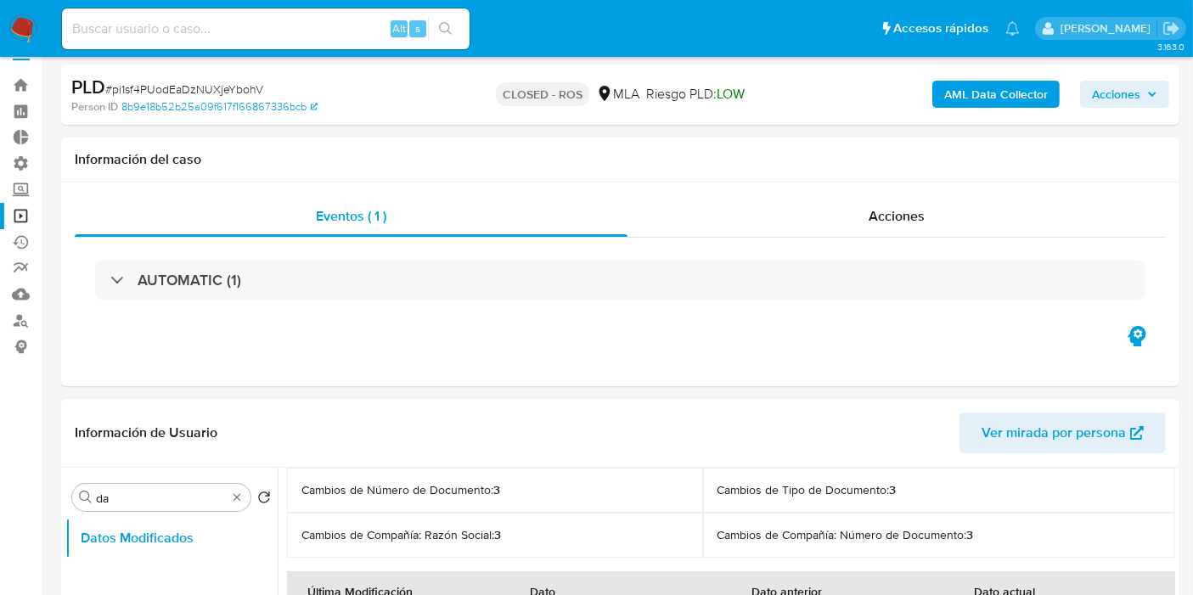
scroll to position [0, 0]
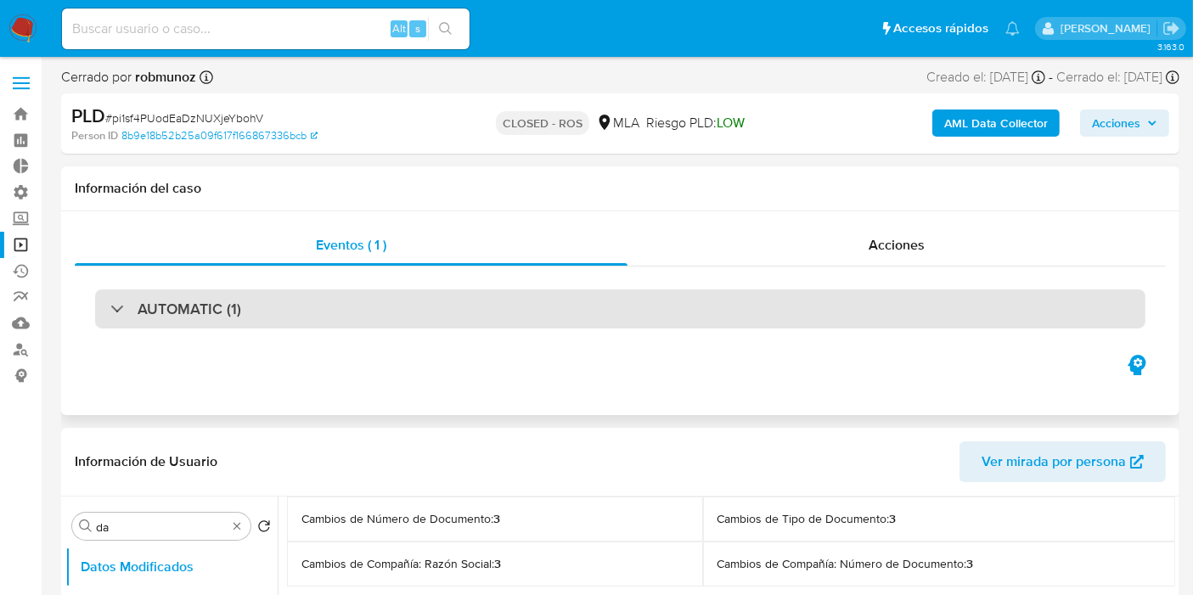
click at [303, 309] on div "AUTOMATIC (1)" at bounding box center [620, 309] width 1050 height 39
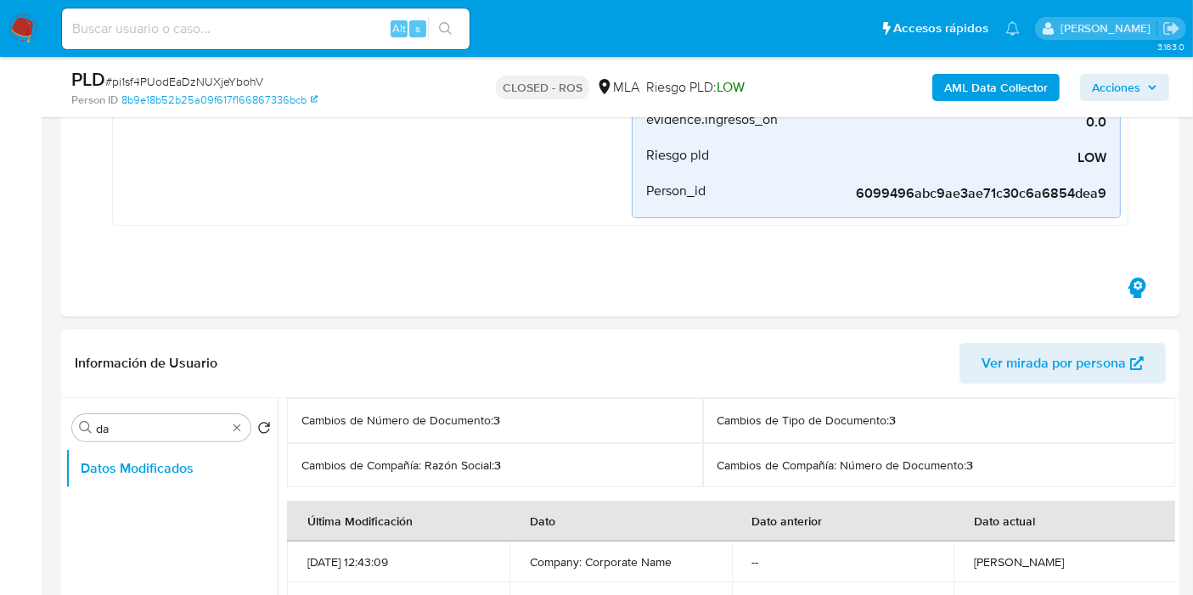
scroll to position [471, 0]
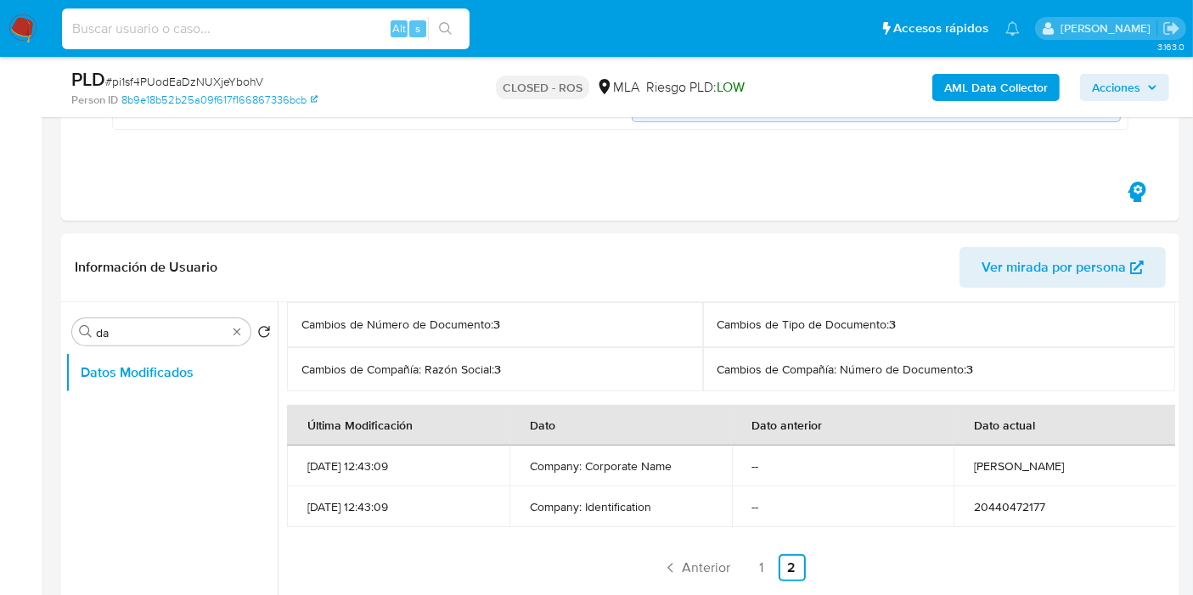
click at [161, 36] on input at bounding box center [266, 29] width 408 height 22
paste input "193554423"
type input "193554423"
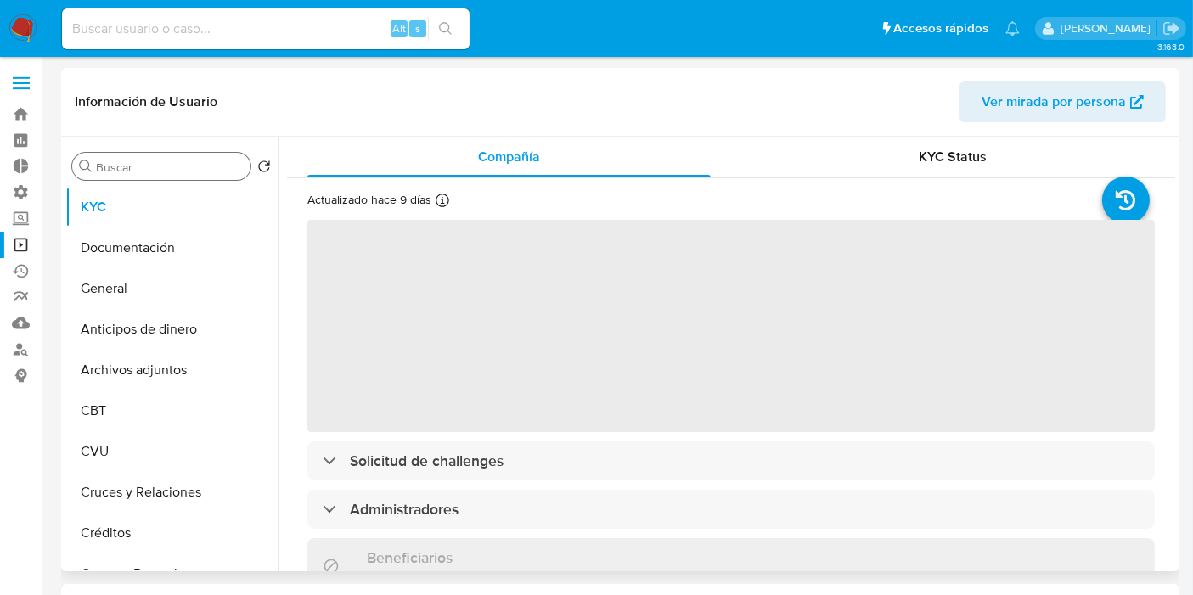
select select "10"
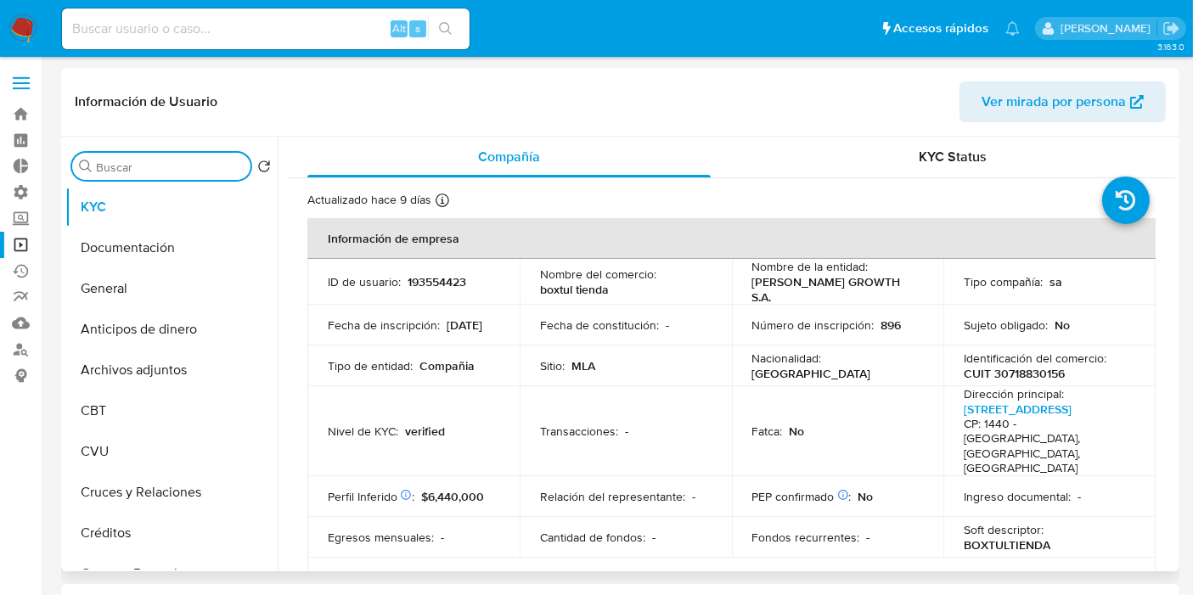
click at [168, 162] on input "Buscar" at bounding box center [170, 167] width 148 height 15
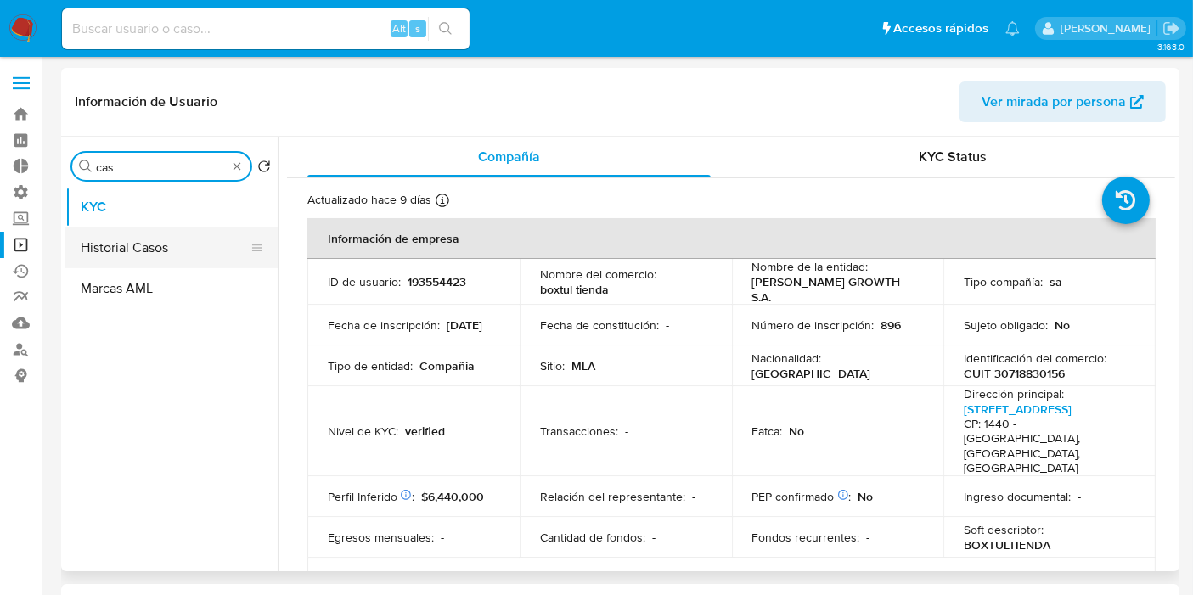
type input "cas"
click at [162, 249] on button "Historial Casos" at bounding box center [164, 248] width 199 height 41
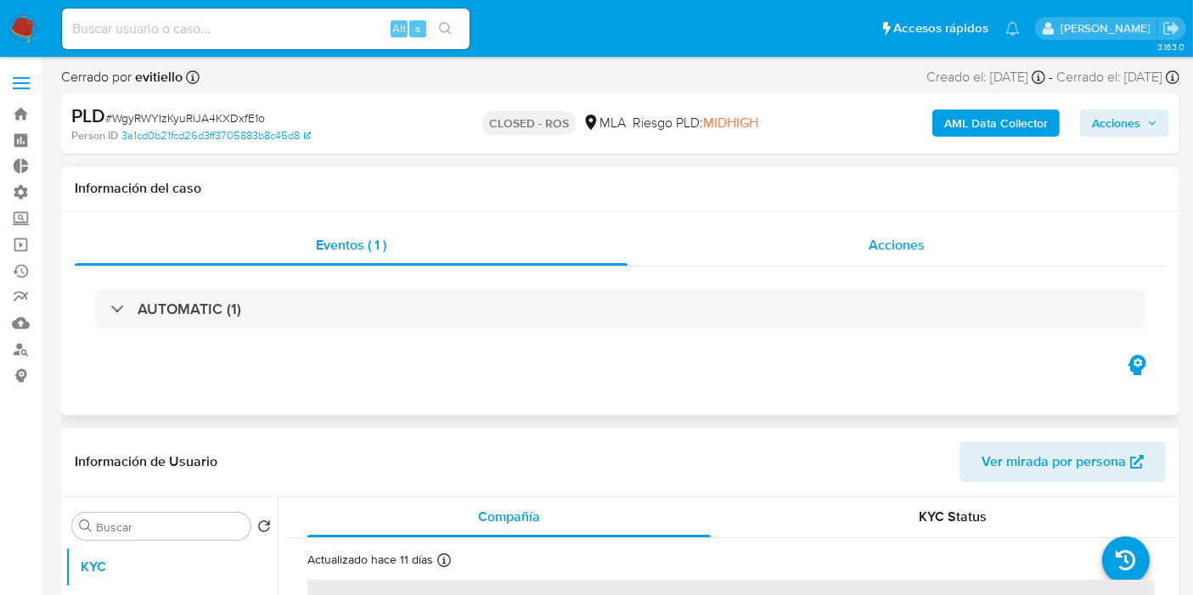
click at [859, 244] on div "Acciones" at bounding box center [897, 245] width 538 height 41
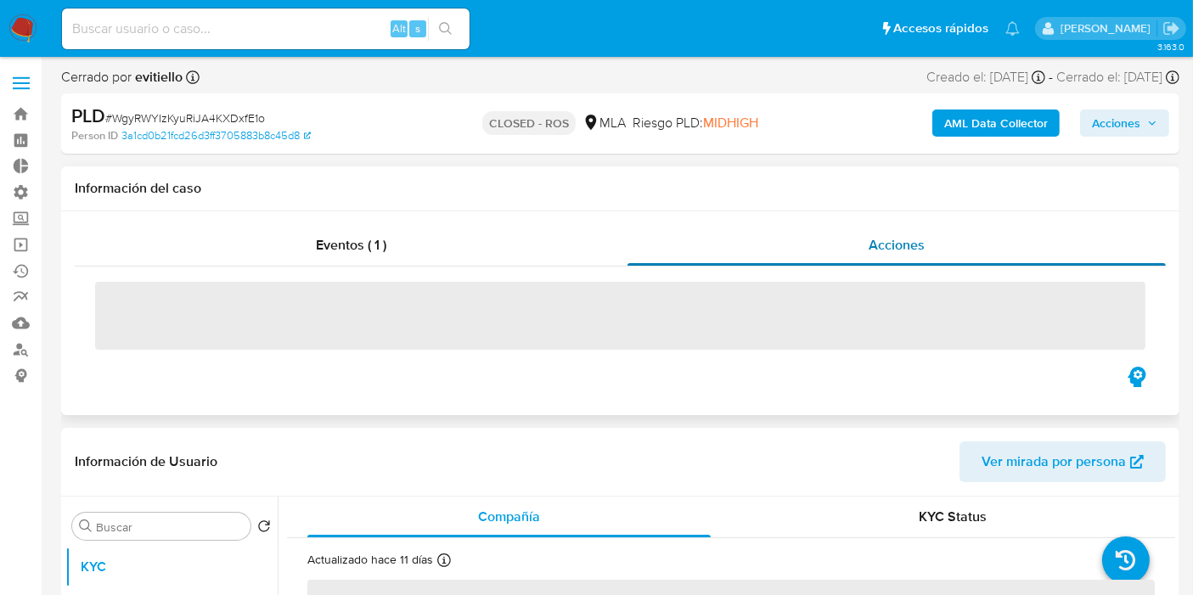
select select "10"
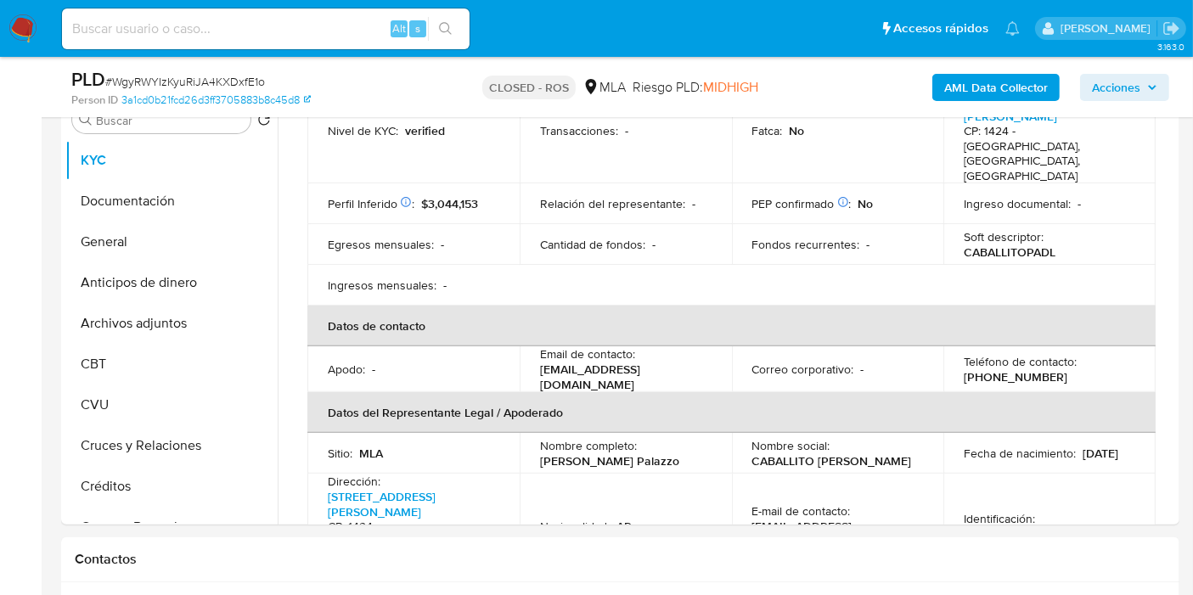
scroll to position [471, 0]
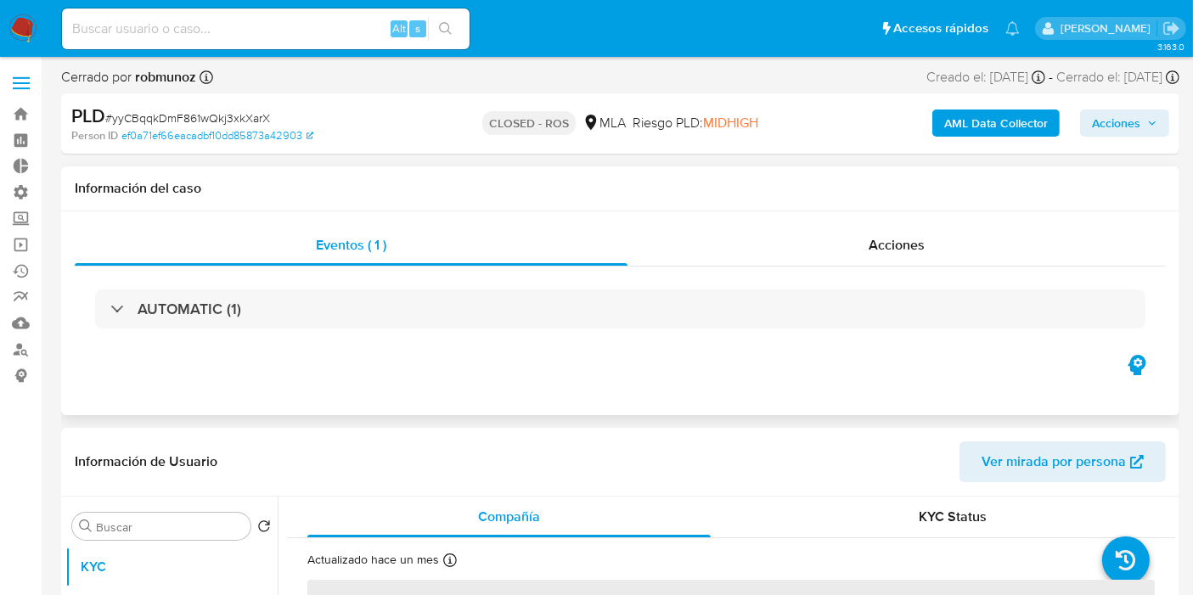
select select "10"
click at [902, 267] on div "AUTOMATIC (1)" at bounding box center [620, 309] width 1091 height 85
click at [900, 250] on span "Acciones" at bounding box center [897, 245] width 56 height 20
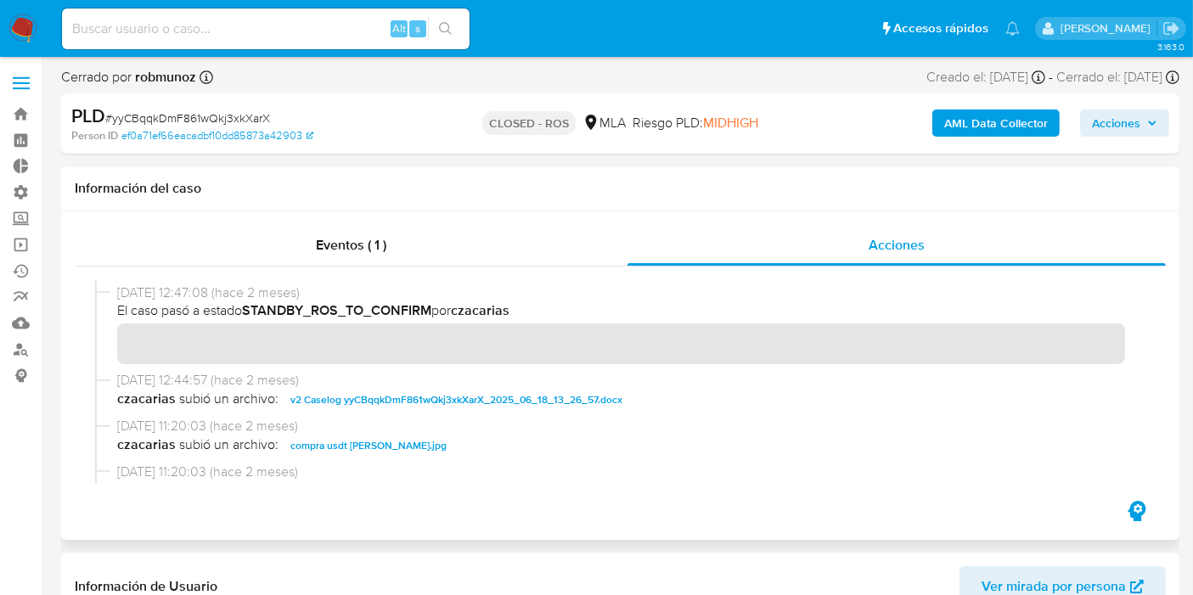
scroll to position [566, 0]
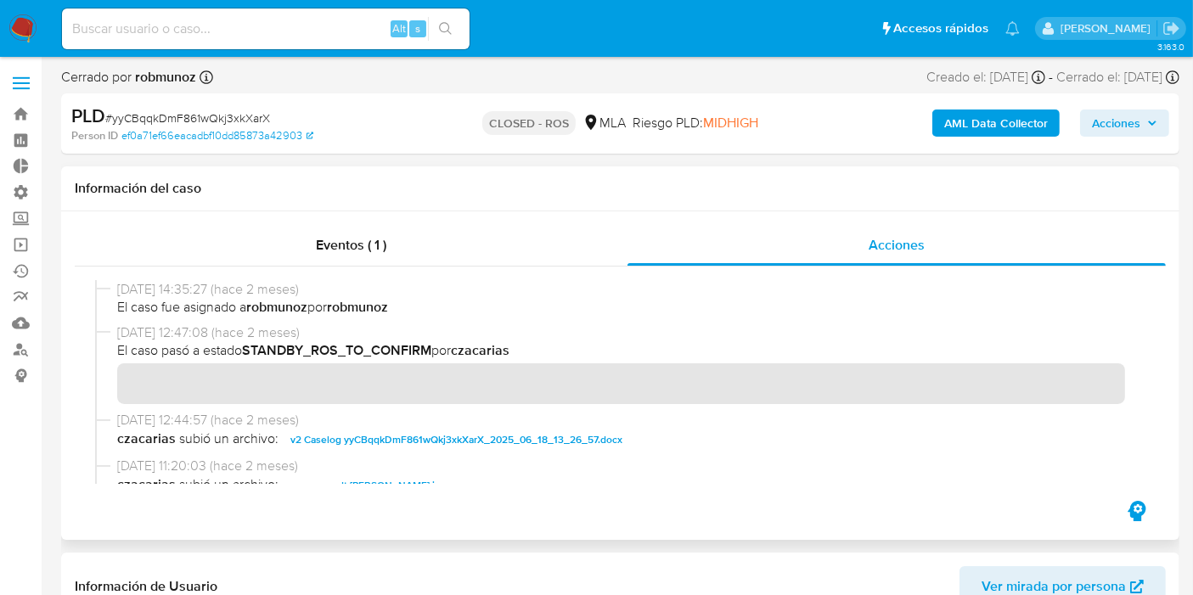
click at [408, 433] on span "v2 Caselog yyCBqqkDmF861wQkj3xkXarX_2025_06_18_13_26_57.docx" at bounding box center [456, 440] width 332 height 20
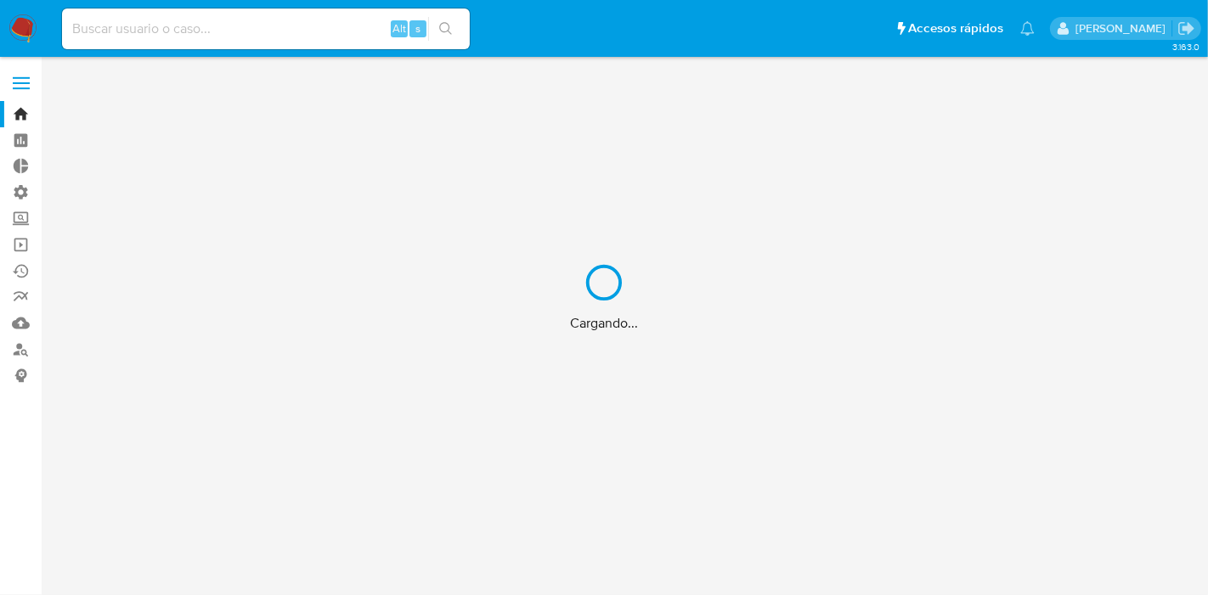
click at [192, 33] on div "Cargando..." at bounding box center [604, 297] width 1208 height 595
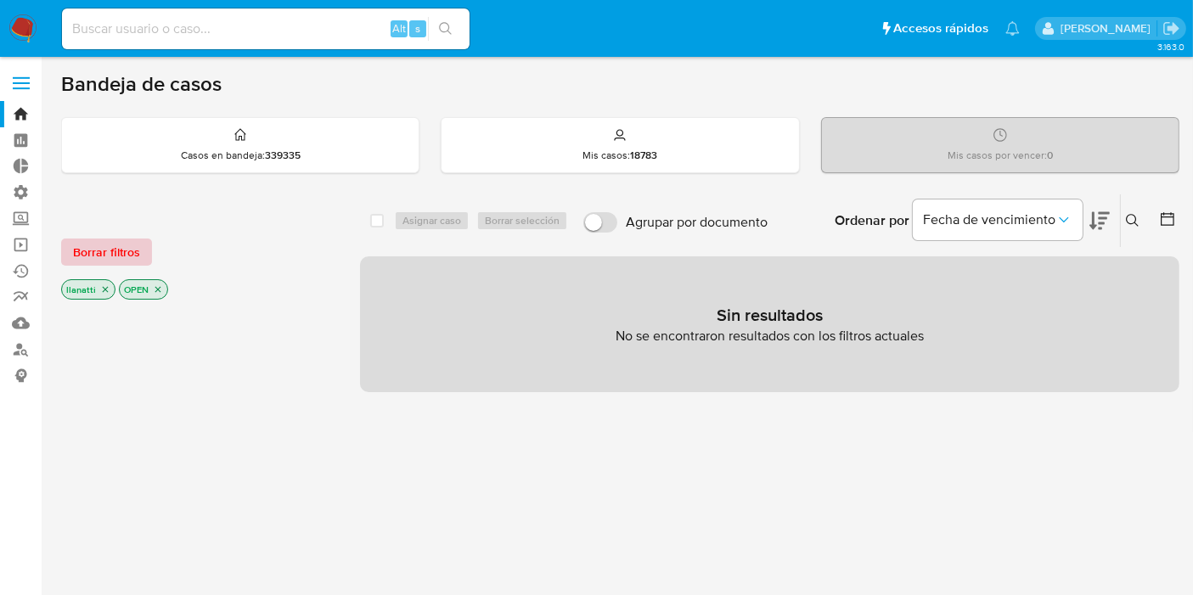
click at [124, 256] on span "Borrar filtros" at bounding box center [106, 252] width 67 height 24
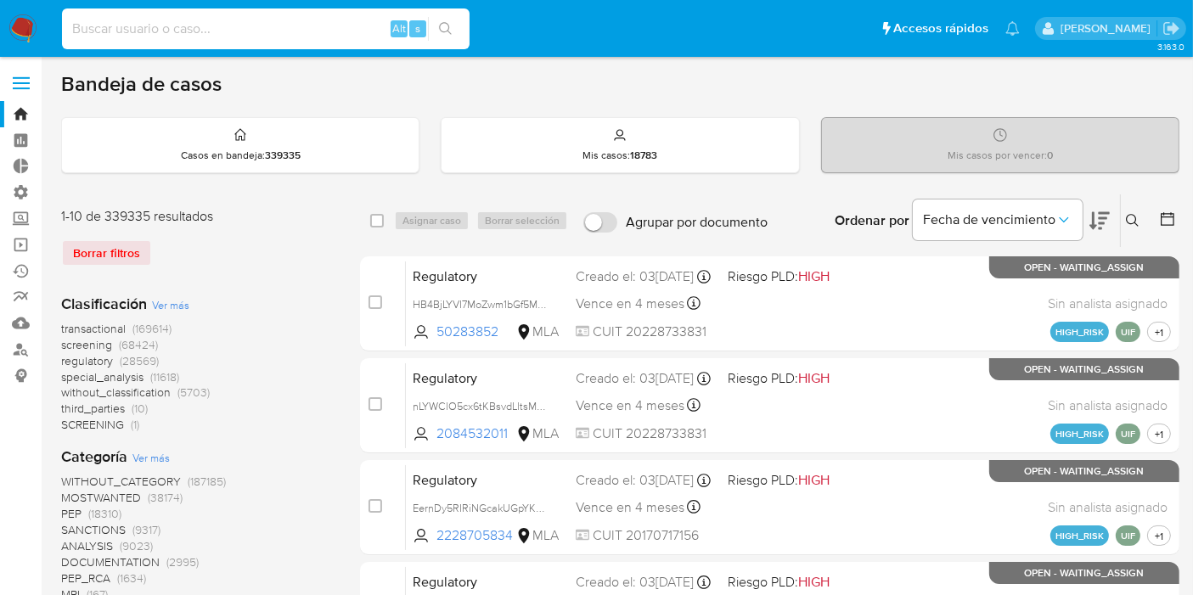
click at [151, 16] on div "Alt s" at bounding box center [266, 28] width 408 height 41
paste input "138487913"
type input "138487913"
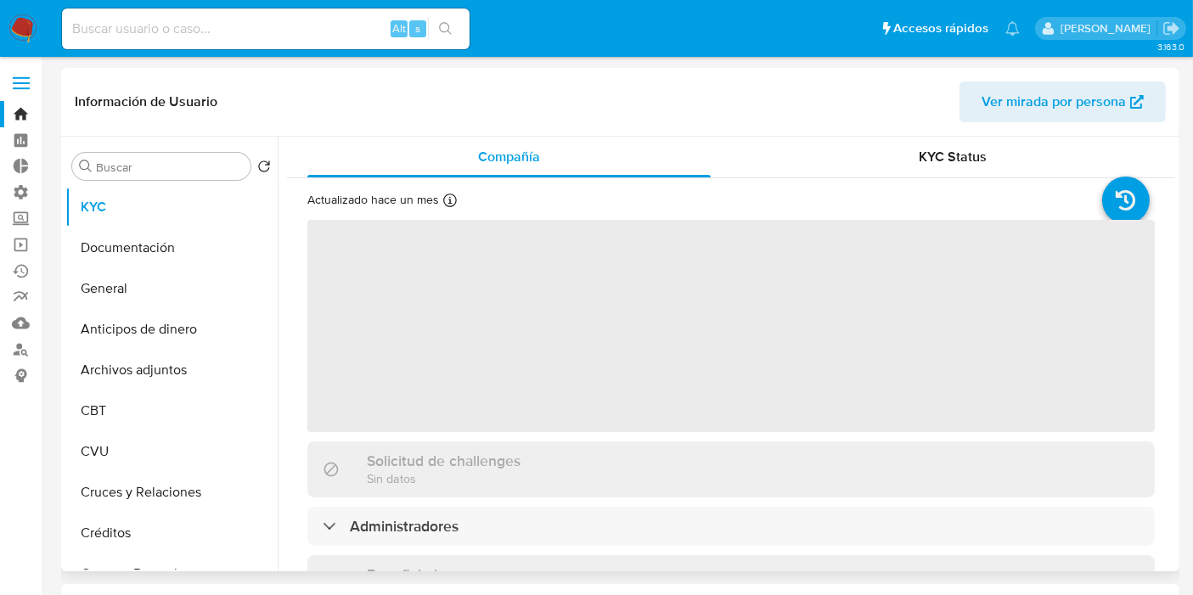
select select "10"
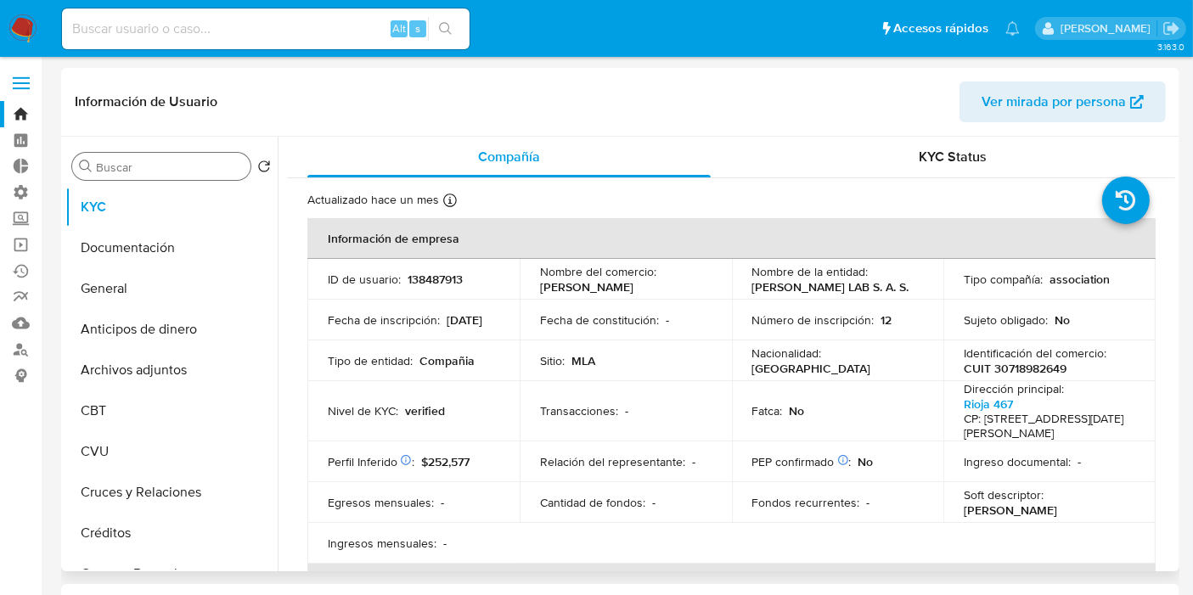
click at [155, 165] on input "Buscar" at bounding box center [170, 167] width 148 height 15
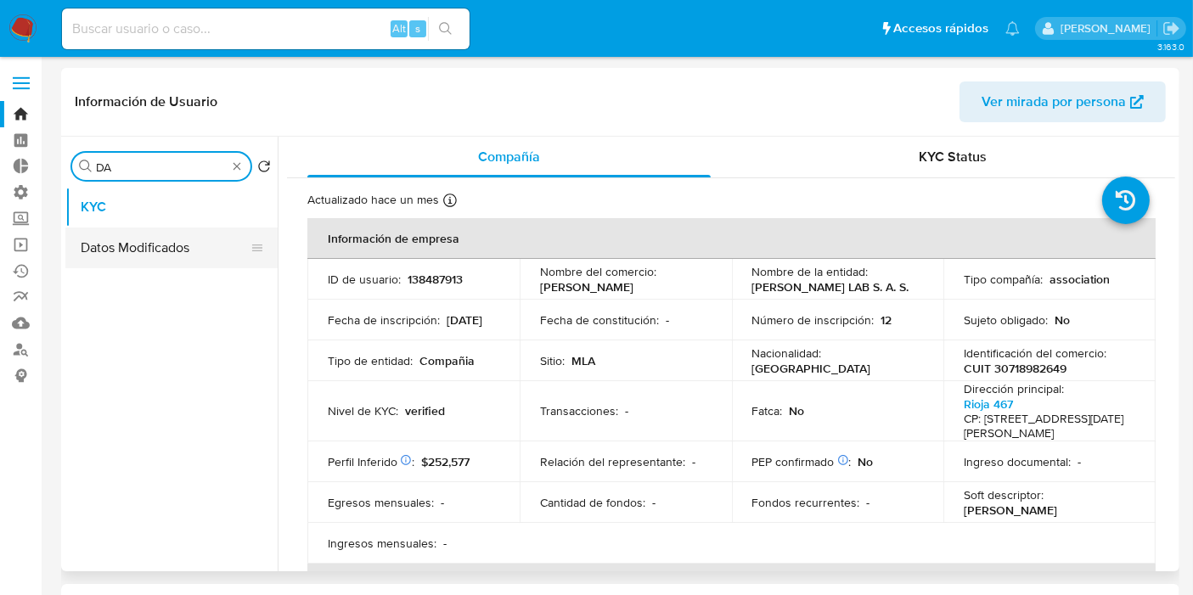
type input "DA"
click at [165, 250] on button "Datos Modificados" at bounding box center [164, 248] width 199 height 41
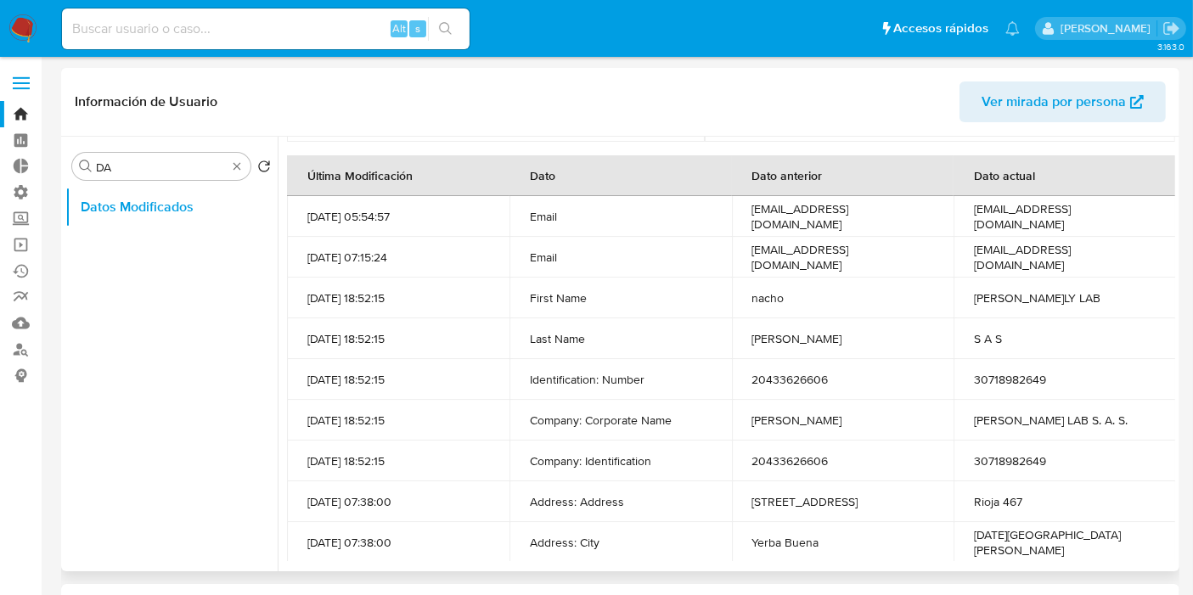
scroll to position [313, 0]
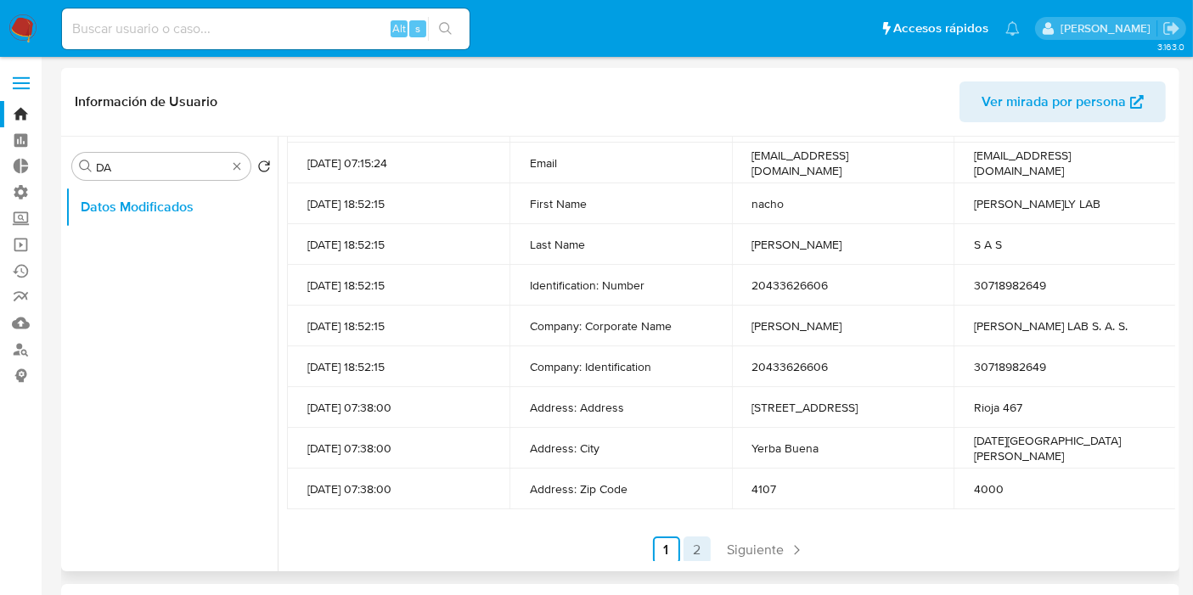
click at [689, 541] on link "2" at bounding box center [697, 550] width 27 height 27
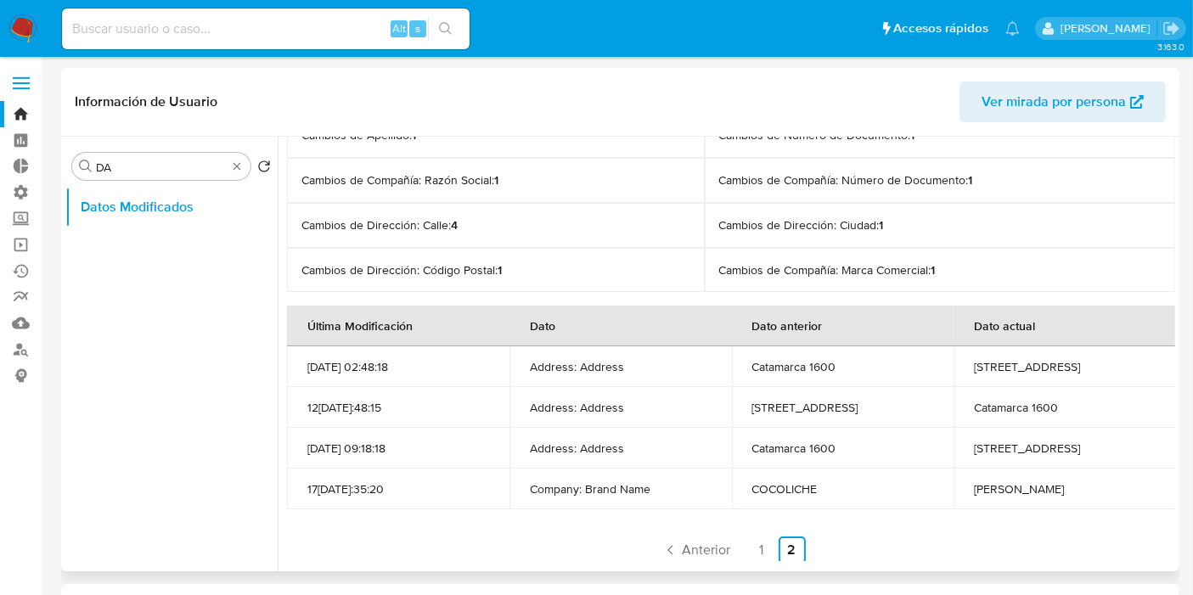
scroll to position [94, 0]
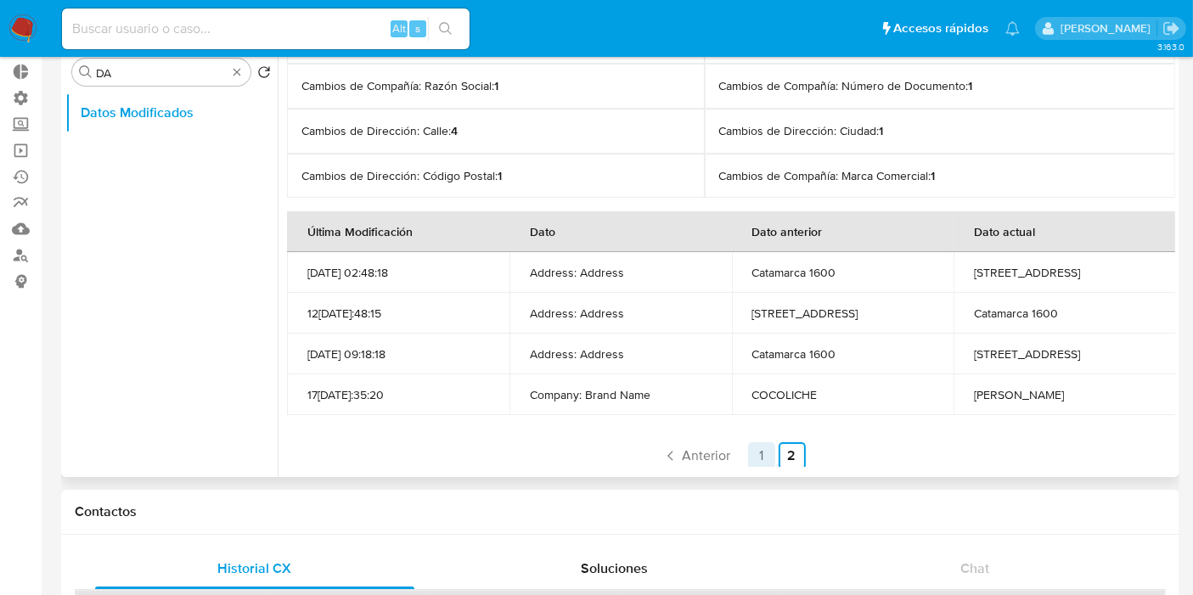
click at [759, 453] on link "1" at bounding box center [761, 455] width 27 height 27
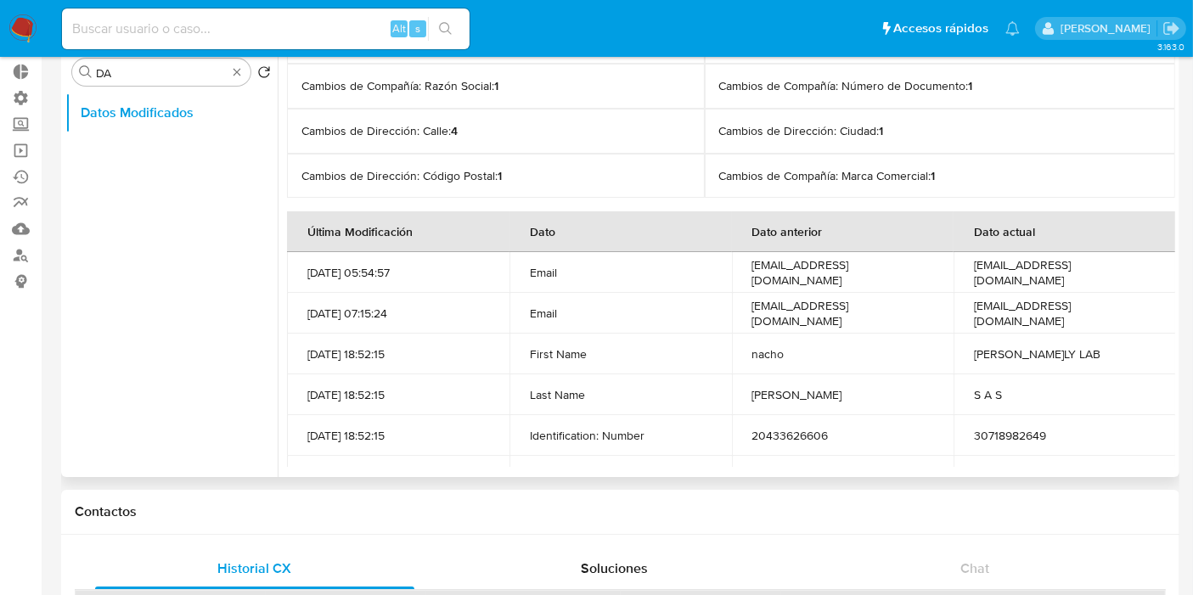
scroll to position [0, 0]
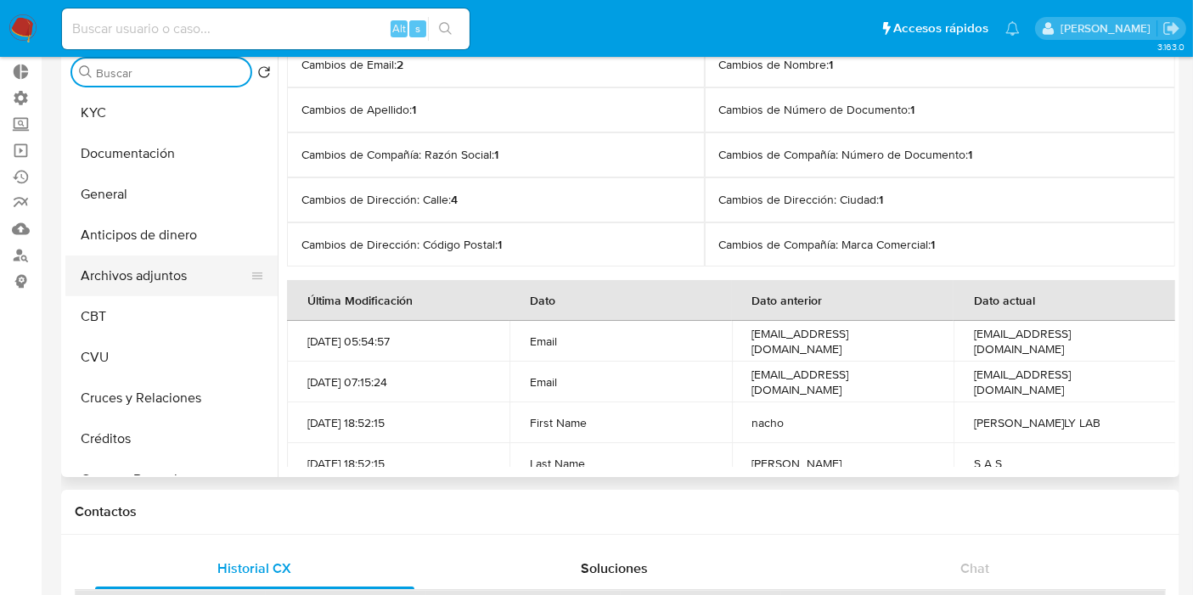
click at [173, 271] on button "Archivos adjuntos" at bounding box center [164, 276] width 199 height 41
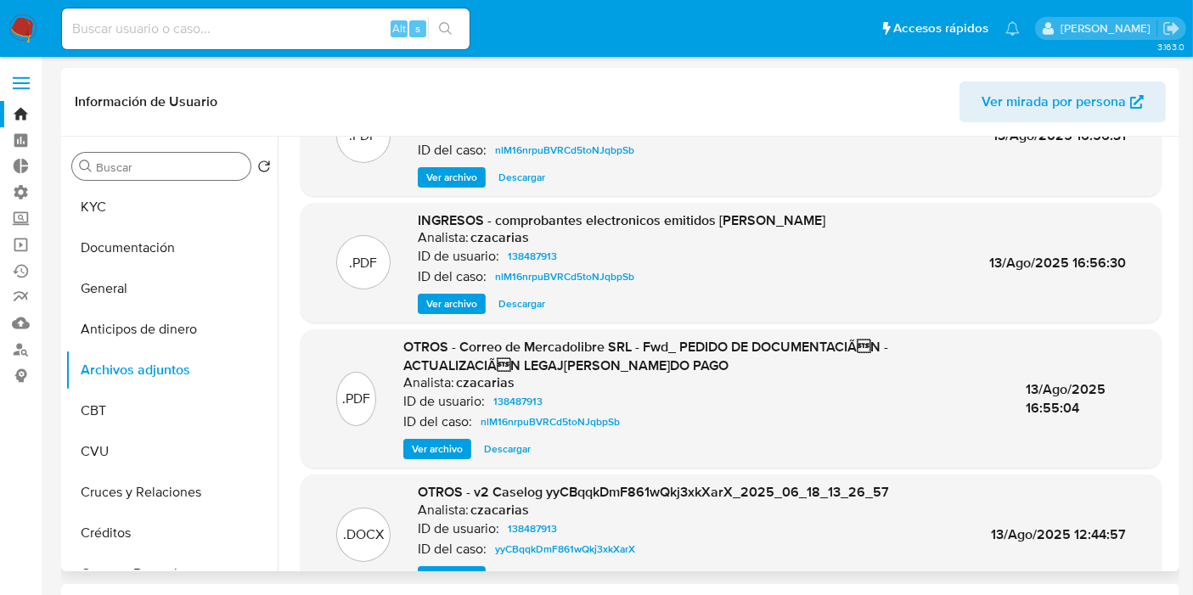
scroll to position [161, 0]
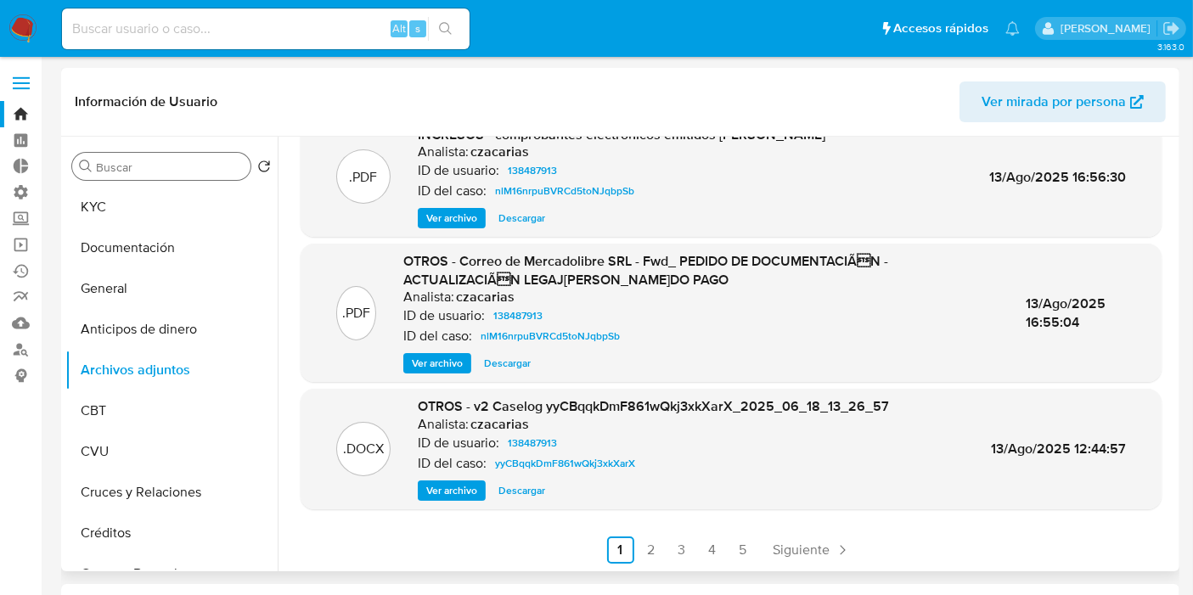
click at [459, 482] on span "Ver archivo" at bounding box center [451, 490] width 51 height 17
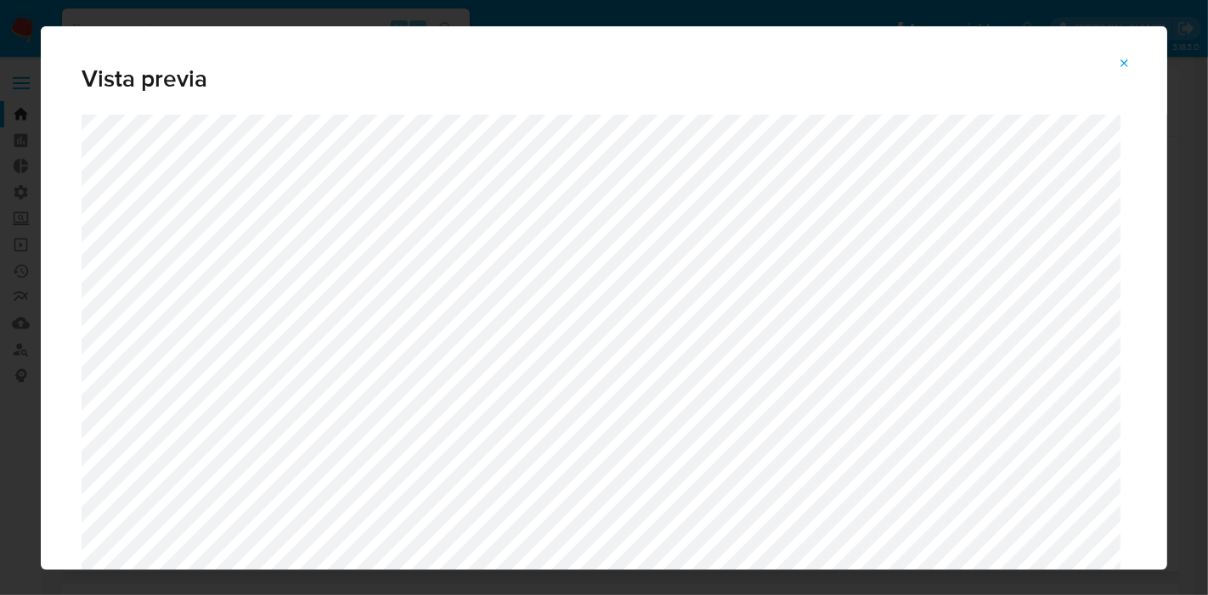
click at [23, 117] on div "Vista previa" at bounding box center [604, 297] width 1208 height 595
click at [1119, 65] on icon "Attachment preview" at bounding box center [1125, 64] width 14 height 14
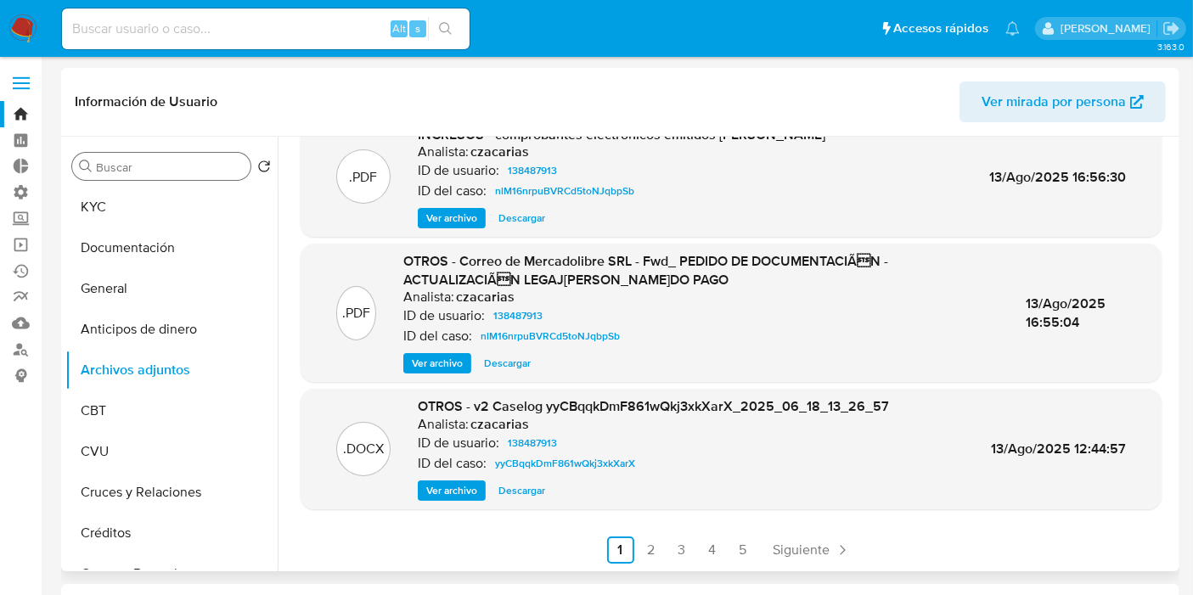
click at [10, 69] on label at bounding box center [21, 83] width 42 height 36
click at [0, 0] on input "checkbox" at bounding box center [0, 0] width 0 height 0
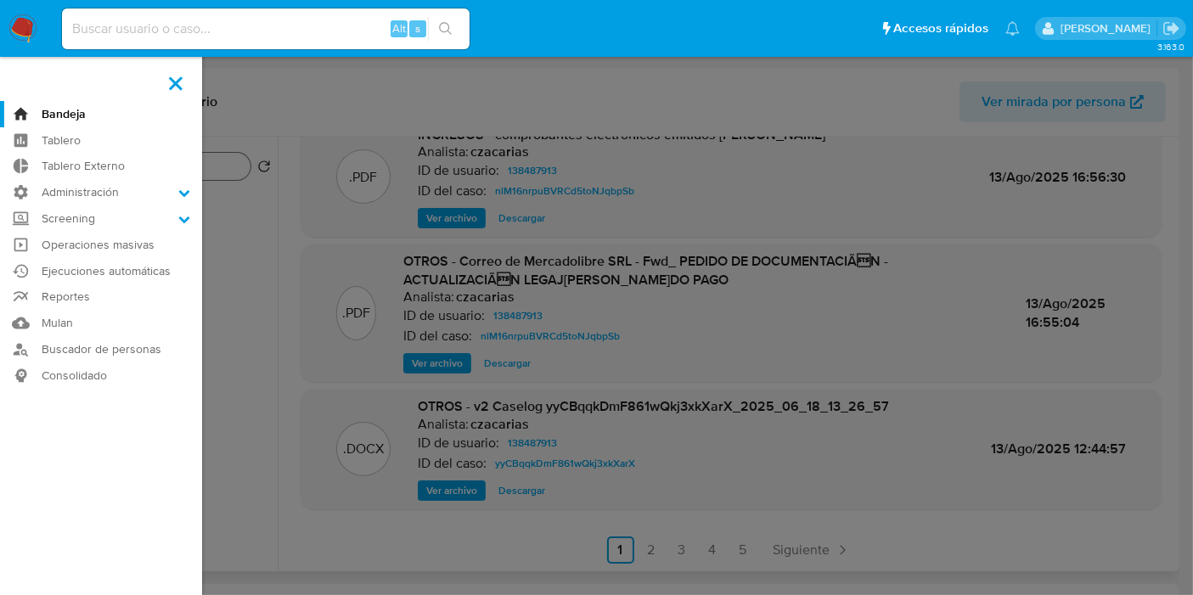
click at [20, 11] on nav "Pausado Ver notificaciones Alt s Accesos rápidos Presiona las siguientes teclas…" at bounding box center [596, 28] width 1193 height 57
click at [17, 37] on img at bounding box center [22, 28] width 29 height 29
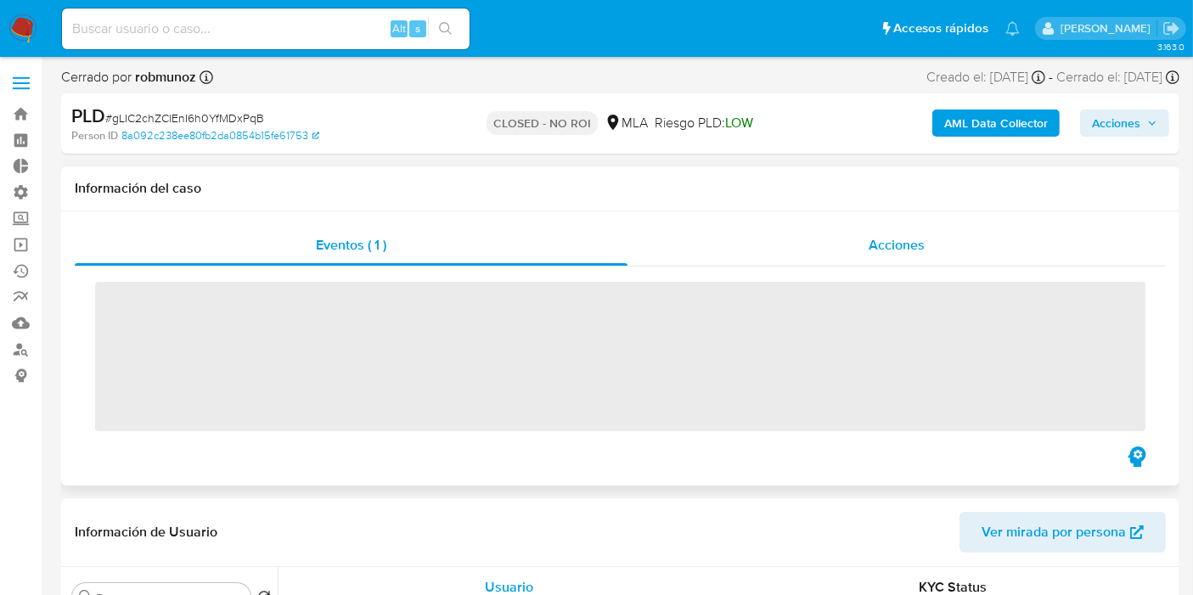
click at [857, 249] on div "Acciones" at bounding box center [897, 245] width 538 height 41
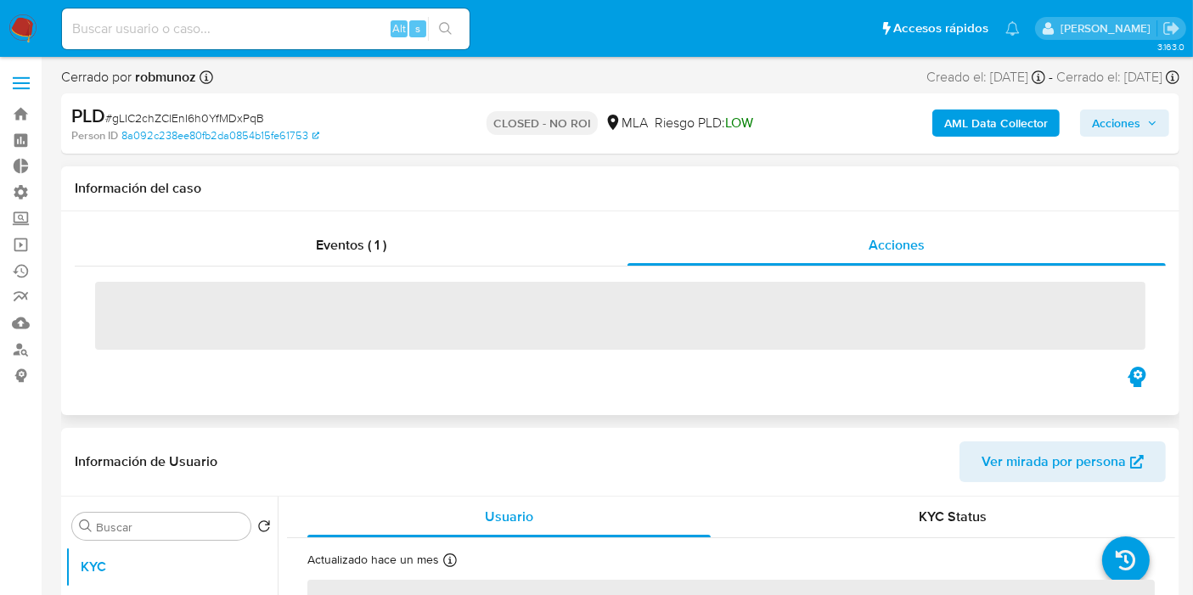
select select "10"
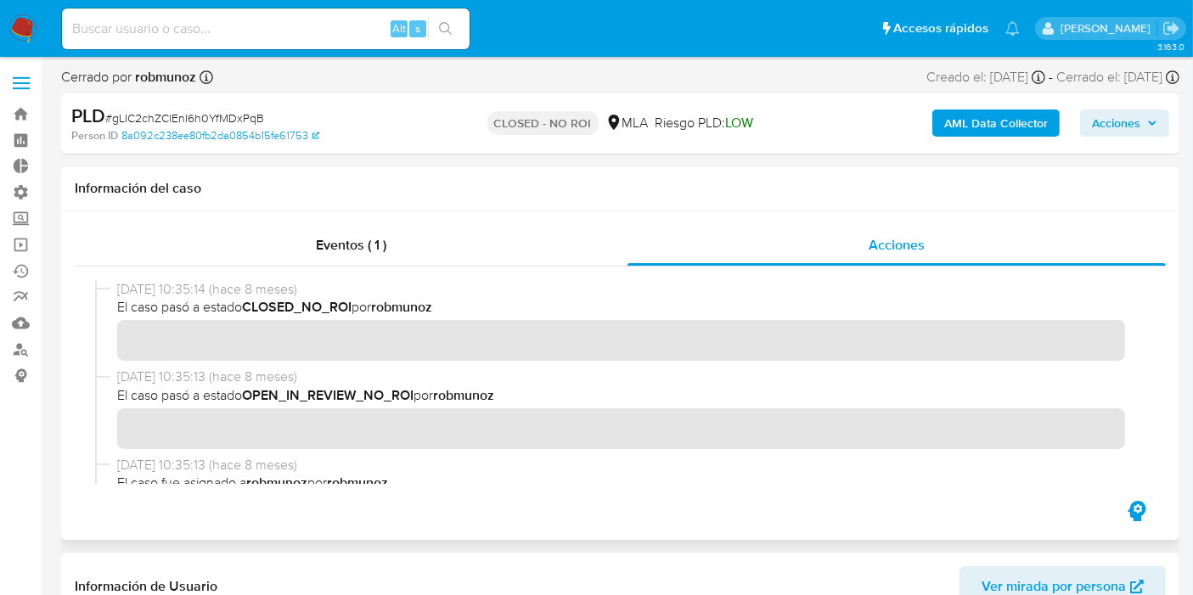
scroll to position [283, 0]
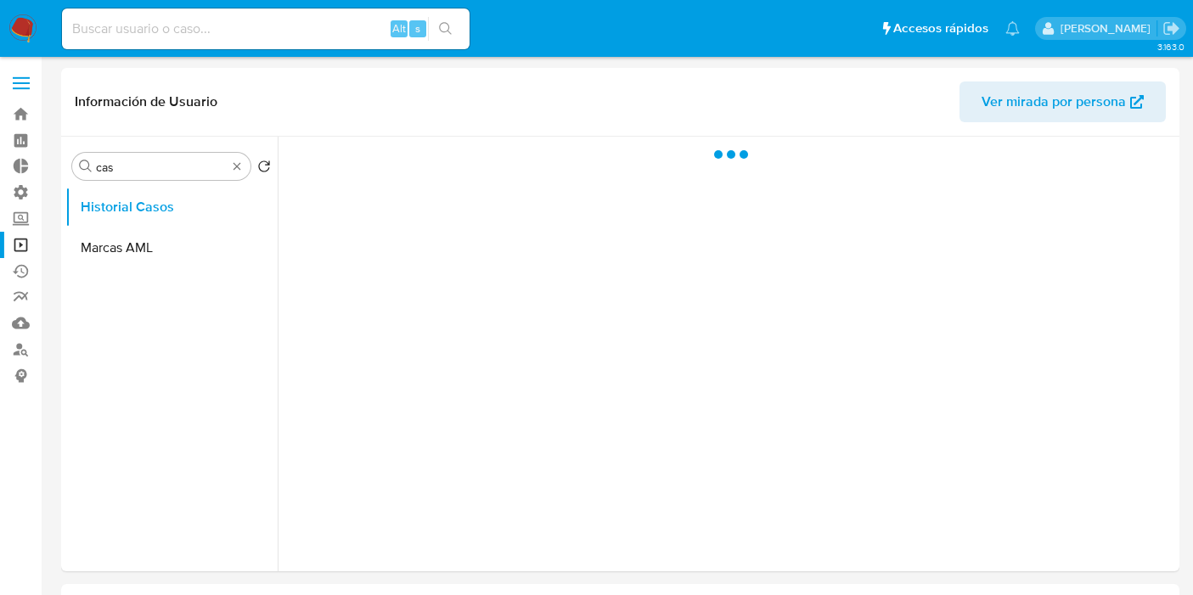
select select "10"
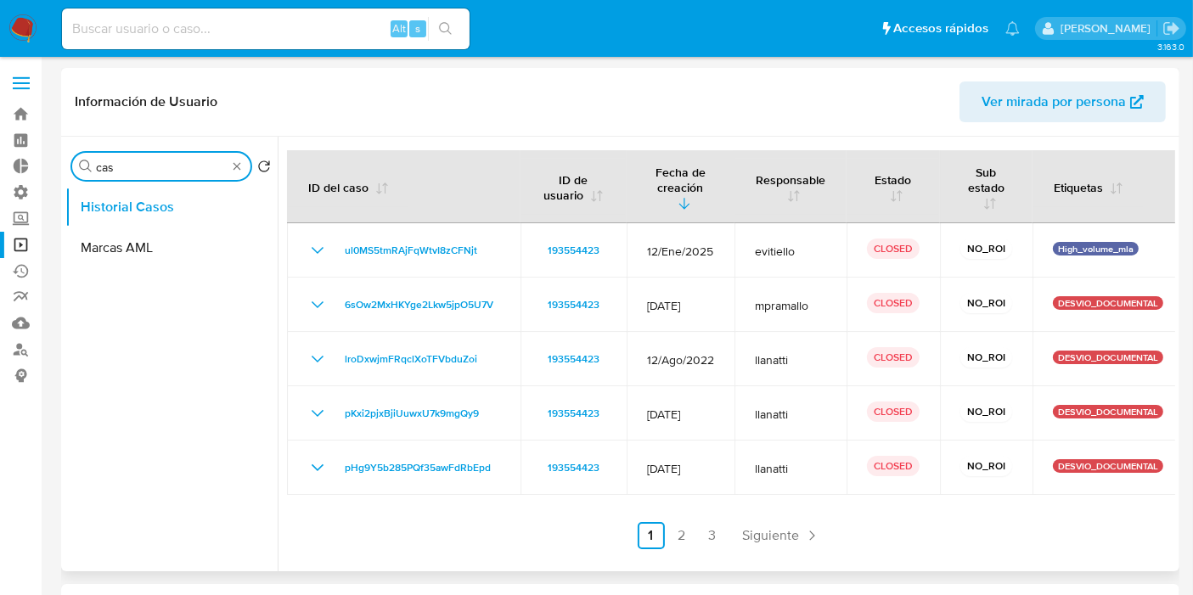
drag, startPoint x: 170, startPoint y: 170, endPoint x: 72, endPoint y: 175, distance: 97.8
click at [72, 175] on div "Buscar cas" at bounding box center [161, 166] width 178 height 27
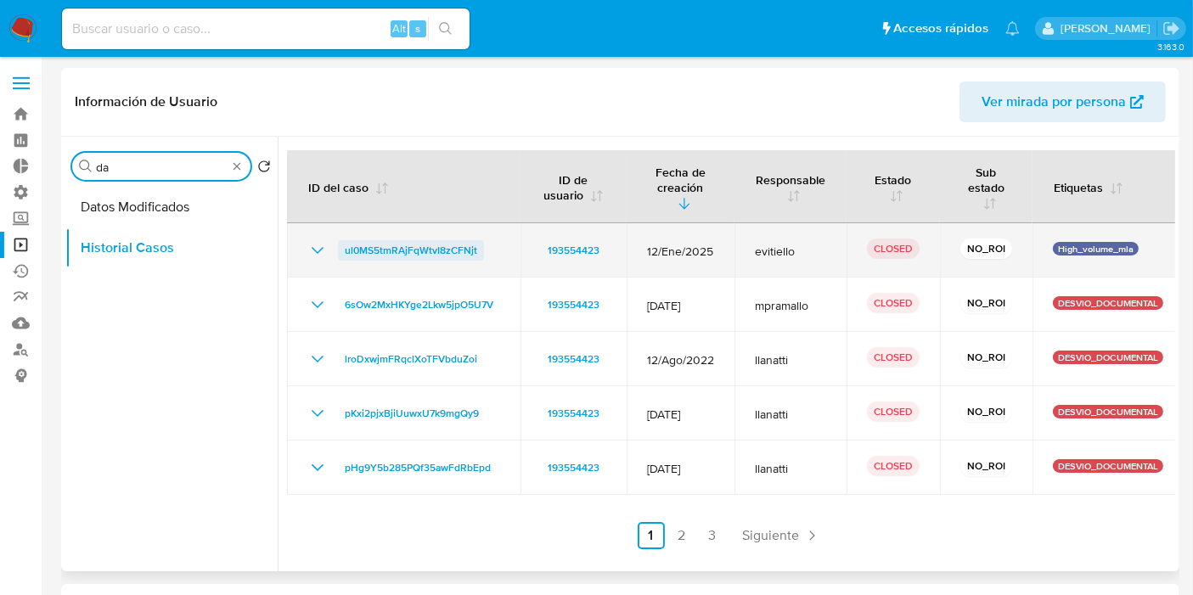
type input "da"
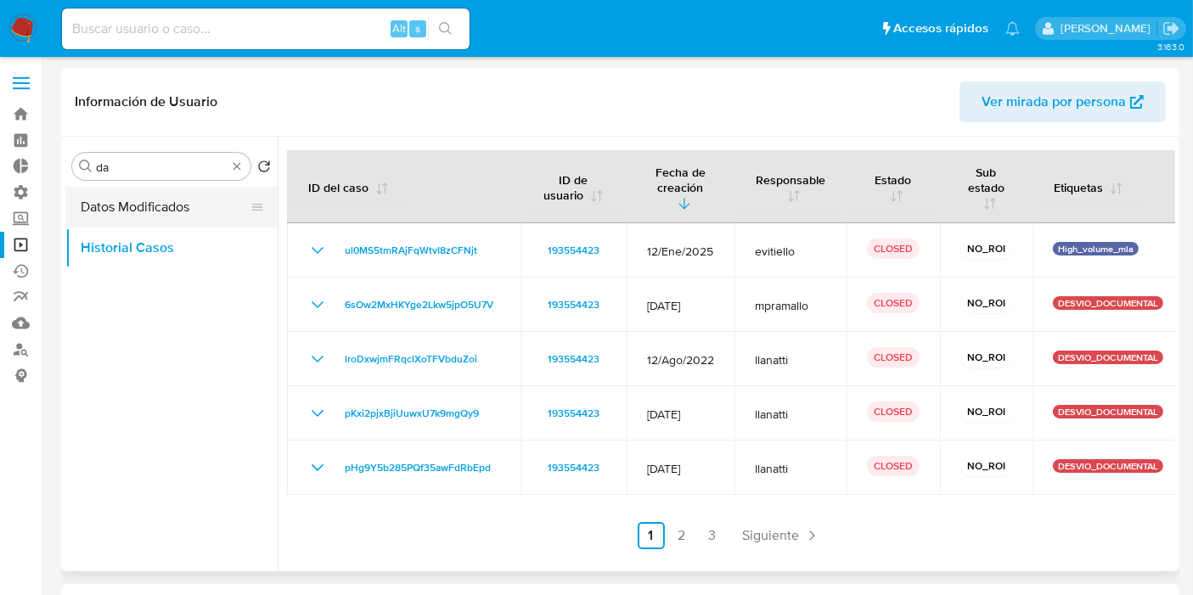
click at [150, 221] on button "Datos Modificados" at bounding box center [164, 207] width 199 height 41
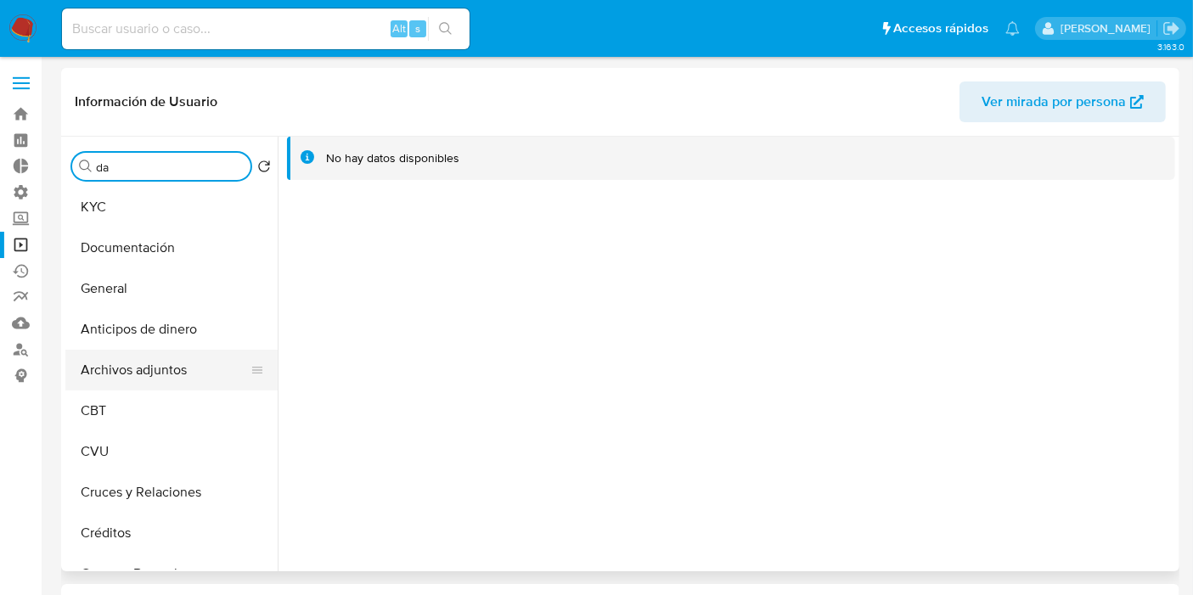
click at [186, 377] on button "Archivos adjuntos" at bounding box center [164, 370] width 199 height 41
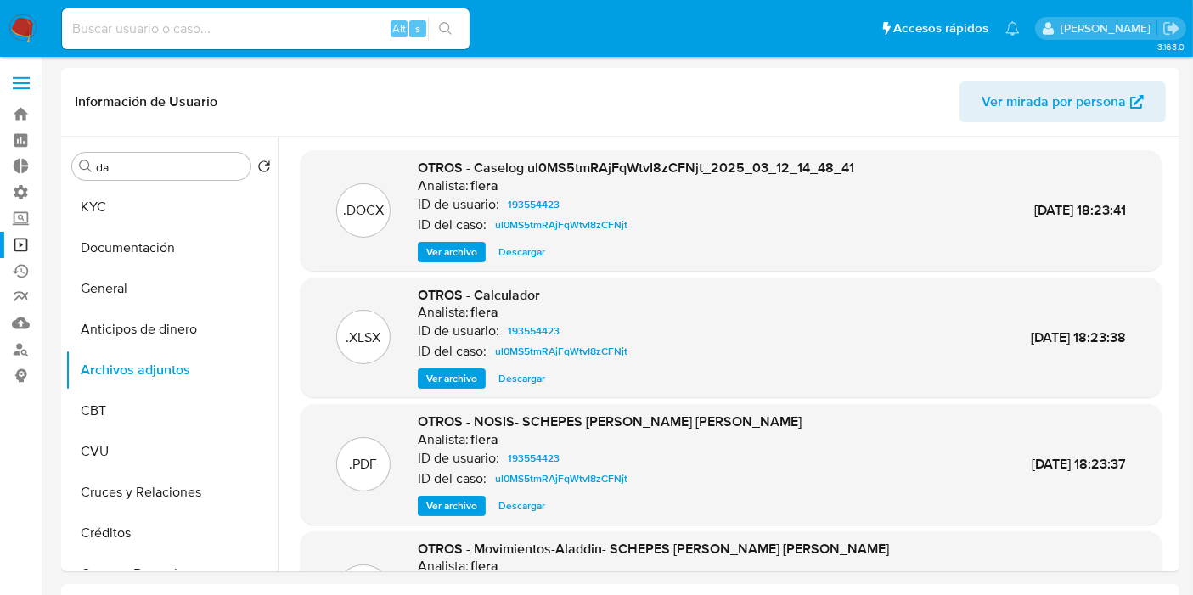
click at [26, 246] on link "Operaciones masivas" at bounding box center [101, 245] width 202 height 26
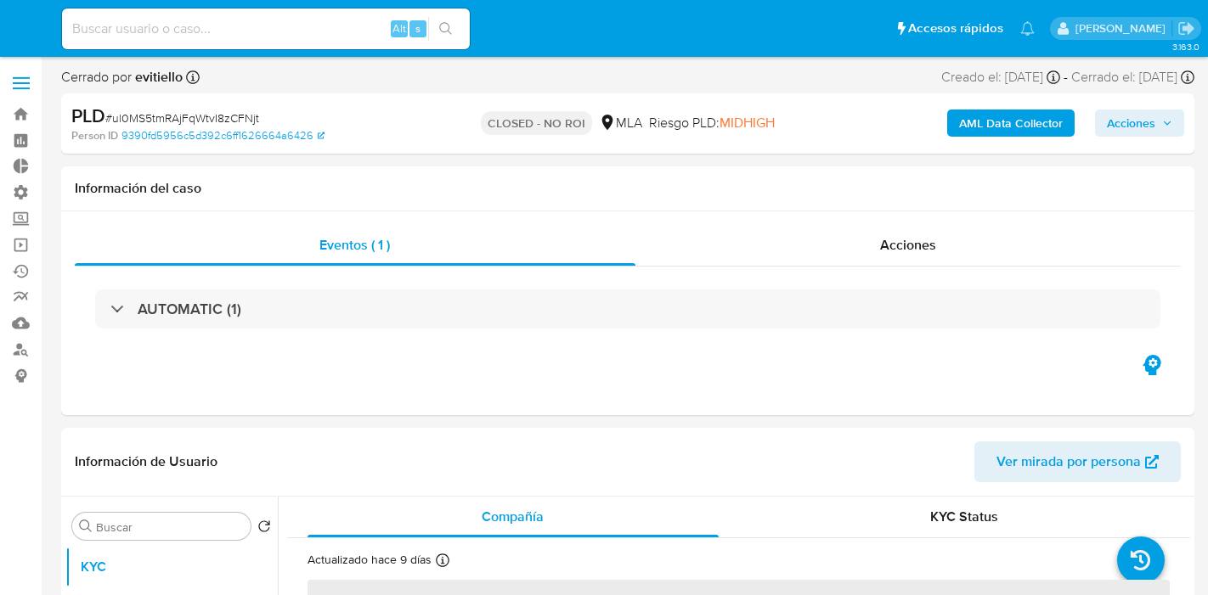
select select "10"
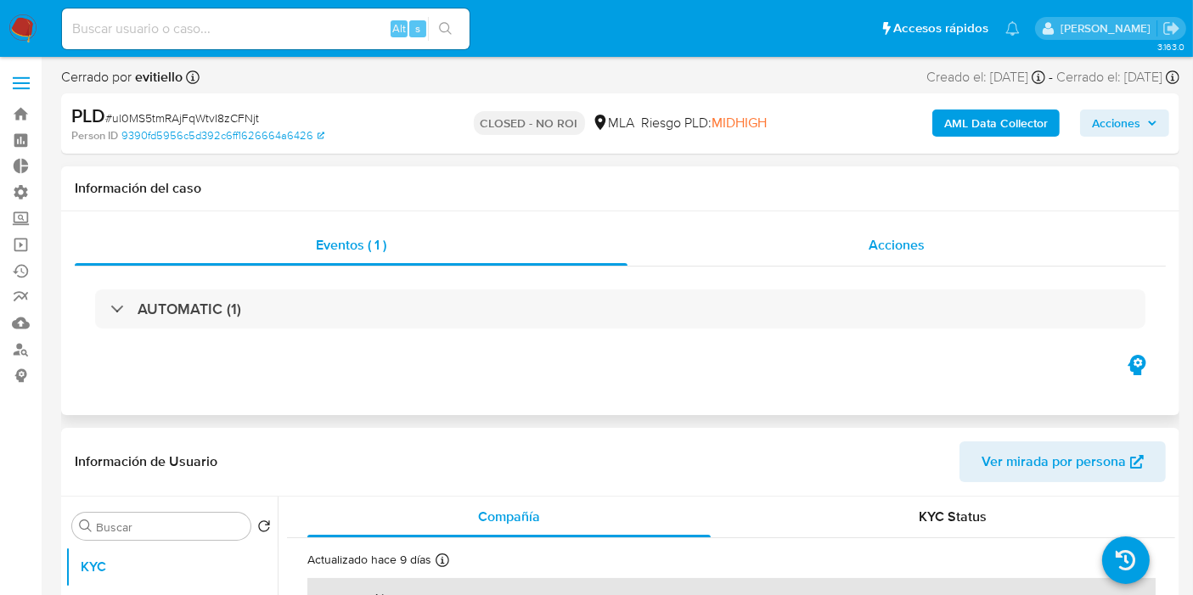
click at [869, 239] on span "Acciones" at bounding box center [897, 245] width 56 height 20
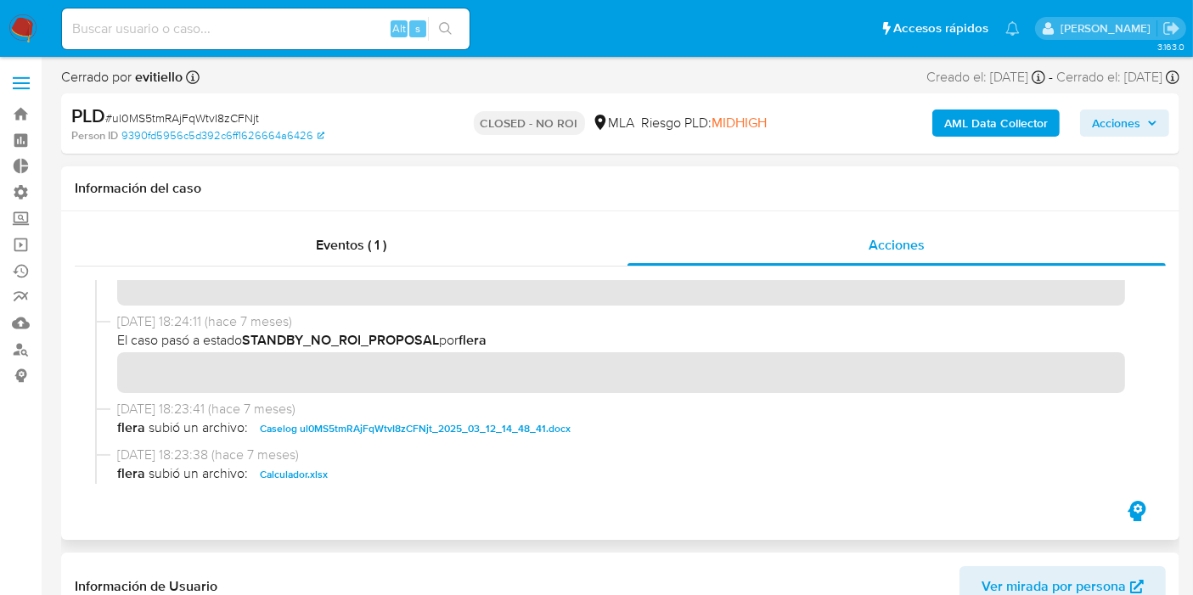
scroll to position [189, 0]
click at [493, 426] on span "Caselog ul0MS5tmRAjFqWtvI8zCFNjt_2025_03_12_14_48_41.docx" at bounding box center [415, 427] width 311 height 20
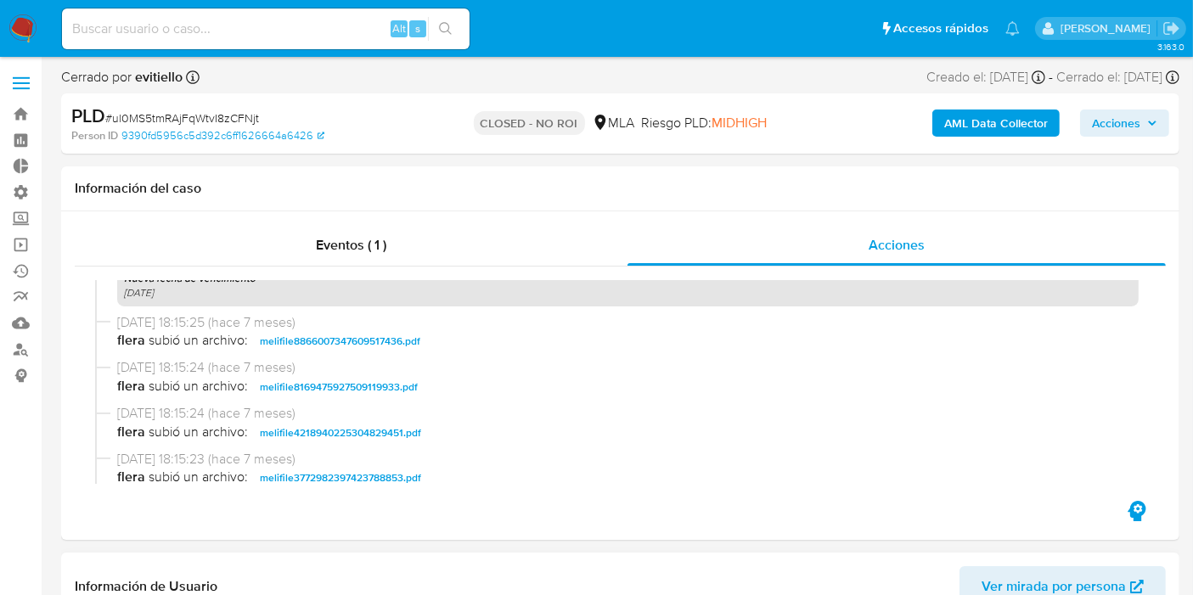
scroll to position [1038, 0]
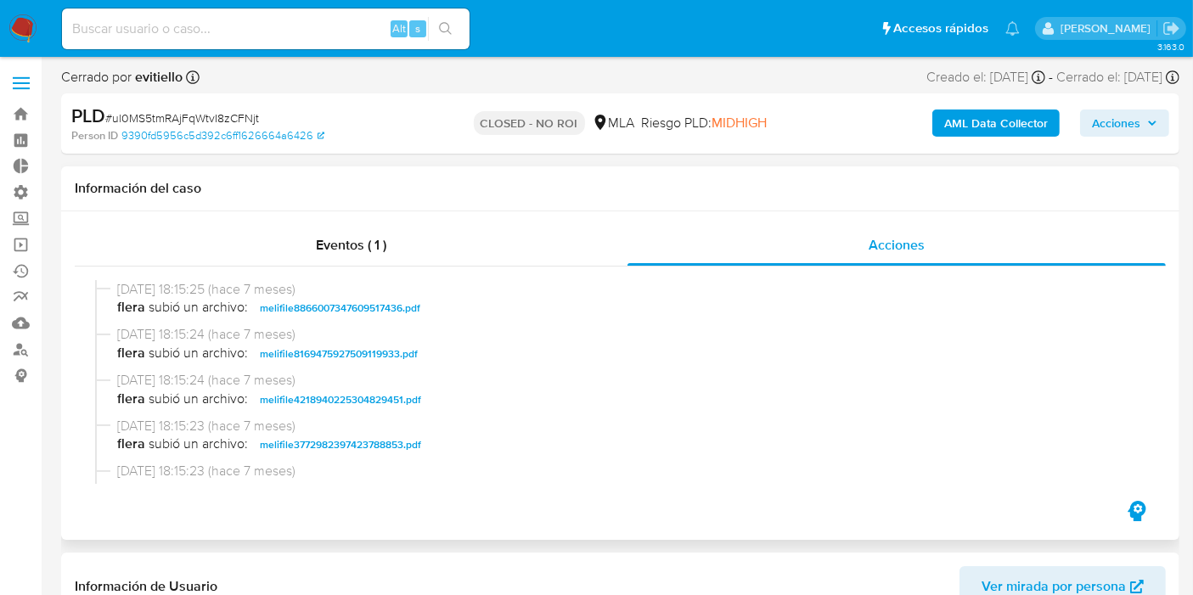
click at [315, 309] on span "melifile8866007347609517436.pdf" at bounding box center [340, 308] width 161 height 20
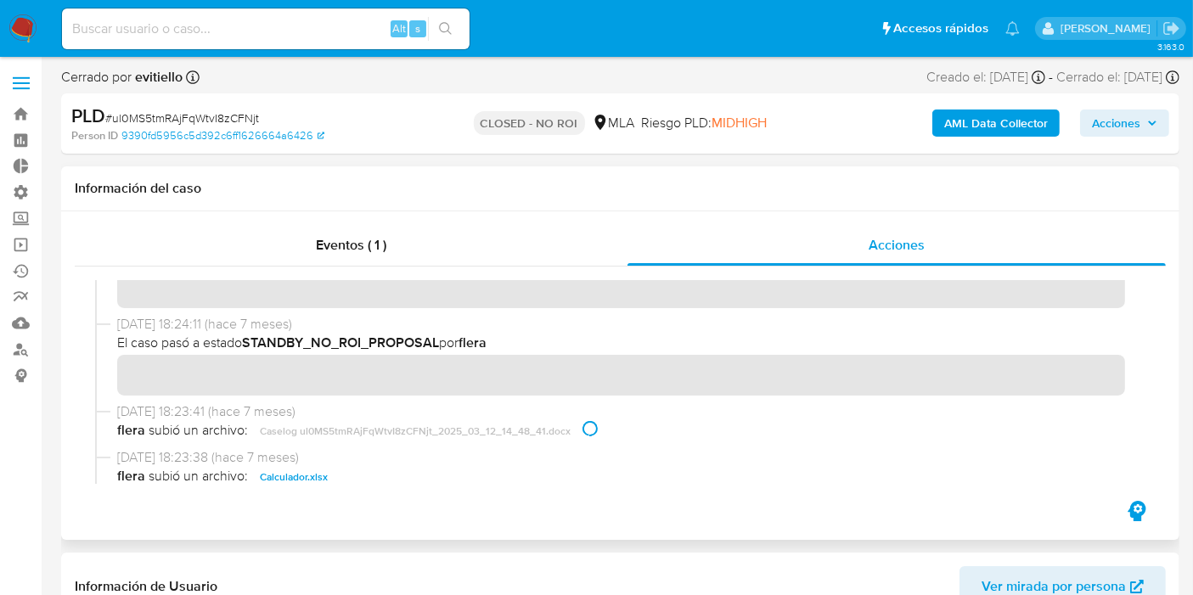
scroll to position [189, 0]
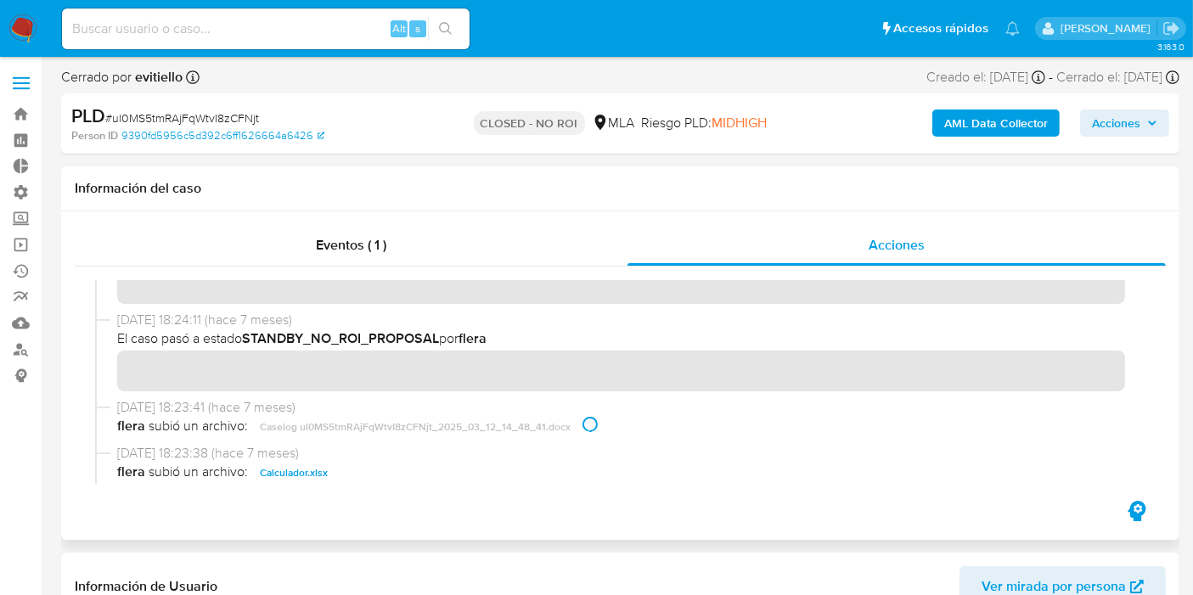
click at [432, 448] on span "21/03/2025 18:23:38 (hace 7 meses)" at bounding box center [628, 453] width 1022 height 19
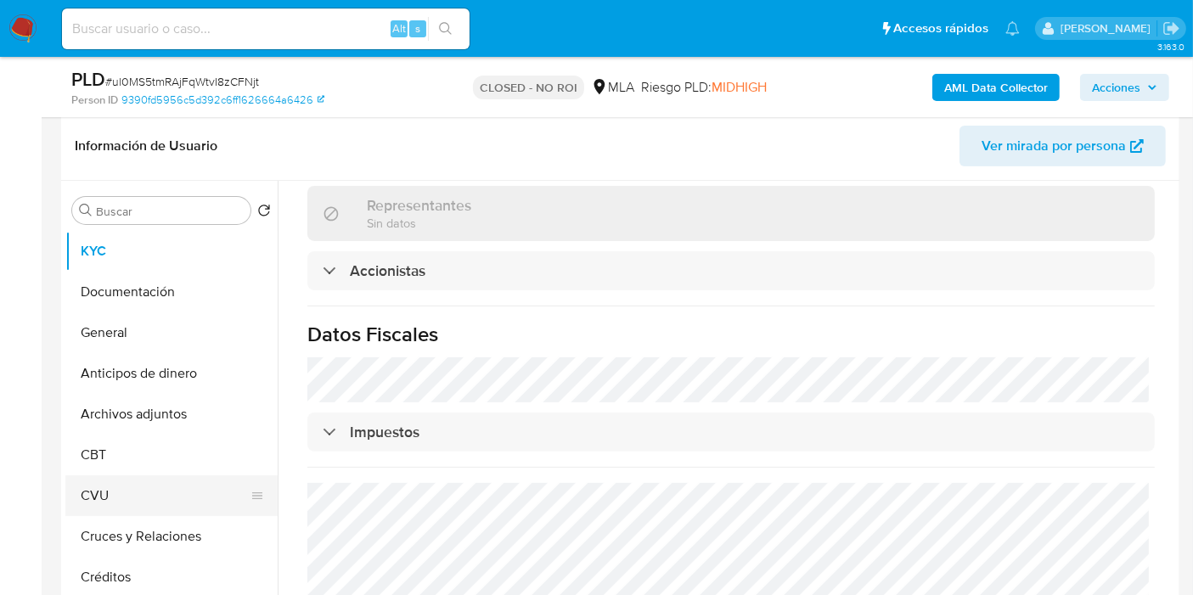
scroll to position [471, 0]
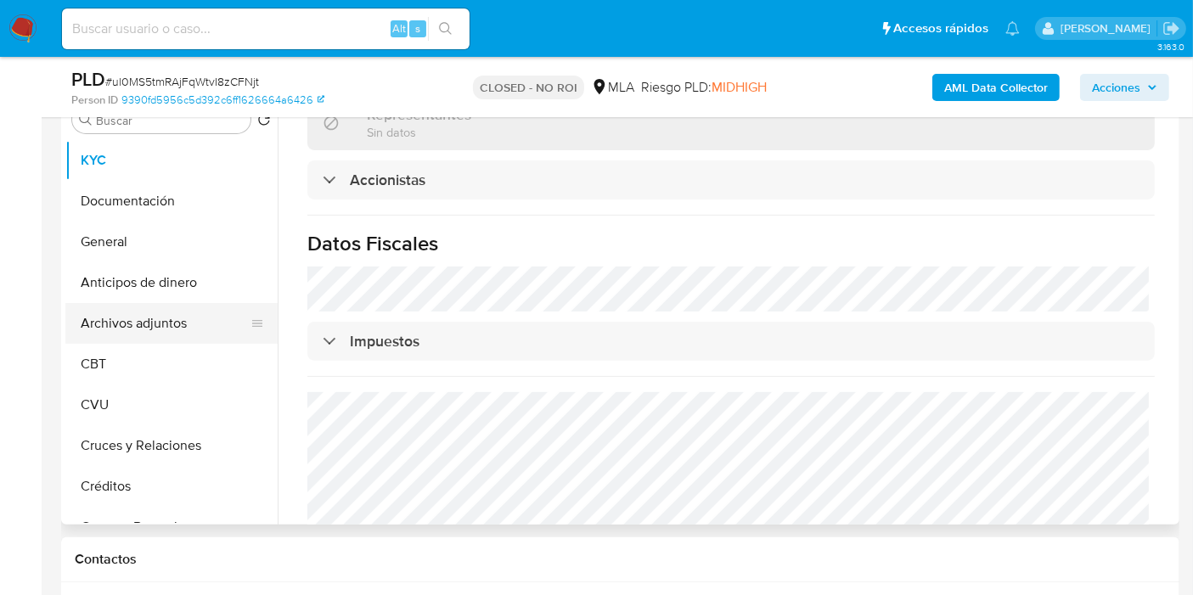
click at [161, 339] on button "Archivos adjuntos" at bounding box center [164, 323] width 199 height 41
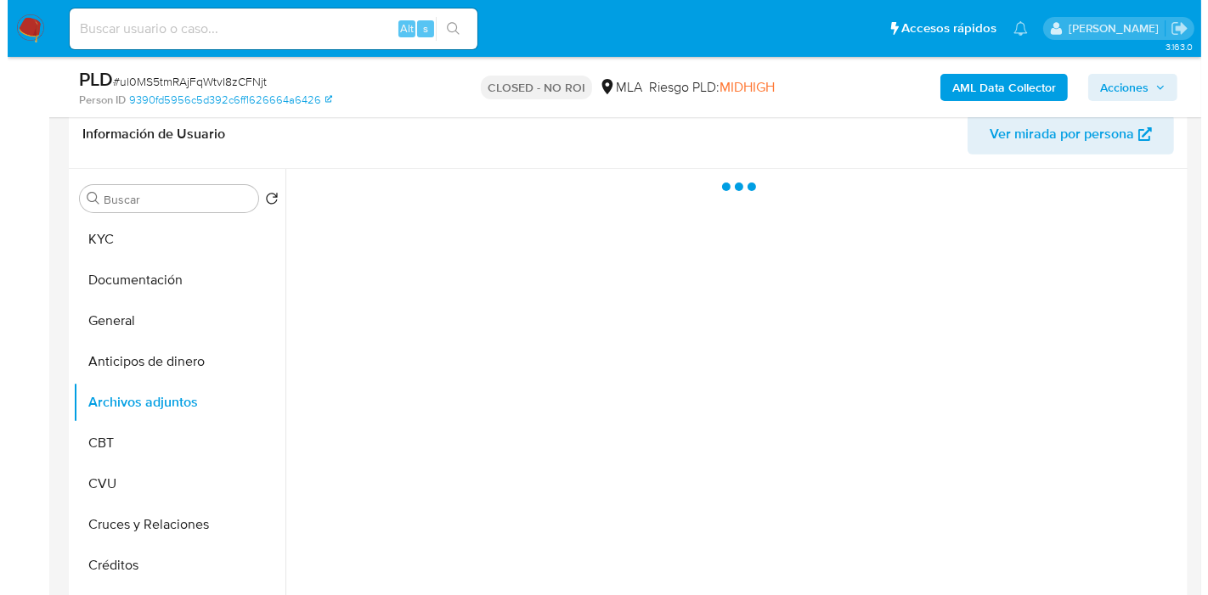
scroll to position [283, 0]
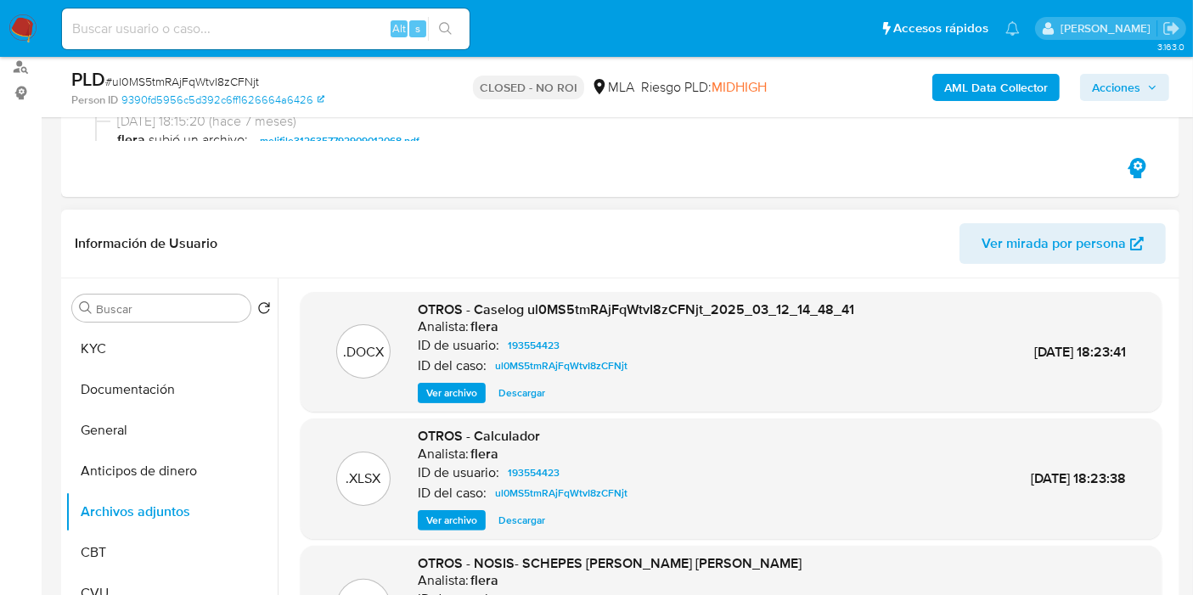
click at [471, 391] on span "Ver archivo" at bounding box center [451, 393] width 51 height 17
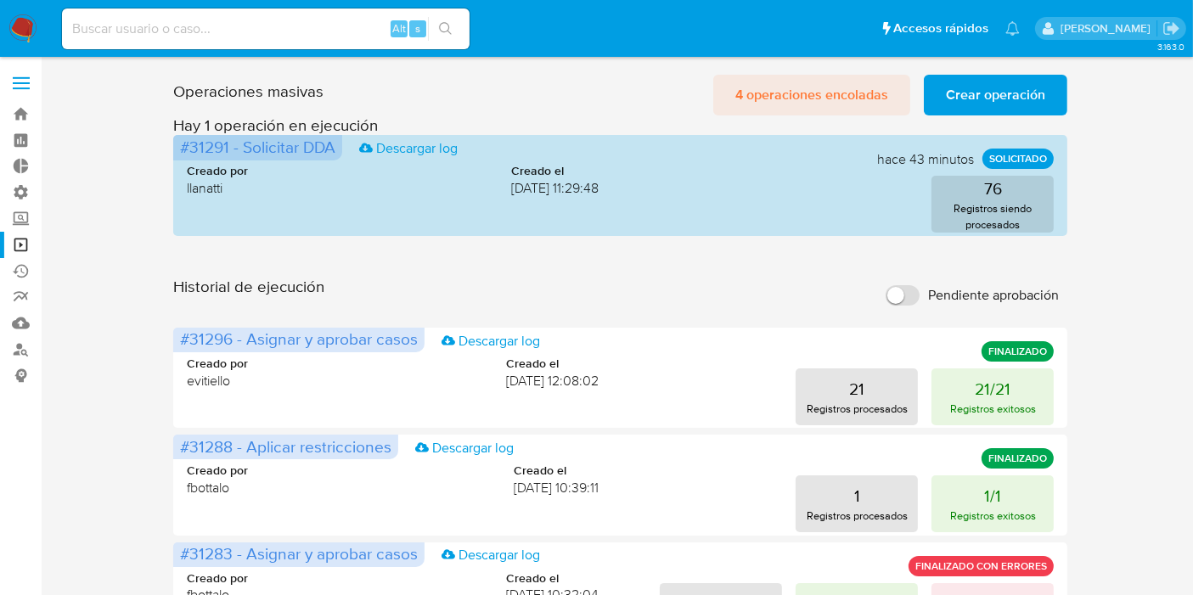
click at [858, 98] on span "4 operaciones encoladas" at bounding box center [811, 94] width 153 height 37
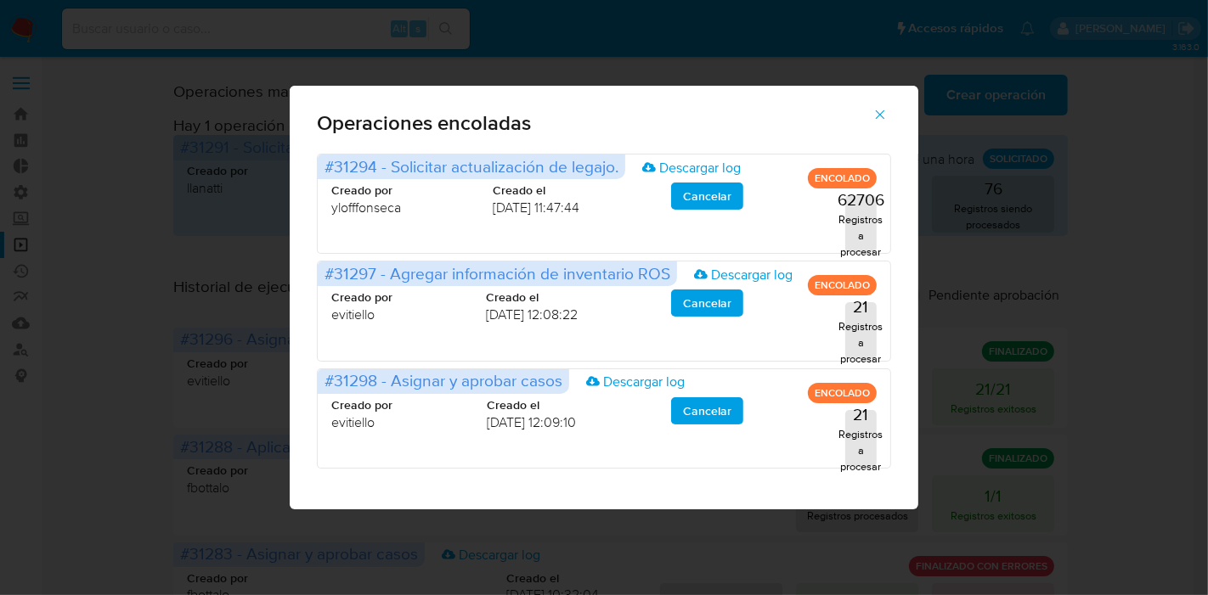
click at [885, 120] on icon "button" at bounding box center [879, 114] width 15 height 15
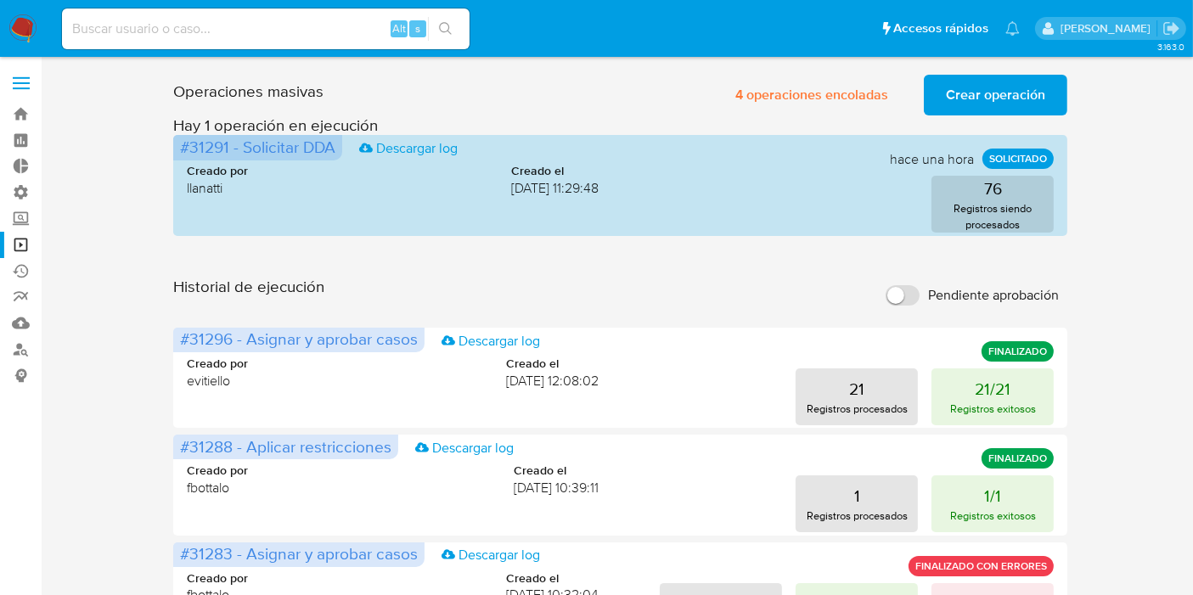
click at [193, 32] on input at bounding box center [266, 29] width 408 height 22
paste input "535451127"
type input "535451127"
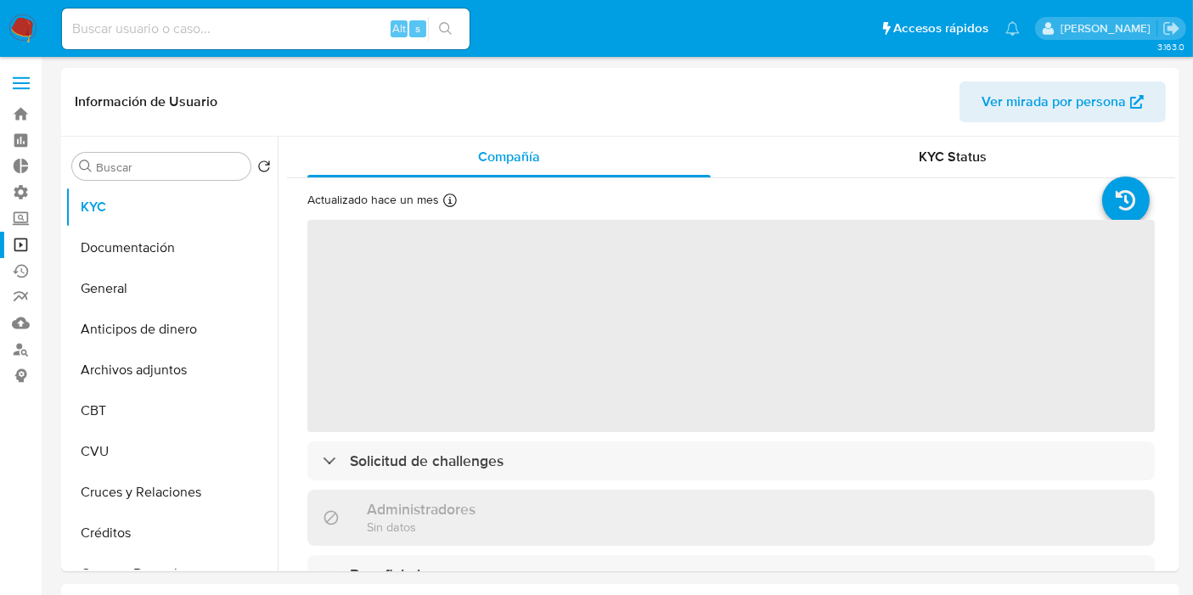
select select "10"
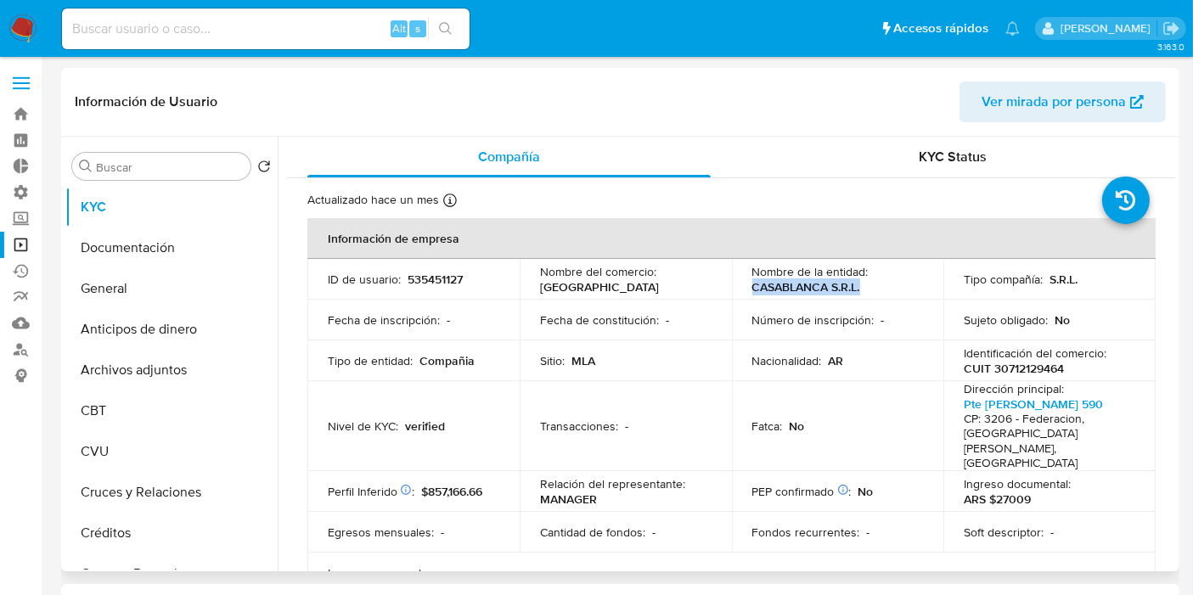
drag, startPoint x: 790, startPoint y: 294, endPoint x: 751, endPoint y: 290, distance: 39.2
click at [752, 290] on div "Nombre de la entidad : CASABLANCA S.R.L." at bounding box center [838, 279] width 172 height 31
copy p "CASABLANCA S.R.L."
drag, startPoint x: 1067, startPoint y: 369, endPoint x: 989, endPoint y: 375, distance: 78.4
click at [989, 375] on div "Identificación del comercio : CUIT 30712129464" at bounding box center [1050, 361] width 172 height 31
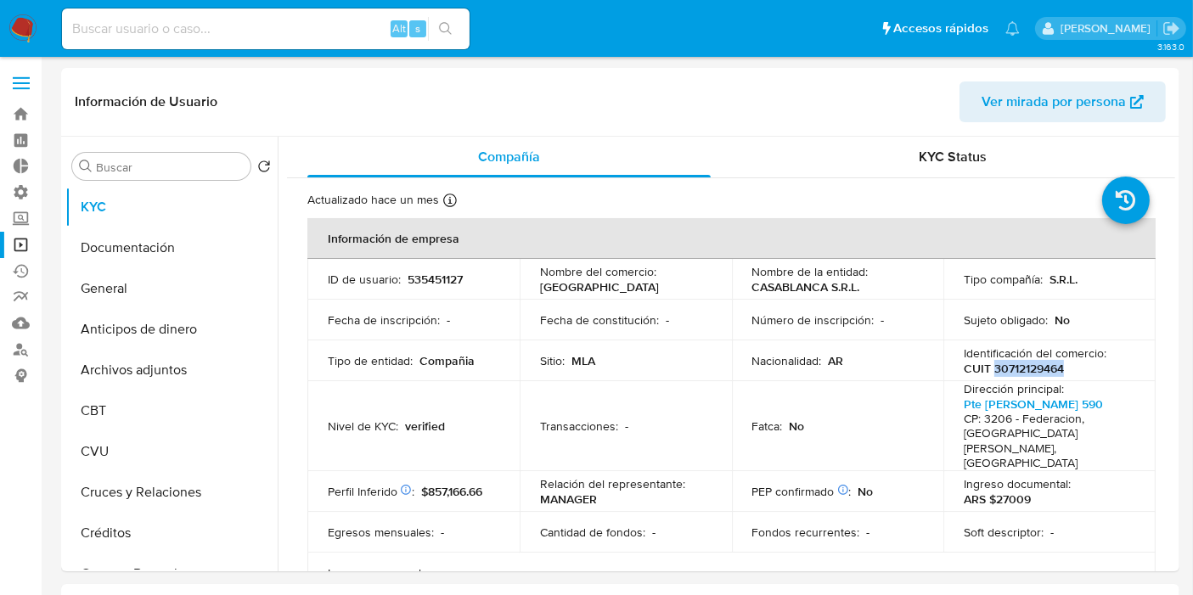
copy p "30712129464"
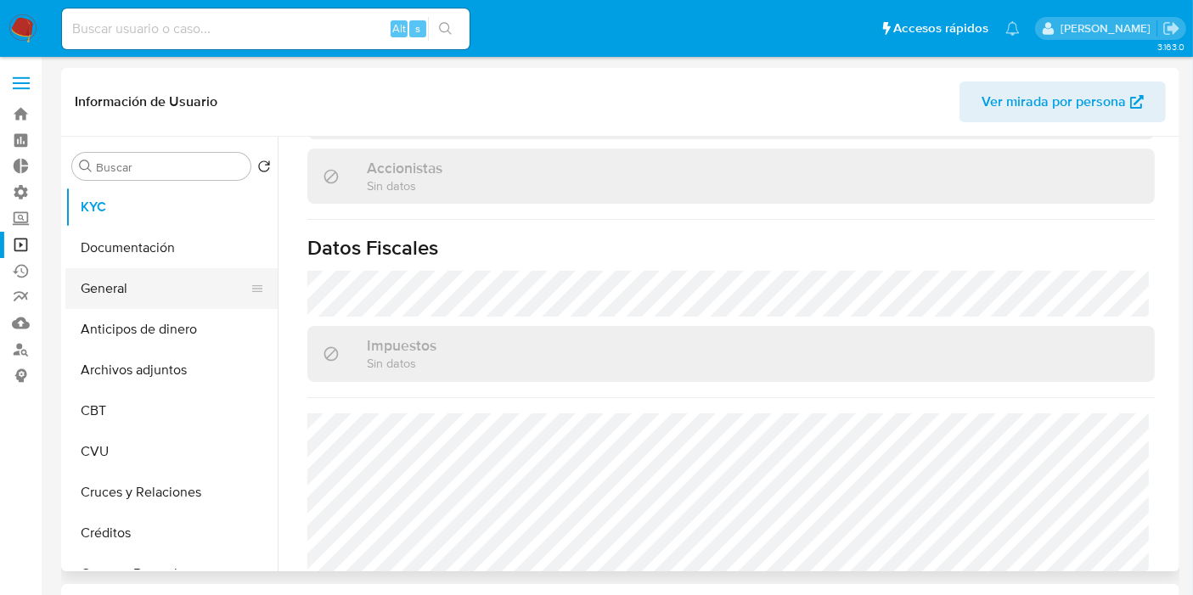
drag, startPoint x: 128, startPoint y: 293, endPoint x: 147, endPoint y: 292, distance: 18.7
click at [128, 294] on button "General" at bounding box center [164, 288] width 199 height 41
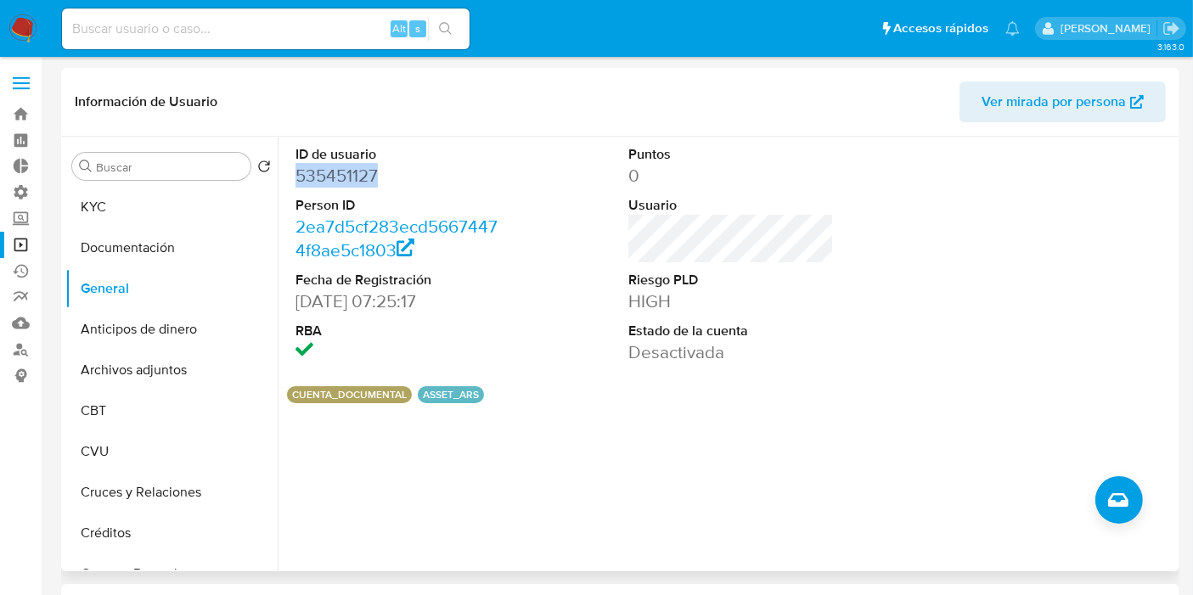
drag, startPoint x: 382, startPoint y: 167, endPoint x: 300, endPoint y: 173, distance: 82.6
click at [300, 173] on dd "535451127" at bounding box center [399, 176] width 206 height 24
copy dd "535451127"
